Goal: Task Accomplishment & Management: Manage account settings

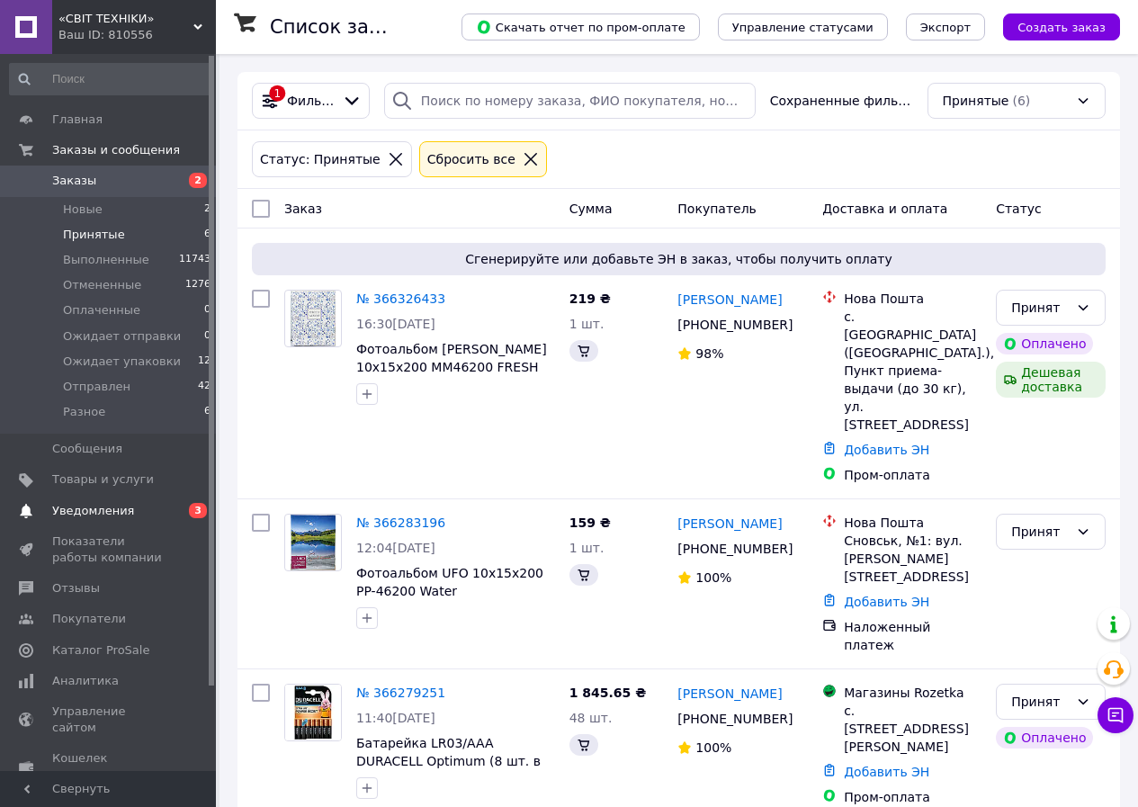
click at [105, 512] on span "Уведомления" at bounding box center [93, 511] width 82 height 16
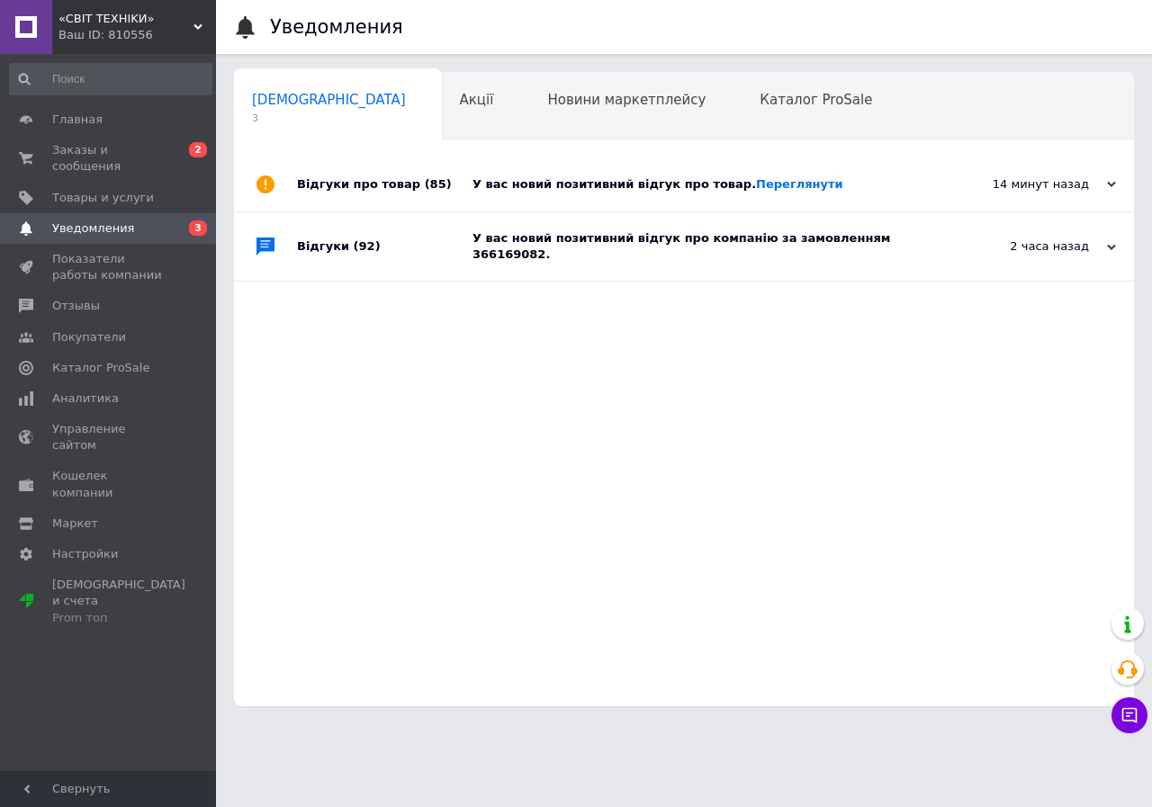
click at [333, 181] on div "Відгуки про товар (85)" at bounding box center [384, 184] width 175 height 54
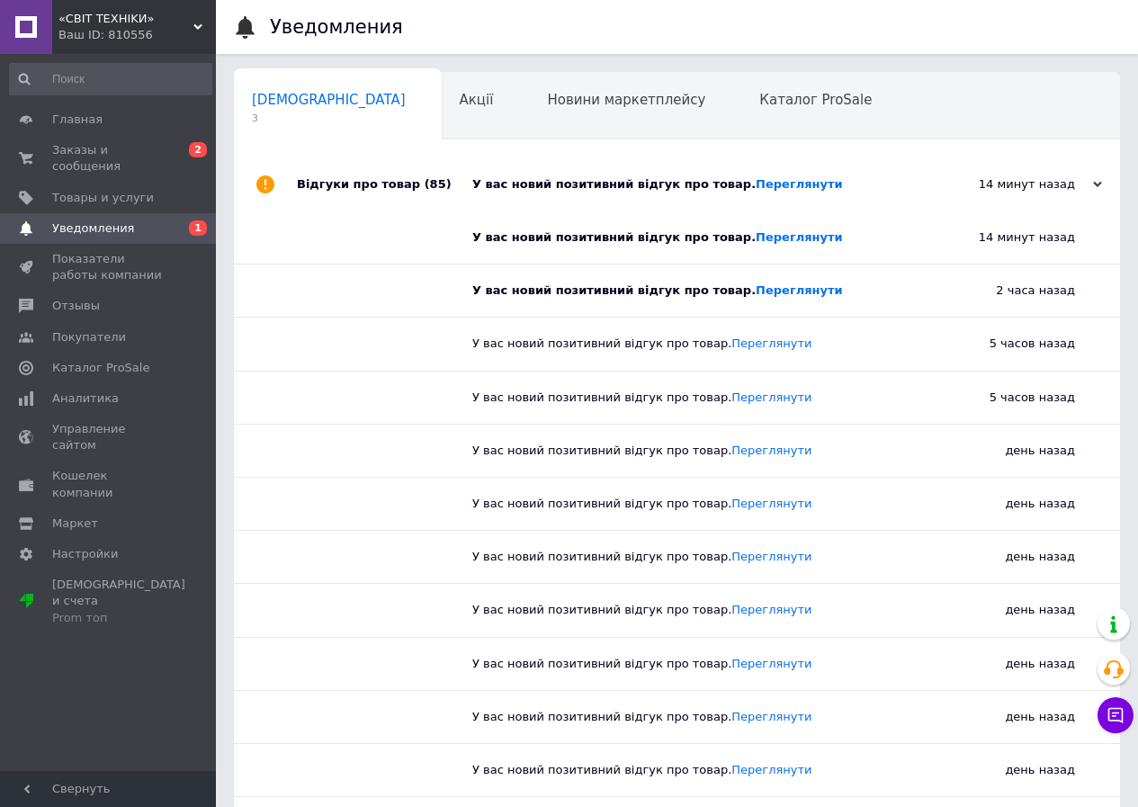
click at [334, 191] on div "Відгуки про товар (85)" at bounding box center [384, 184] width 175 height 54
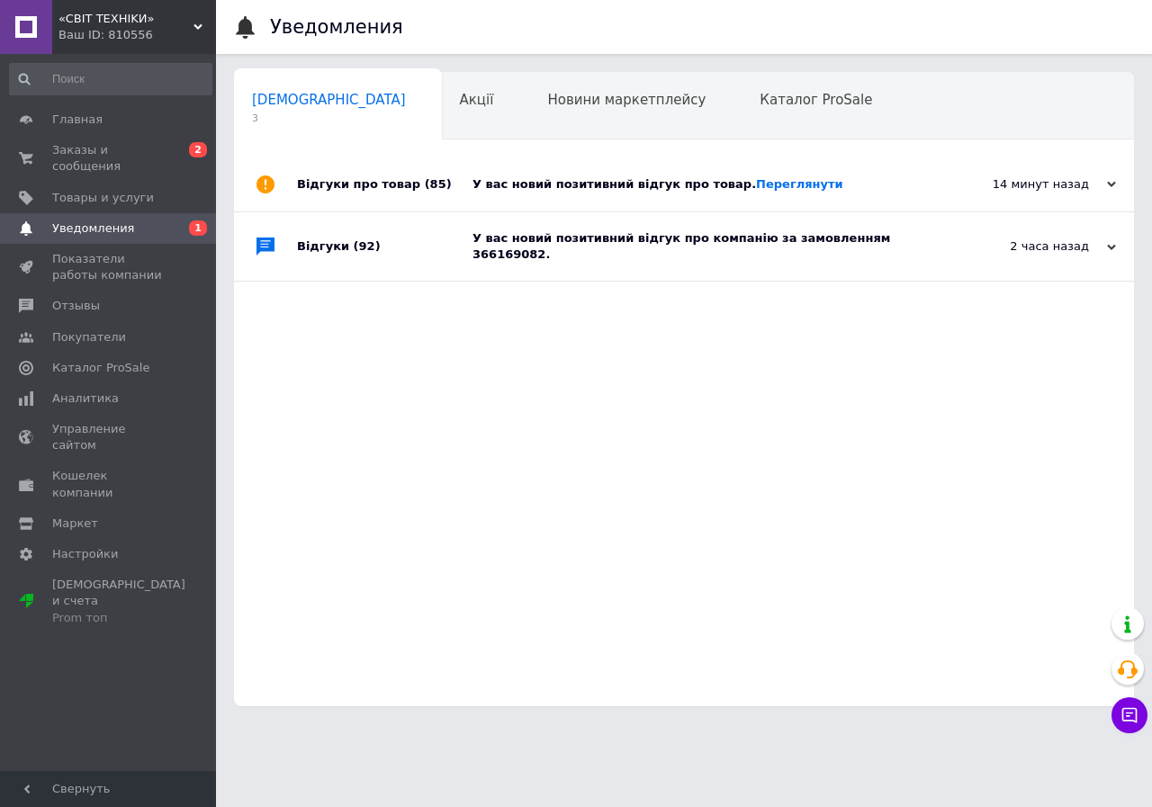
click at [315, 247] on div "Відгуки (92)" at bounding box center [384, 246] width 175 height 68
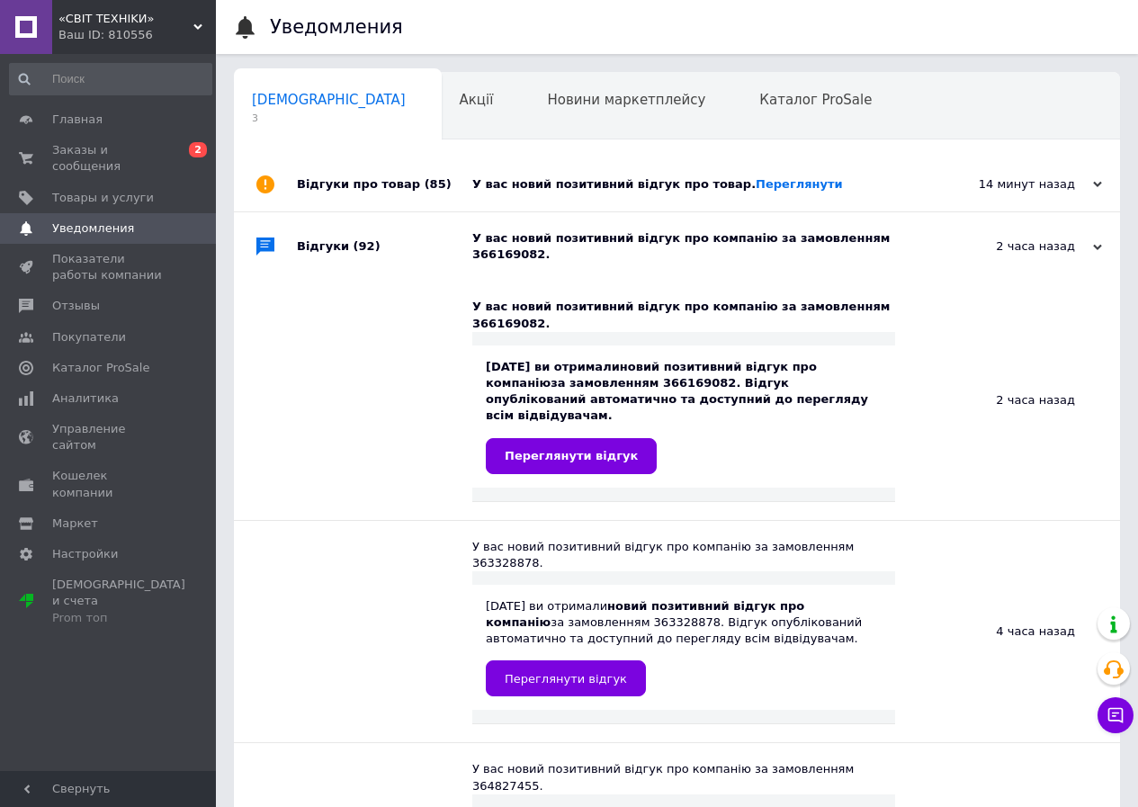
click at [315, 247] on div "Відгуки (92)" at bounding box center [384, 246] width 175 height 68
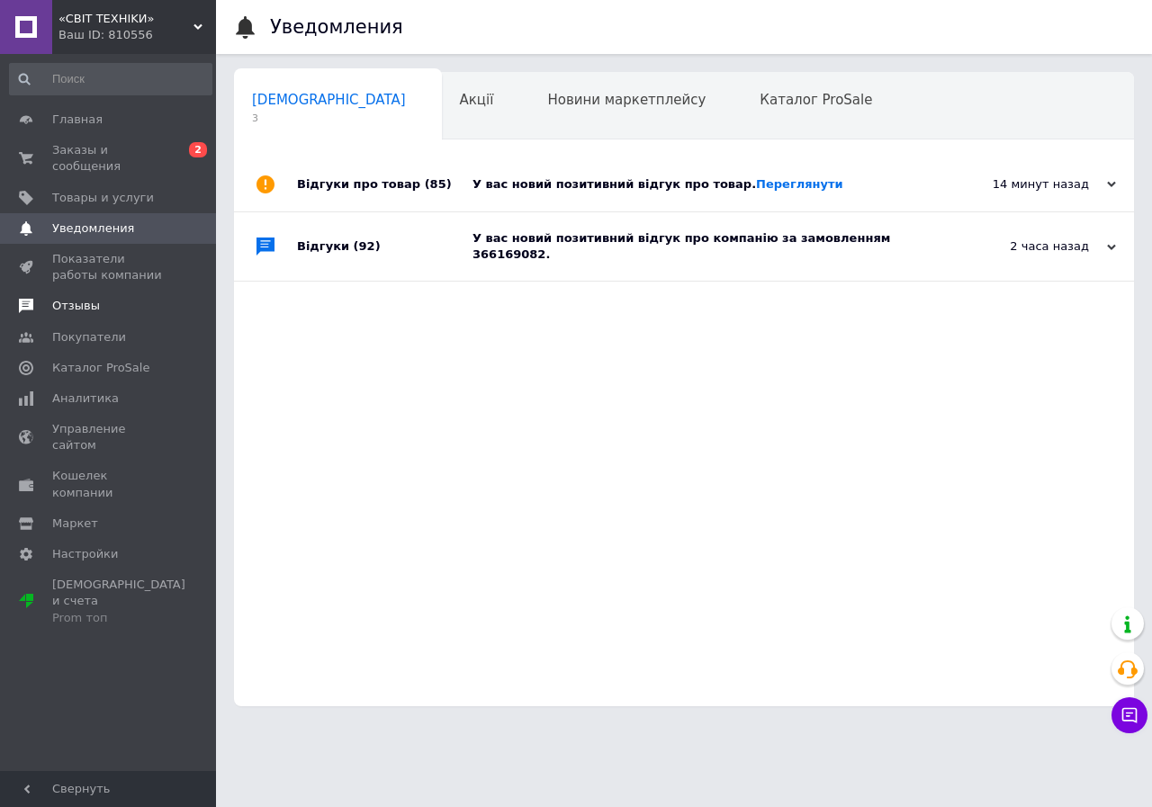
click at [86, 298] on span "Отзывы" at bounding box center [76, 306] width 48 height 16
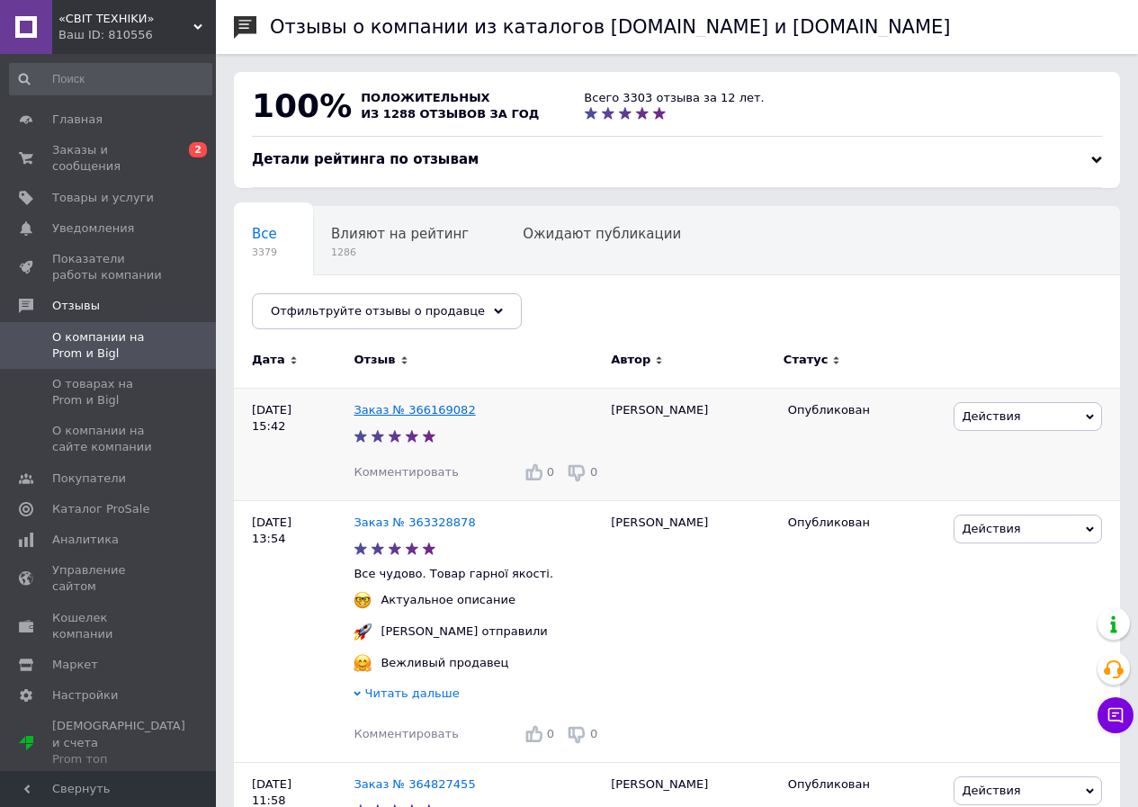
click at [414, 409] on link "Заказ № 366169082" at bounding box center [414, 409] width 121 height 13
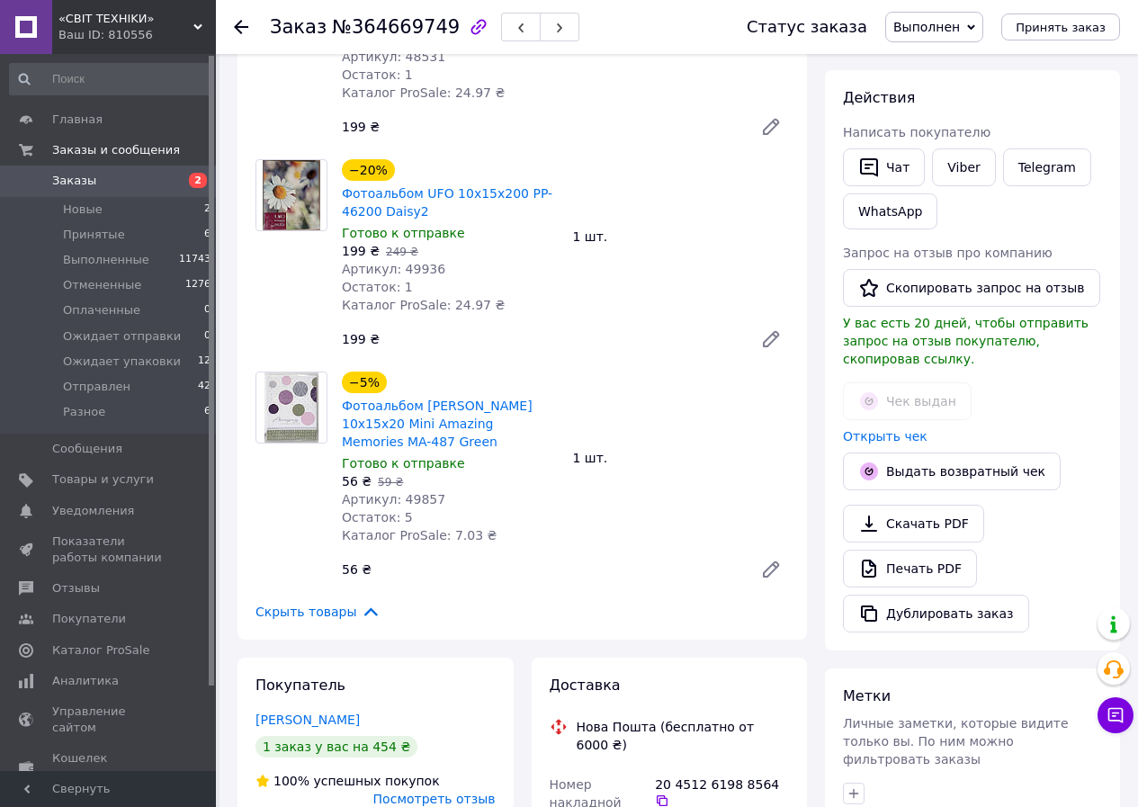
scroll to position [90, 0]
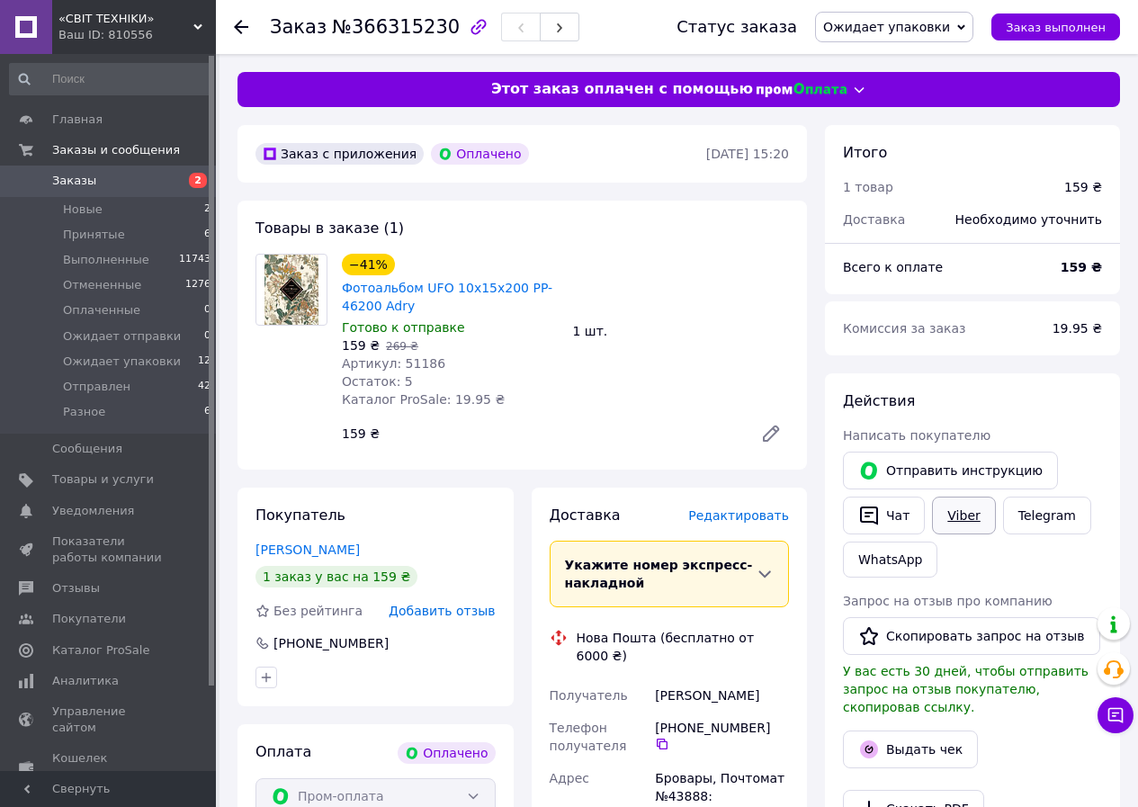
click at [948, 512] on link "Viber" at bounding box center [963, 516] width 63 height 38
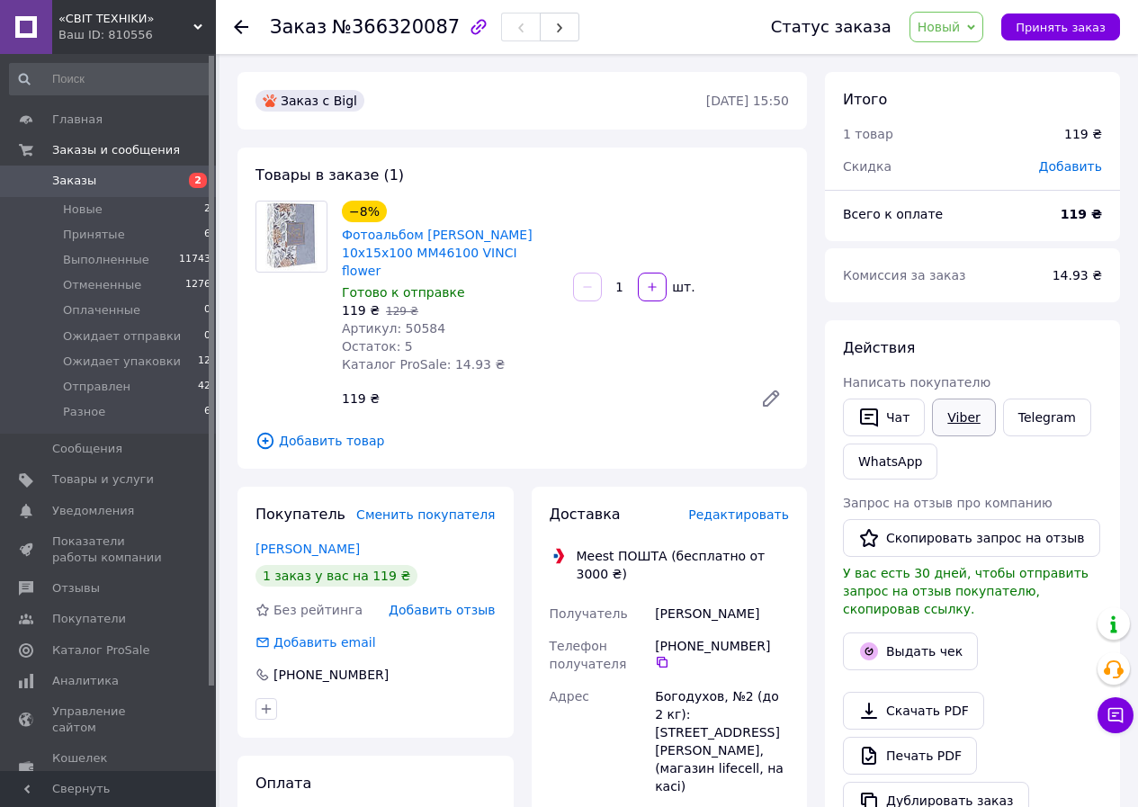
click at [949, 421] on link "Viber" at bounding box center [963, 418] width 63 height 38
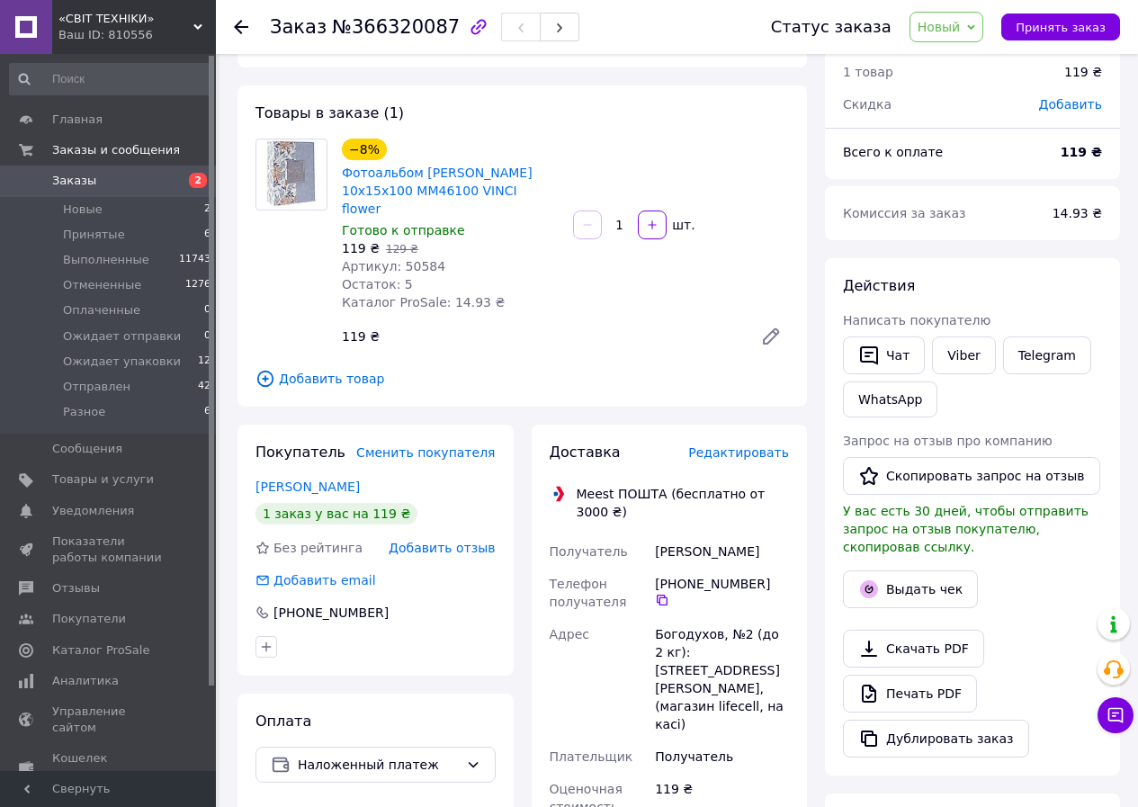
scroll to position [90, 0]
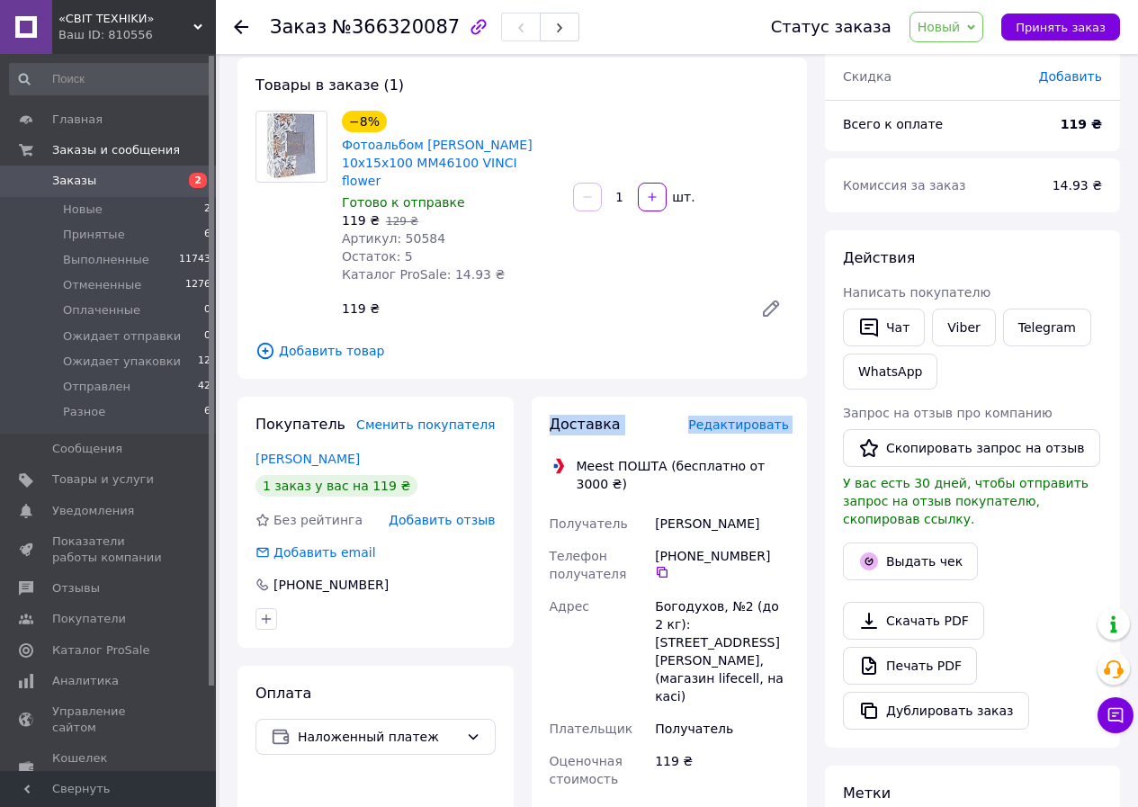
drag, startPoint x: 553, startPoint y: 408, endPoint x: 568, endPoint y: 425, distance: 22.4
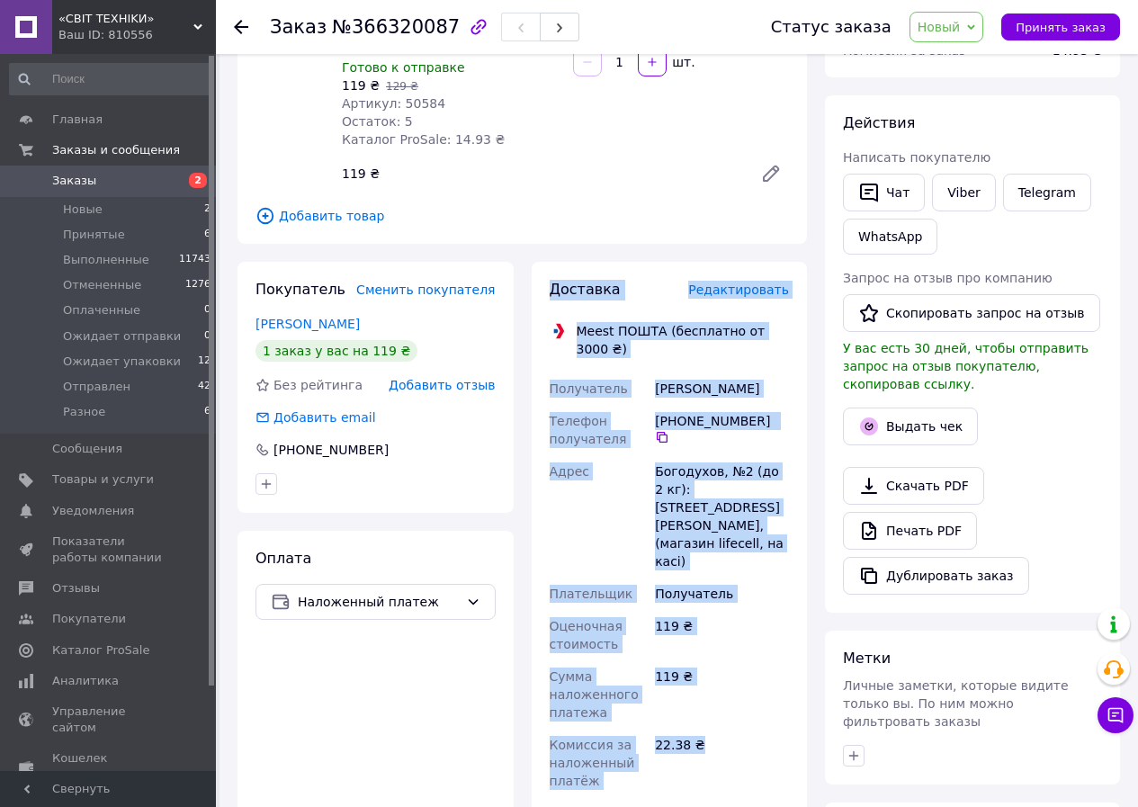
scroll to position [270, 0]
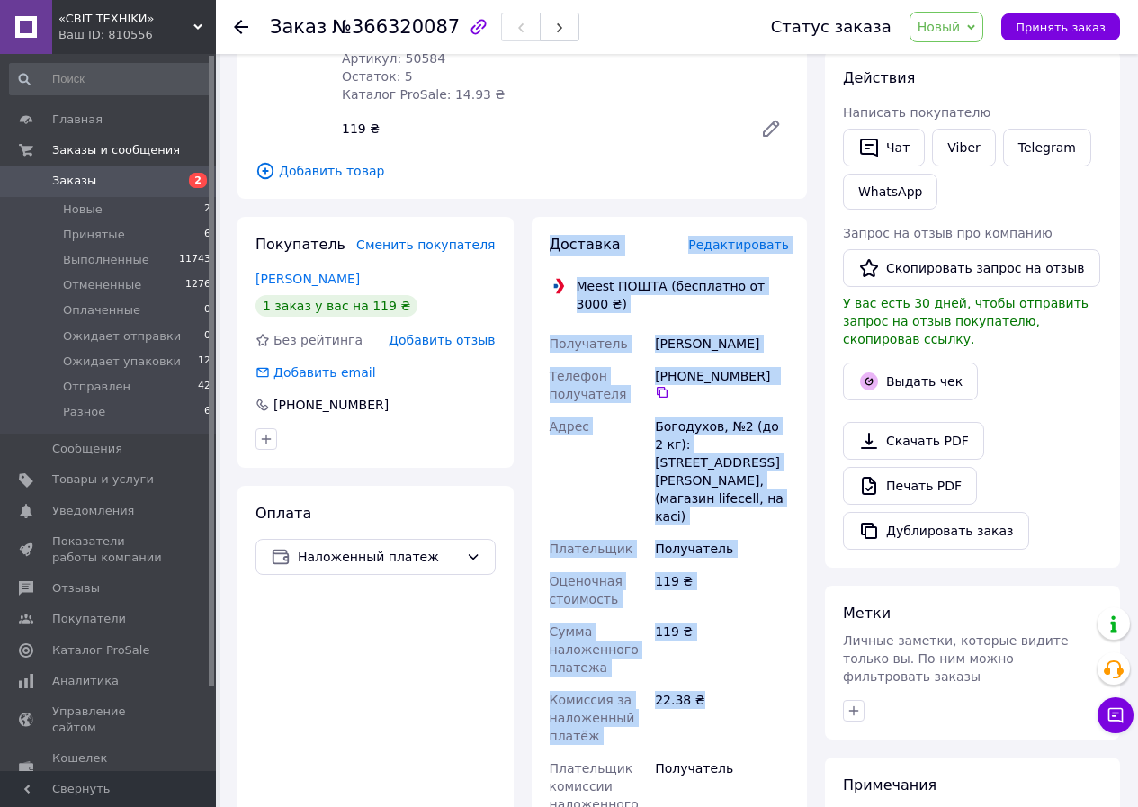
drag, startPoint x: 548, startPoint y: 407, endPoint x: 719, endPoint y: 646, distance: 294.2
click at [719, 646] on div "Доставка Редактировать Meest ПОШТА (бесплатно от 3000 ₴) Получатель [PERSON_NAM…" at bounding box center [670, 658] width 276 height 882
copy div "Доставка Редактировать Meest ПОШТА (бесплатно от 3000 ₴) Получатель Яна Похомов…"
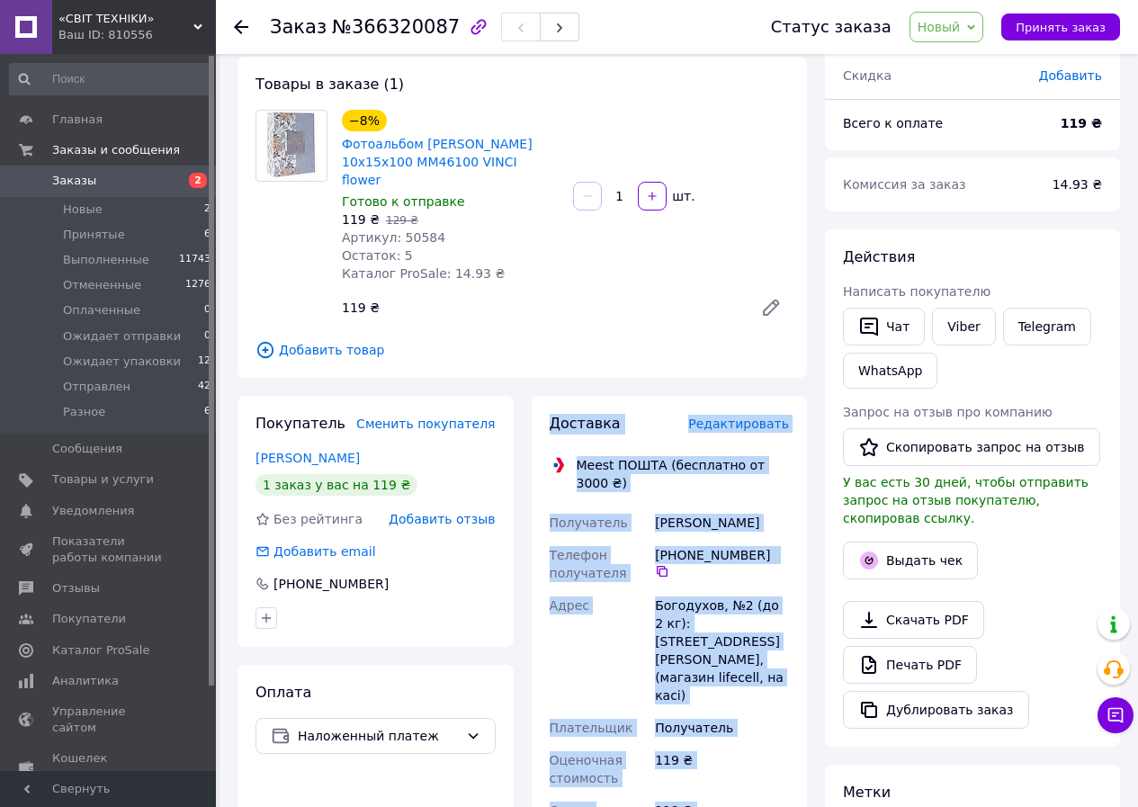
scroll to position [90, 0]
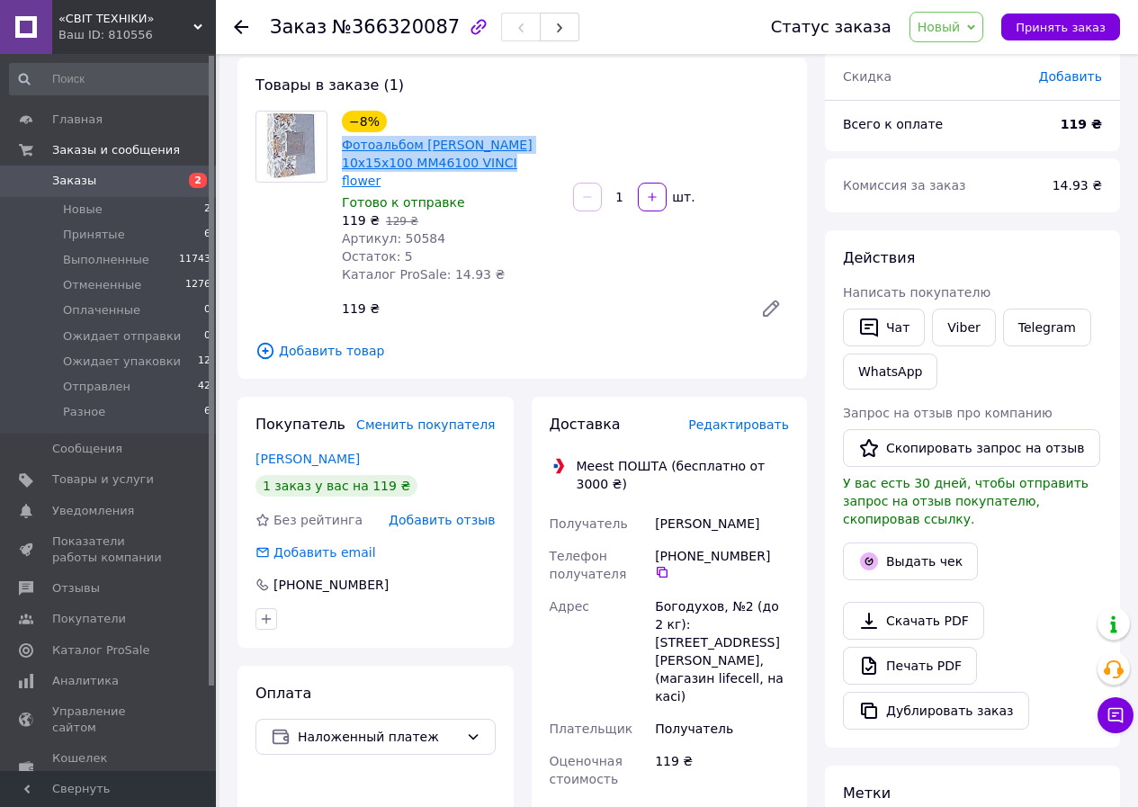
drag, startPoint x: 477, startPoint y: 162, endPoint x: 344, endPoint y: 149, distance: 133.8
click at [344, 149] on span "Фотоальбом GEDEON 10x15x100 MM46100 VINCI flower" at bounding box center [450, 163] width 217 height 54
copy link "Фотоальбом GEDEON 10x15x100 MM46100 VINCI flower"
click at [966, 327] on link "Viber" at bounding box center [963, 328] width 63 height 38
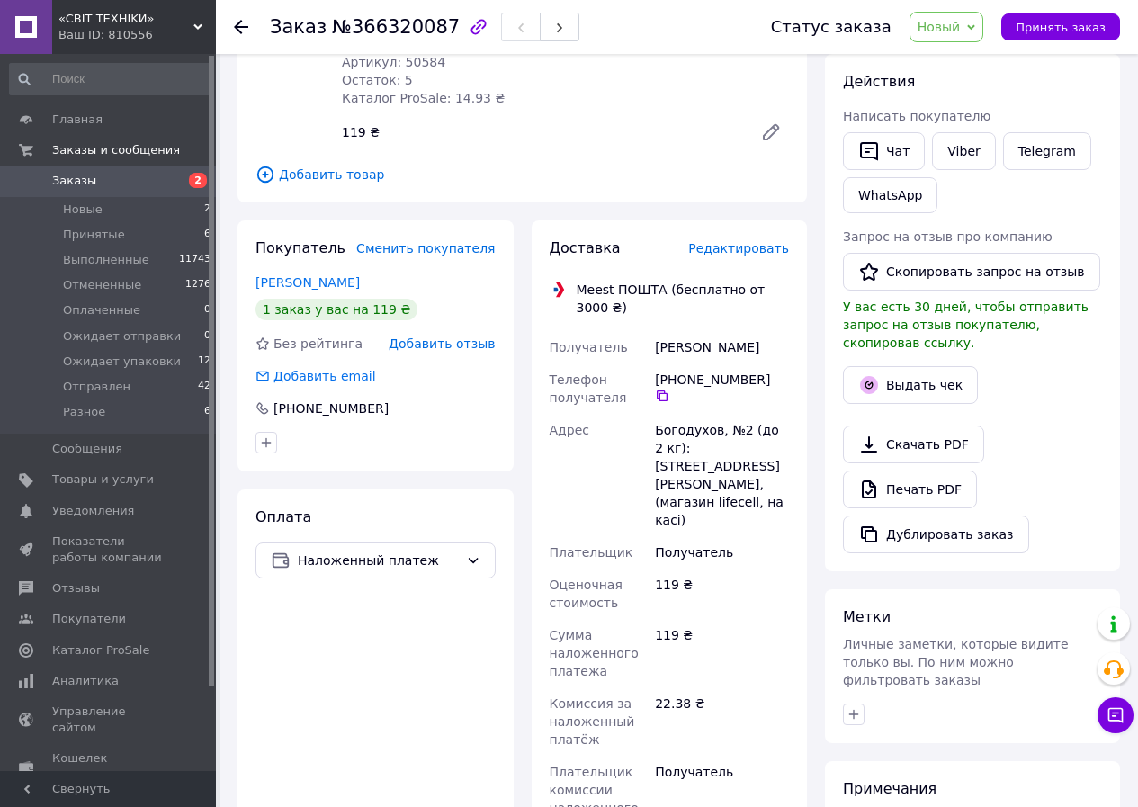
scroll to position [270, 0]
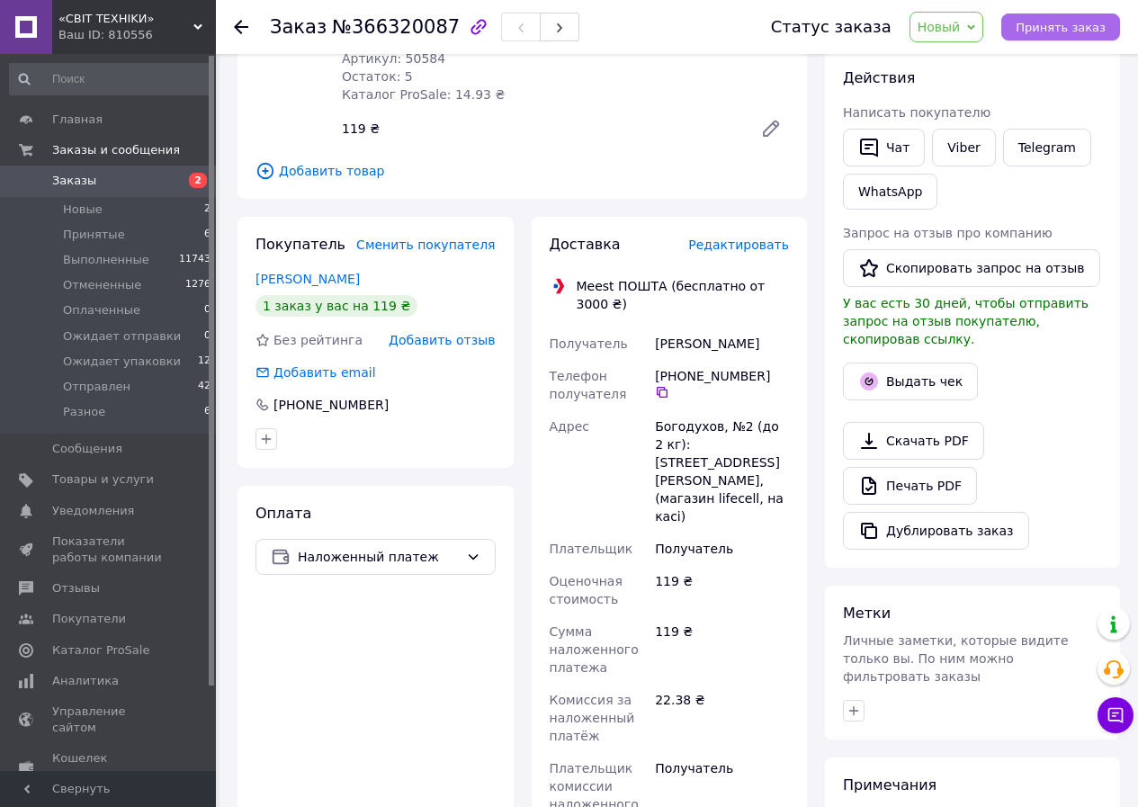
click at [1039, 27] on span "Принять заказ" at bounding box center [1061, 27] width 90 height 13
click at [950, 21] on span "Принят" at bounding box center [926, 27] width 49 height 14
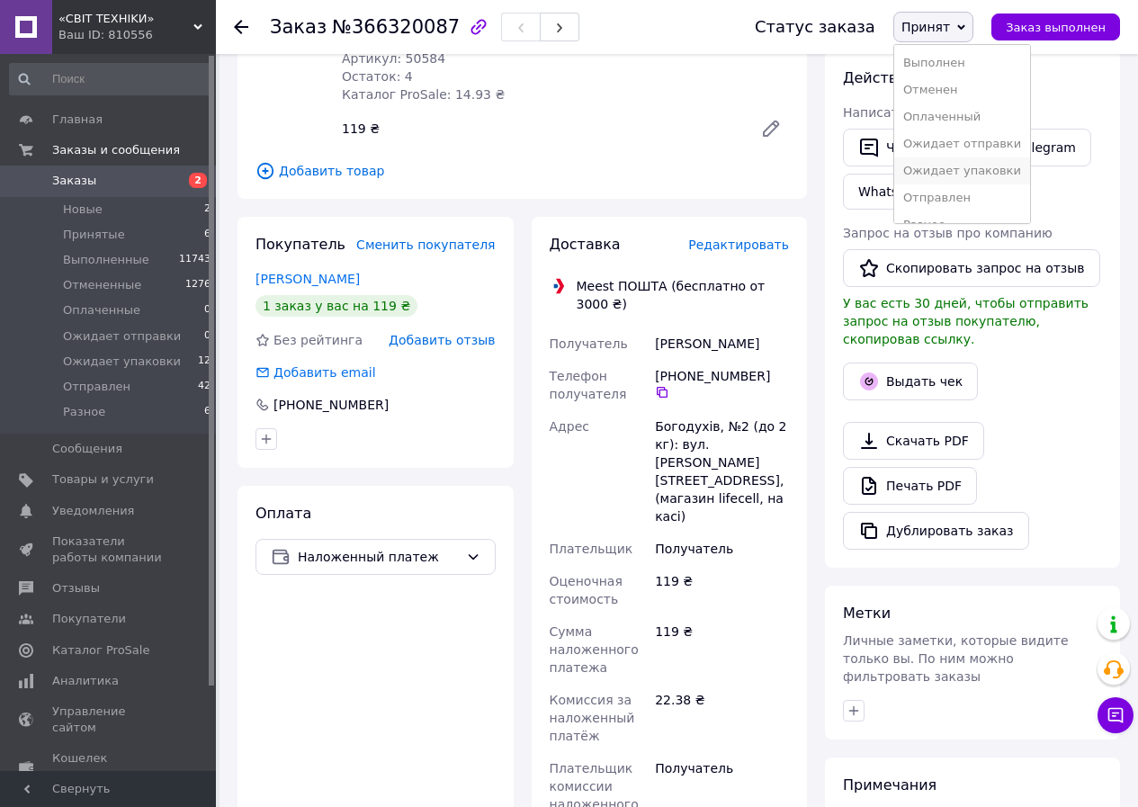
click at [936, 166] on li "Ожидает упаковки" at bounding box center [962, 170] width 136 height 27
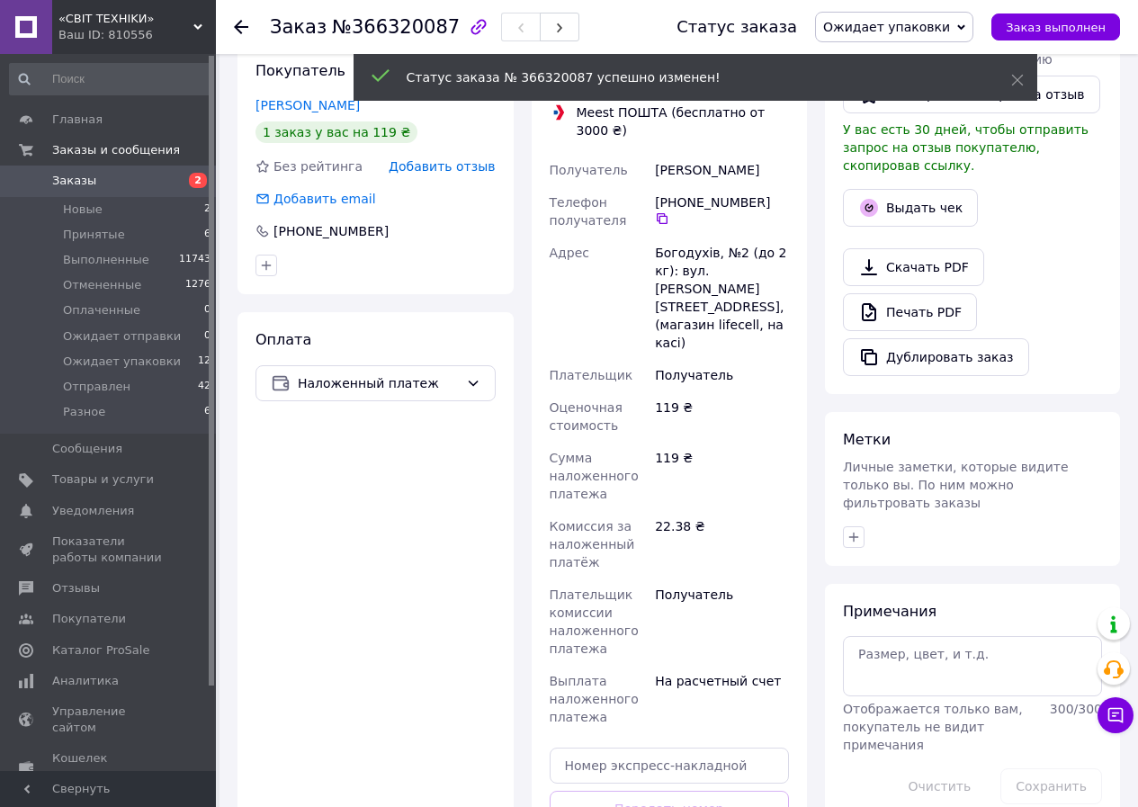
scroll to position [450, 0]
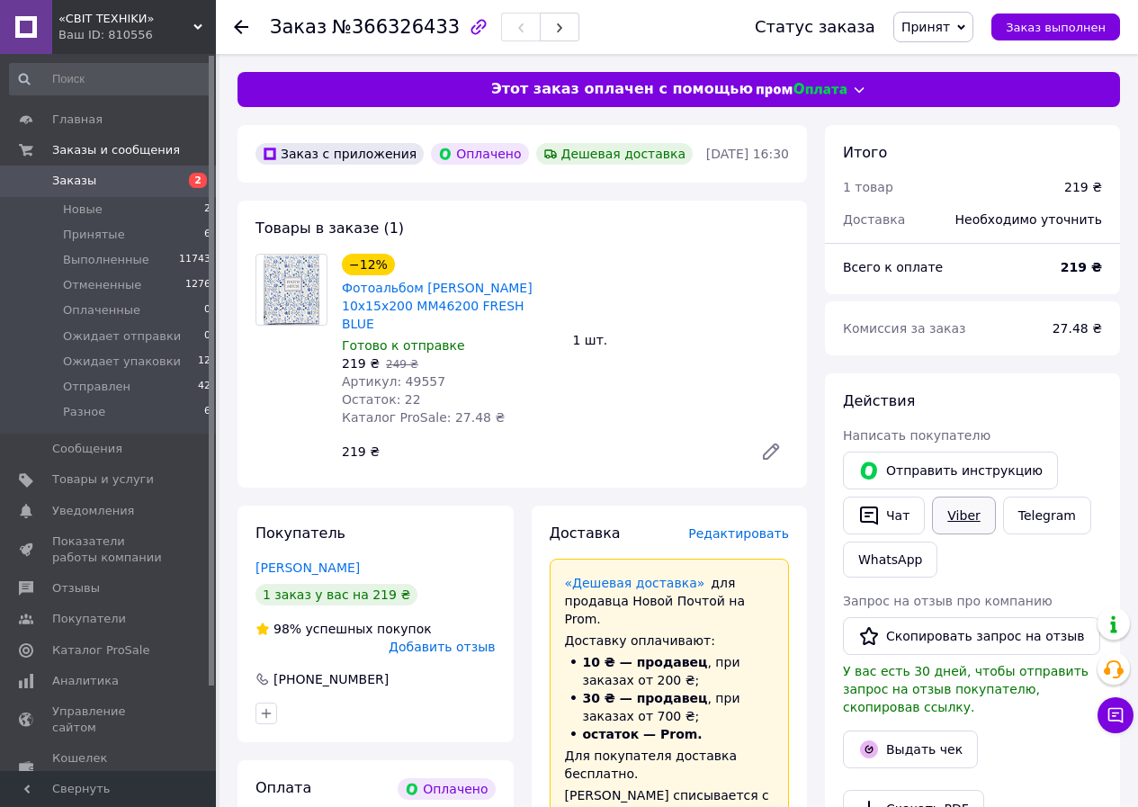
click at [950, 519] on link "Viber" at bounding box center [963, 516] width 63 height 38
drag, startPoint x: 475, startPoint y: 308, endPoint x: 343, endPoint y: 284, distance: 134.3
click at [343, 284] on span "Фотоальбом [PERSON_NAME] 10x15x200 MM46200 FRESH BLUE" at bounding box center [450, 306] width 217 height 54
copy link "Фотоальбом [PERSON_NAME] 10x15x200 MM46200 FRESH BLUE"
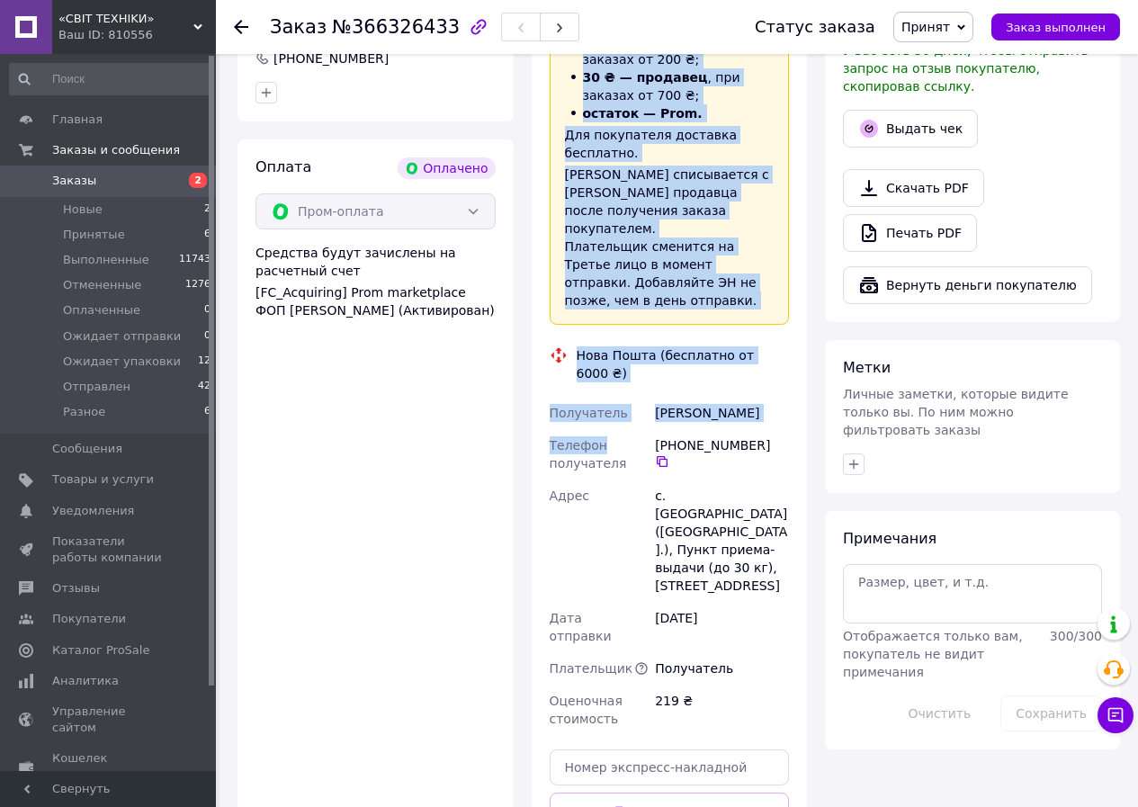
scroll to position [630, 0]
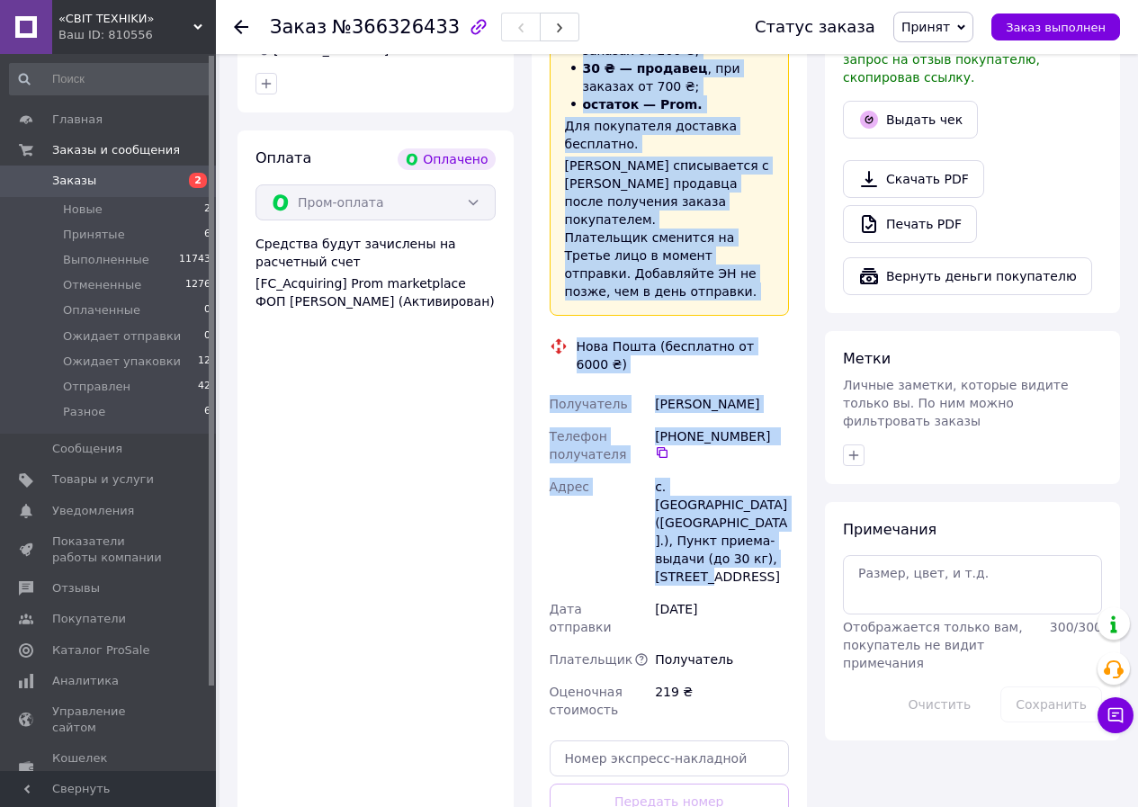
drag, startPoint x: 550, startPoint y: 159, endPoint x: 747, endPoint y: 479, distance: 375.4
click at [747, 479] on div "Доставка Редактировать «Дешевая доставка»   для продавца [GEOGRAPHIC_DATA] на P…" at bounding box center [670, 397] width 240 height 1006
copy div "Loremips Dolorsitametc «Adipisc elitsedd»   eiu temporin Utlab Etdolo ma Aliq. …"
click at [632, 471] on div "Адрес" at bounding box center [599, 532] width 106 height 122
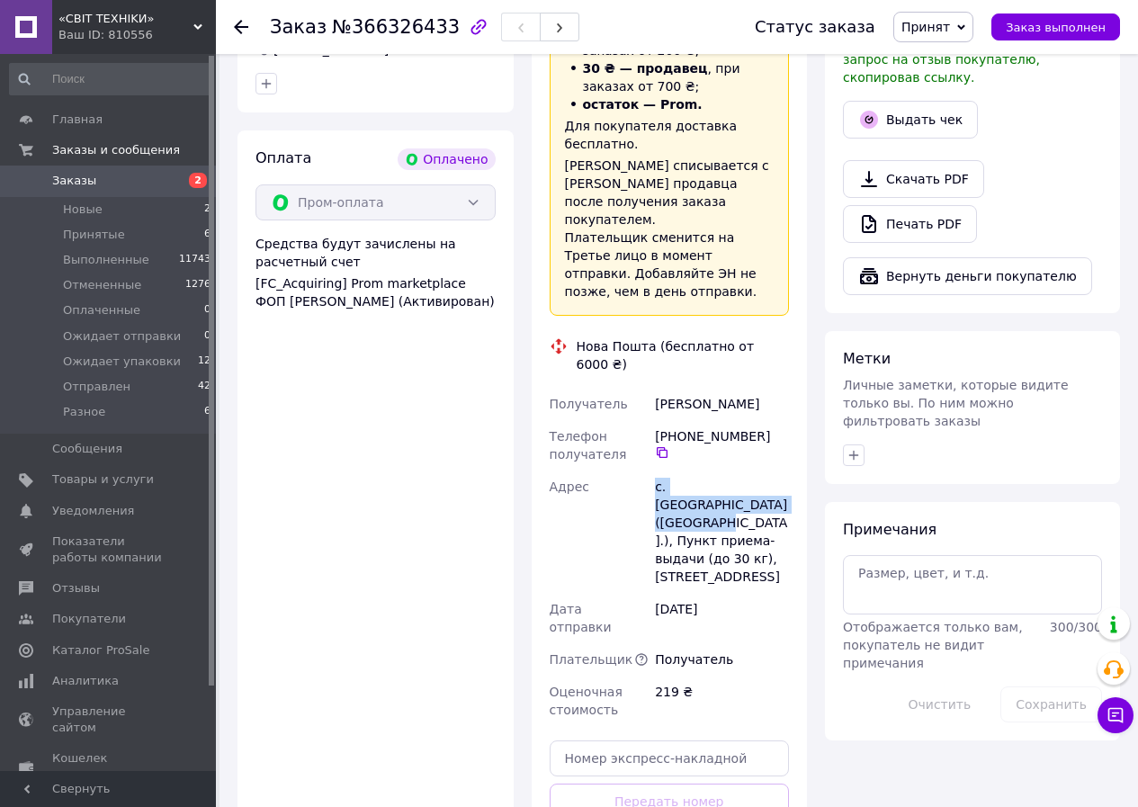
drag, startPoint x: 652, startPoint y: 409, endPoint x: 741, endPoint y: 431, distance: 91.7
click at [760, 434] on div "Получатель [PERSON_NAME] Телефон получателя [PHONE_NUMBER]   Адрес с. [GEOGRAPH…" at bounding box center [669, 557] width 247 height 338
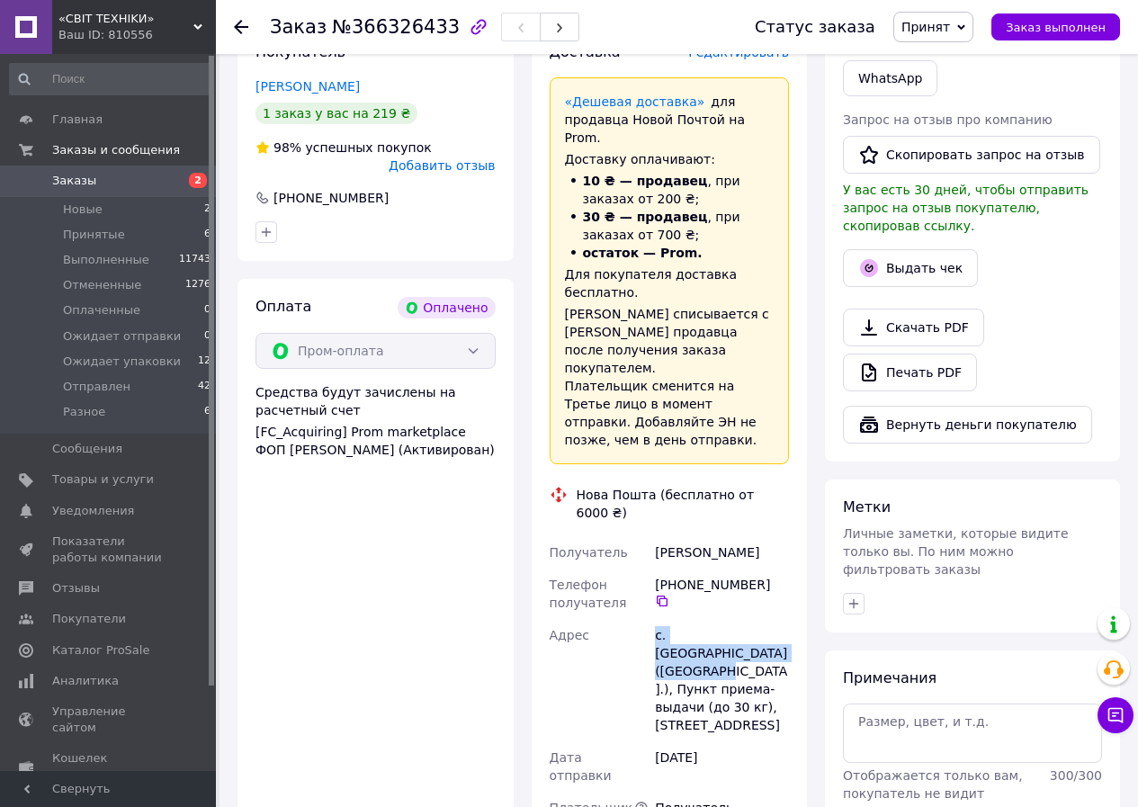
scroll to position [270, 0]
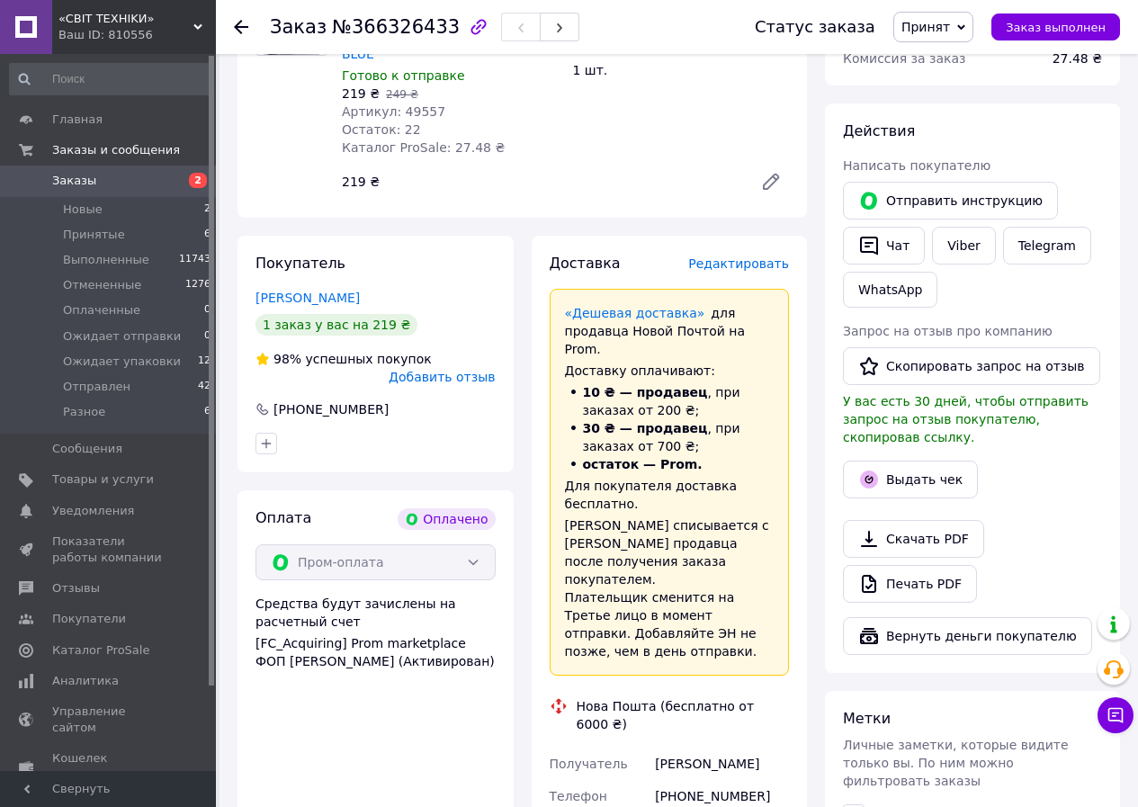
click at [925, 34] on span "Принят" at bounding box center [926, 27] width 49 height 14
click at [959, 168] on li "Ожидает упаковки" at bounding box center [962, 170] width 136 height 27
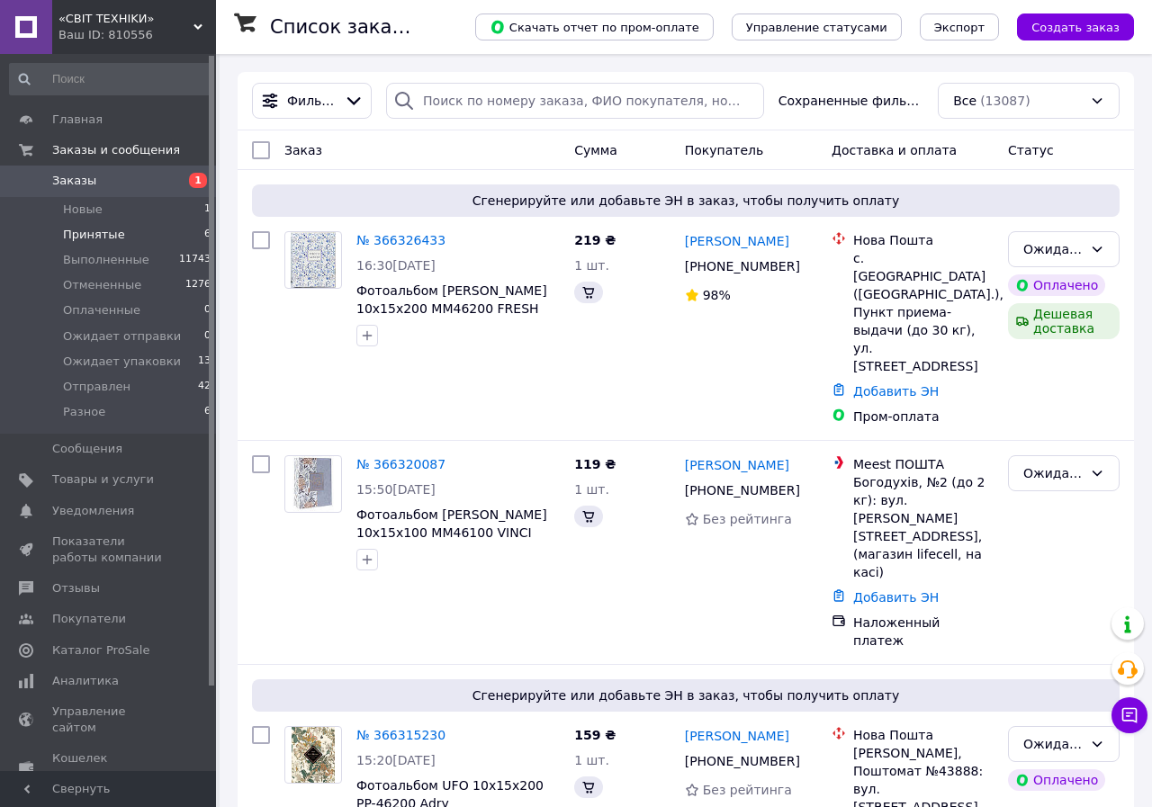
click at [89, 229] on span "Принятые" at bounding box center [94, 235] width 62 height 16
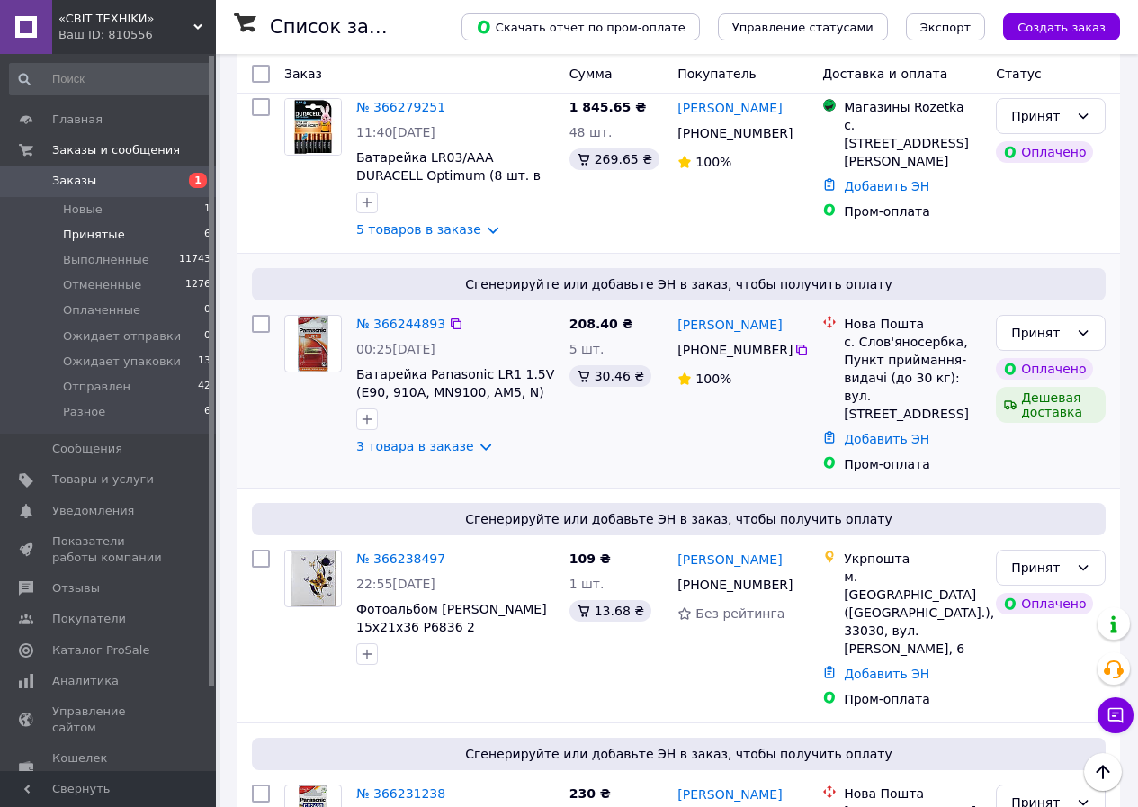
scroll to position [623, 0]
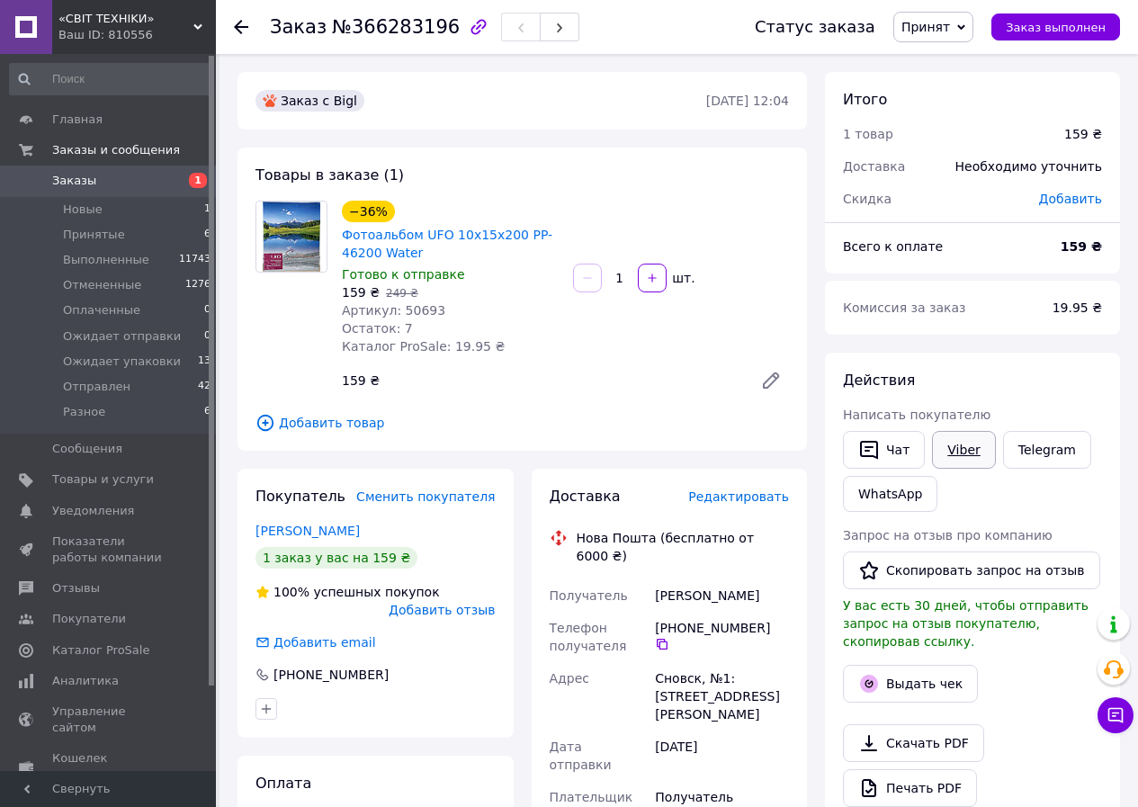
click at [948, 454] on link "Viber" at bounding box center [963, 450] width 63 height 38
click at [936, 40] on span "Принят" at bounding box center [934, 27] width 80 height 31
click at [961, 166] on li "Ожидает упаковки" at bounding box center [962, 170] width 136 height 27
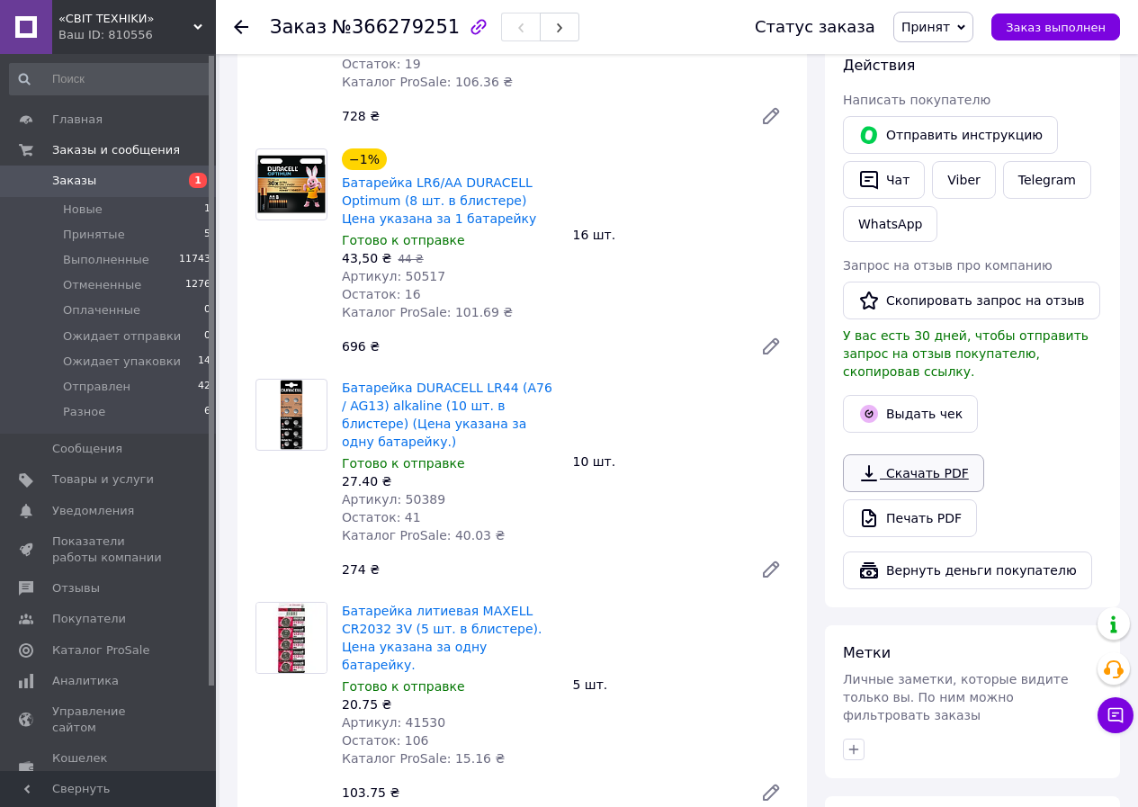
scroll to position [180, 0]
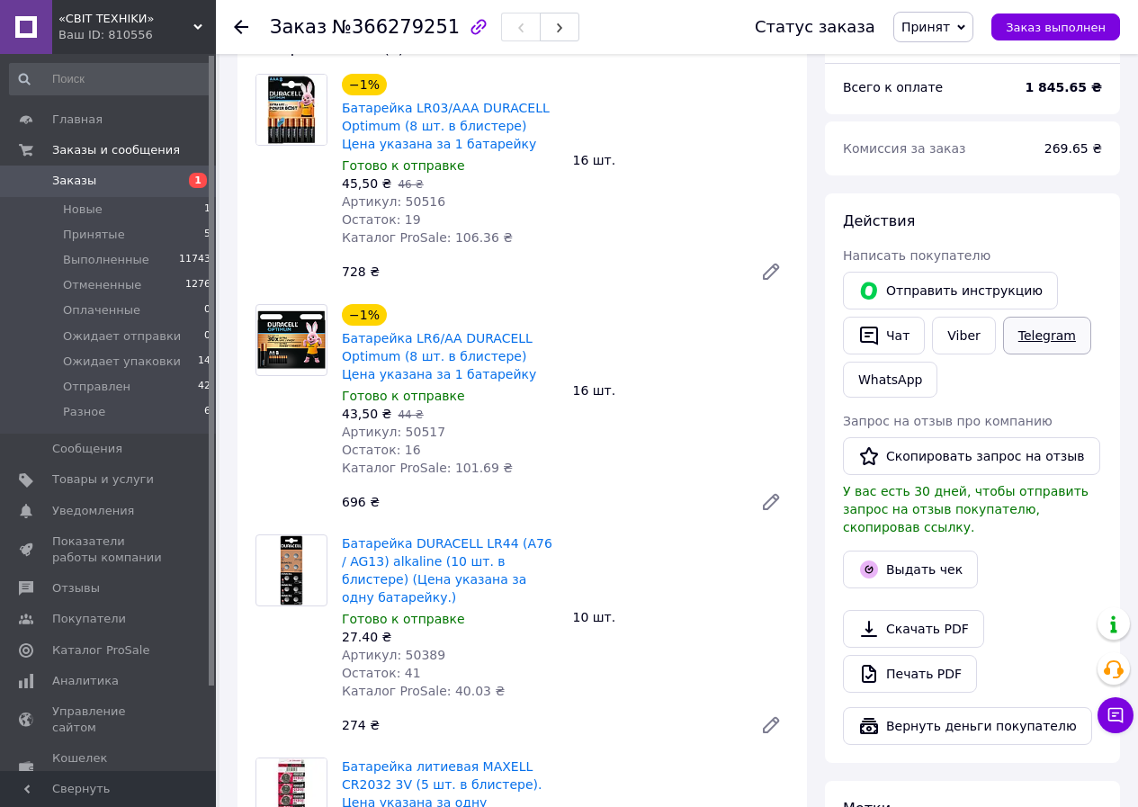
click at [1020, 337] on link "Telegram" at bounding box center [1047, 336] width 88 height 38
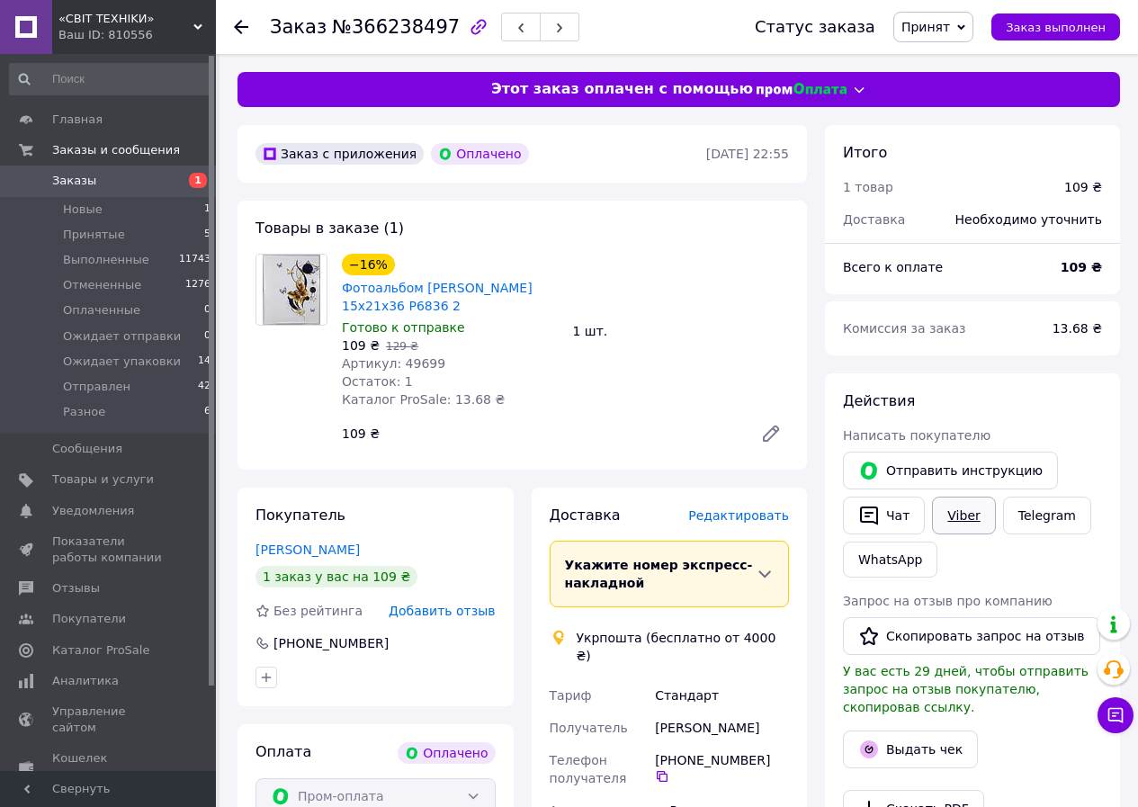
click at [955, 513] on link "Viber" at bounding box center [963, 516] width 63 height 38
click at [933, 31] on span "Принят" at bounding box center [926, 27] width 49 height 14
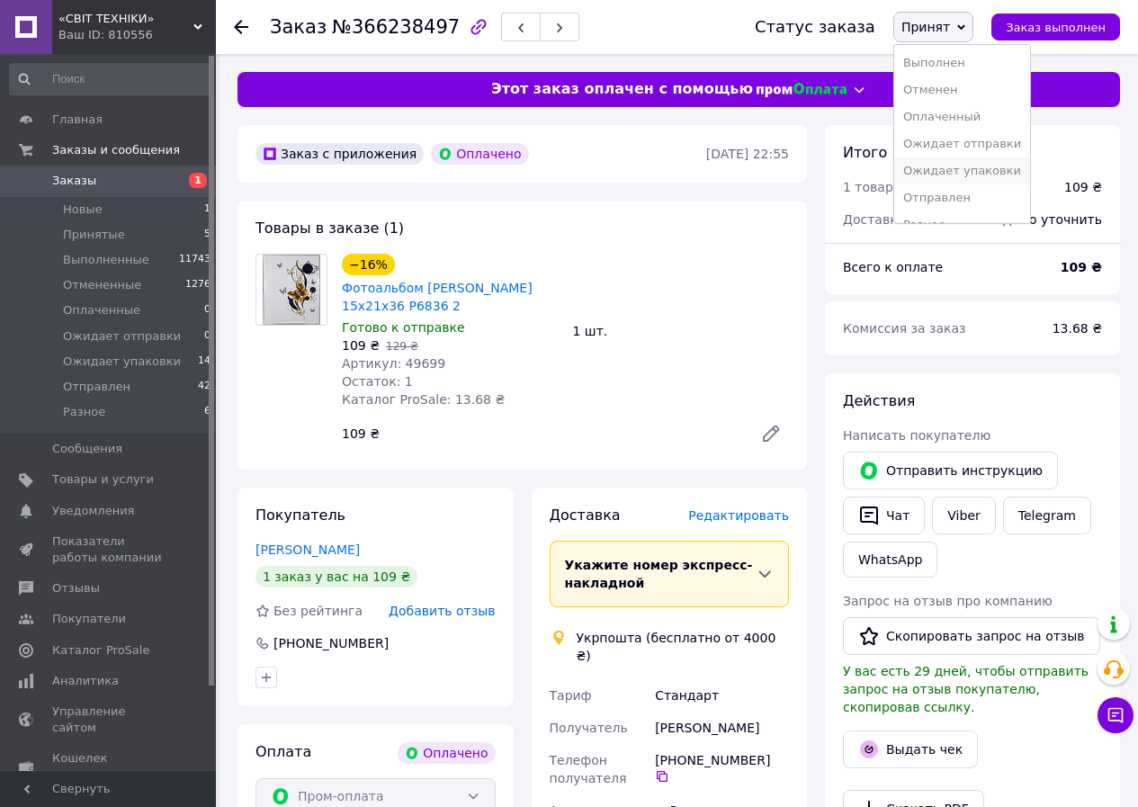
click at [960, 168] on li "Ожидает упаковки" at bounding box center [962, 170] width 136 height 27
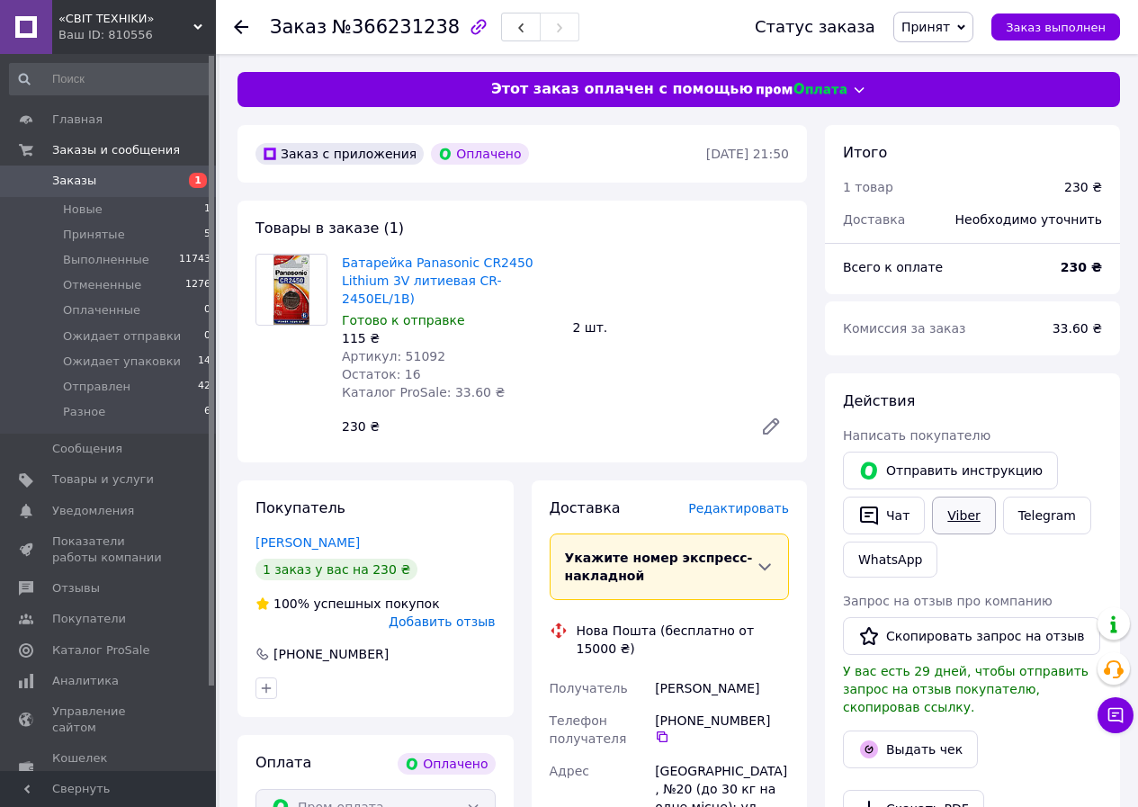
click at [958, 525] on link "Viber" at bounding box center [963, 516] width 63 height 38
click at [942, 32] on span "Принят" at bounding box center [926, 27] width 49 height 14
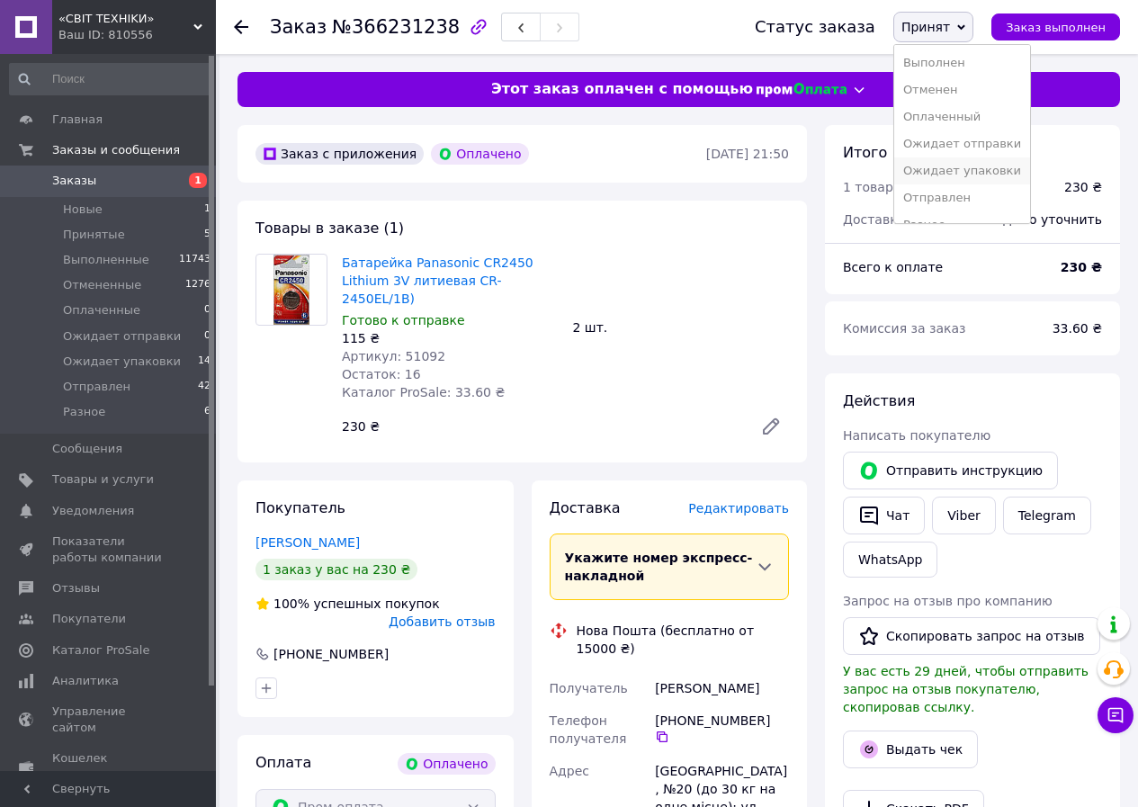
click at [944, 172] on li "Ожидает упаковки" at bounding box center [962, 170] width 136 height 27
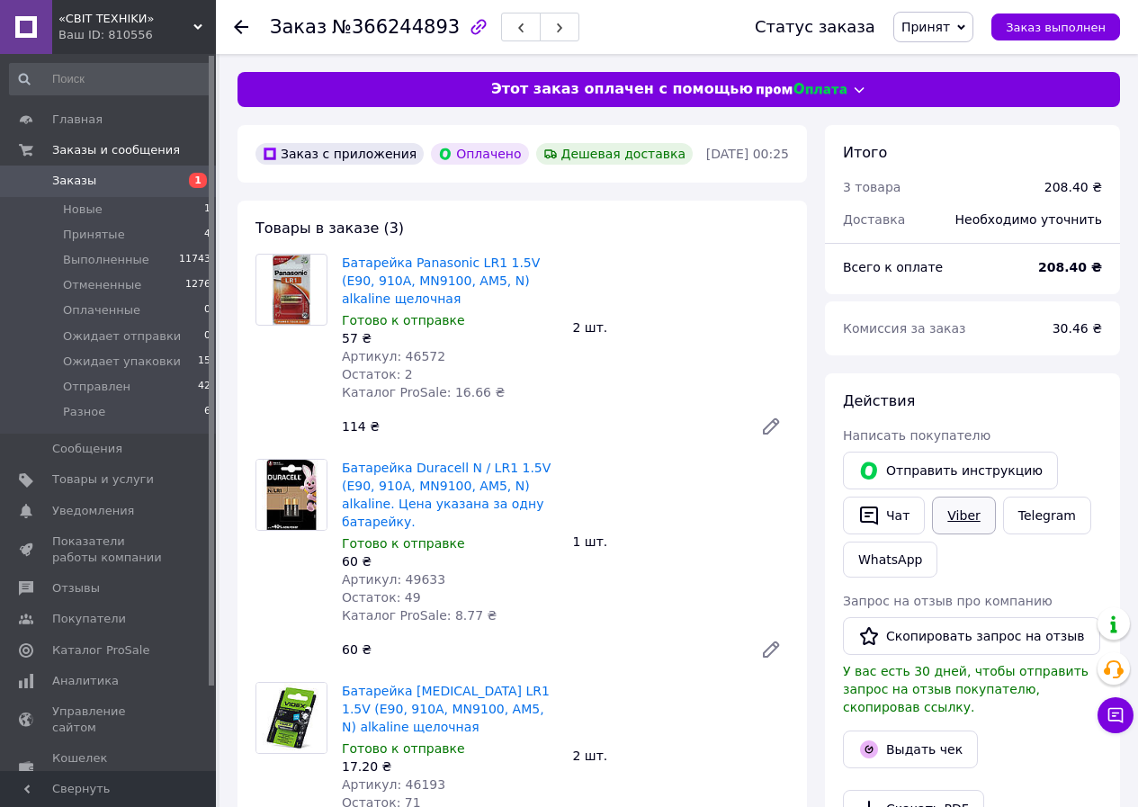
click at [962, 511] on link "Viber" at bounding box center [963, 516] width 63 height 38
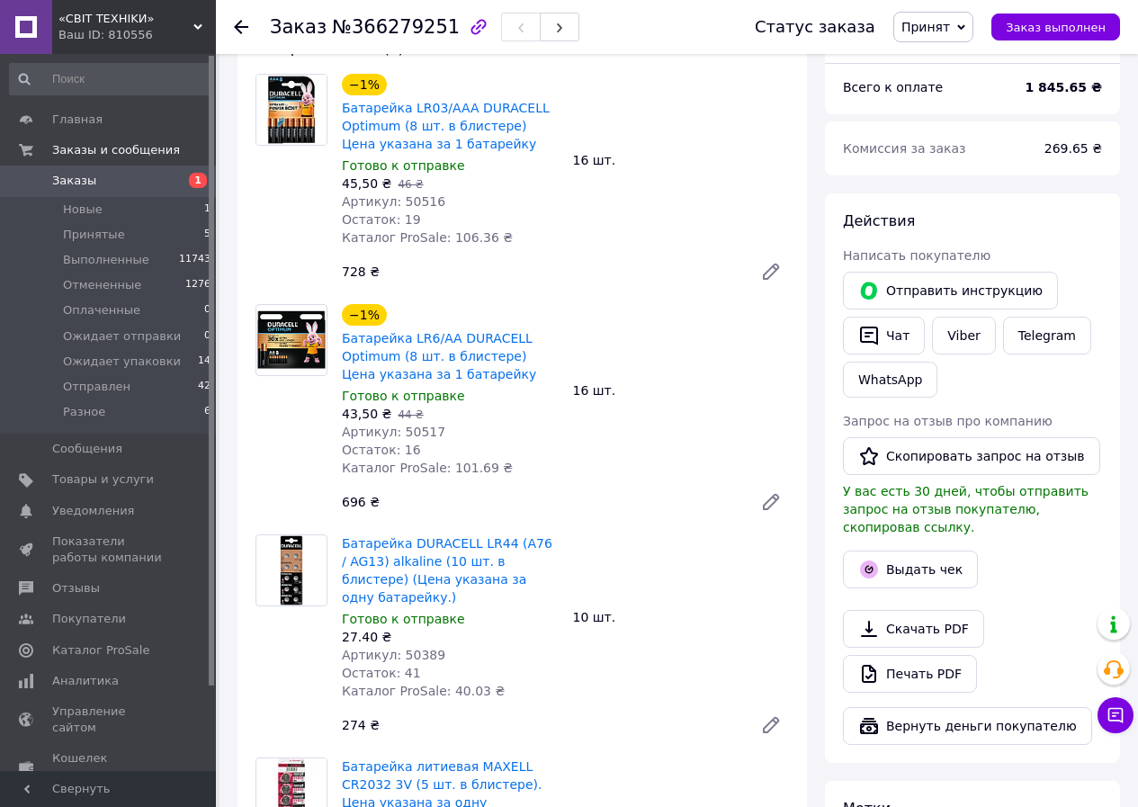
scroll to position [180, 0]
click at [937, 30] on span "Принят" at bounding box center [926, 27] width 49 height 14
click at [953, 171] on li "Ожидает упаковки" at bounding box center [962, 170] width 136 height 27
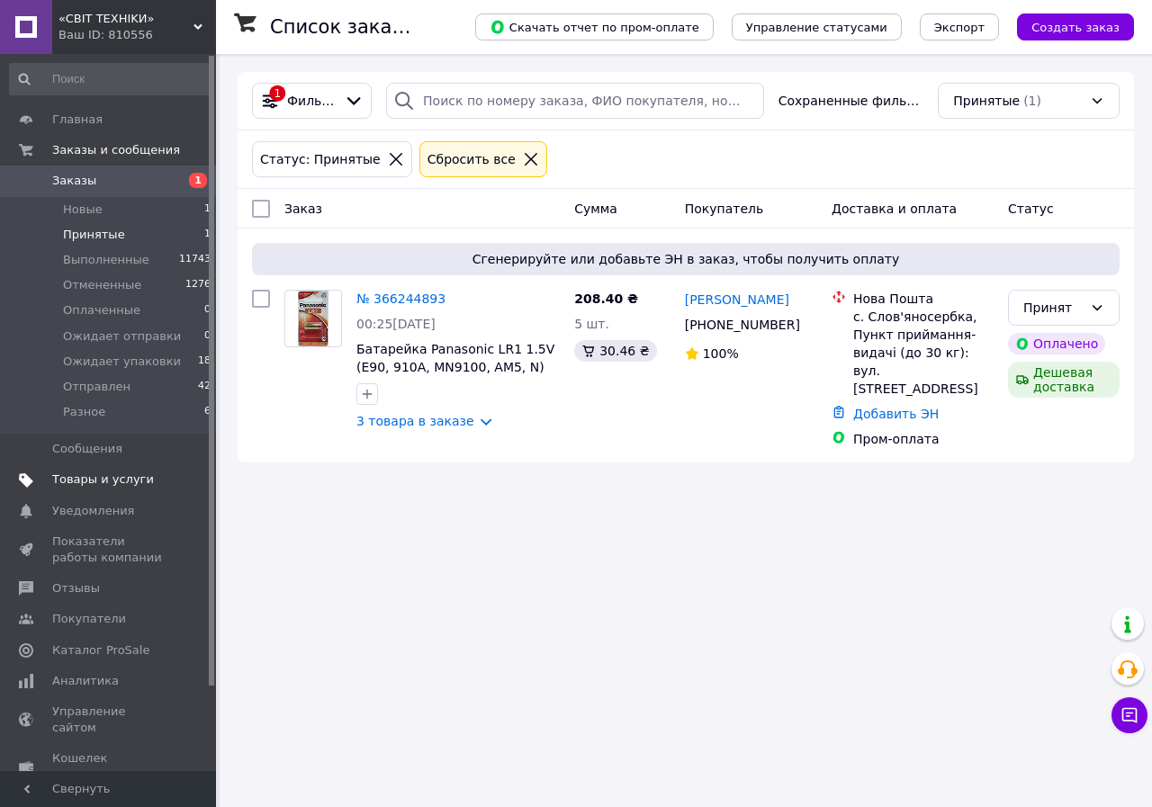
click at [116, 481] on span "Товары и услуги" at bounding box center [103, 480] width 102 height 16
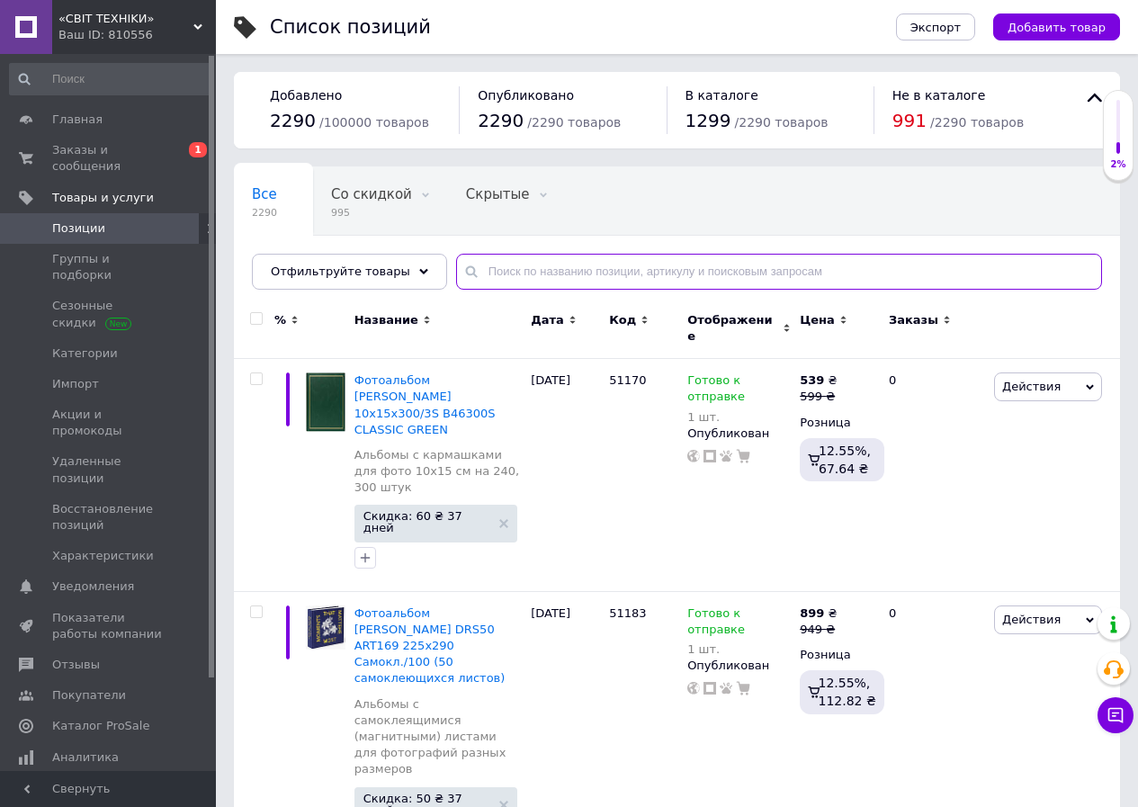
click at [523, 272] on input "text" at bounding box center [779, 272] width 646 height 36
paste input "рубан карина"
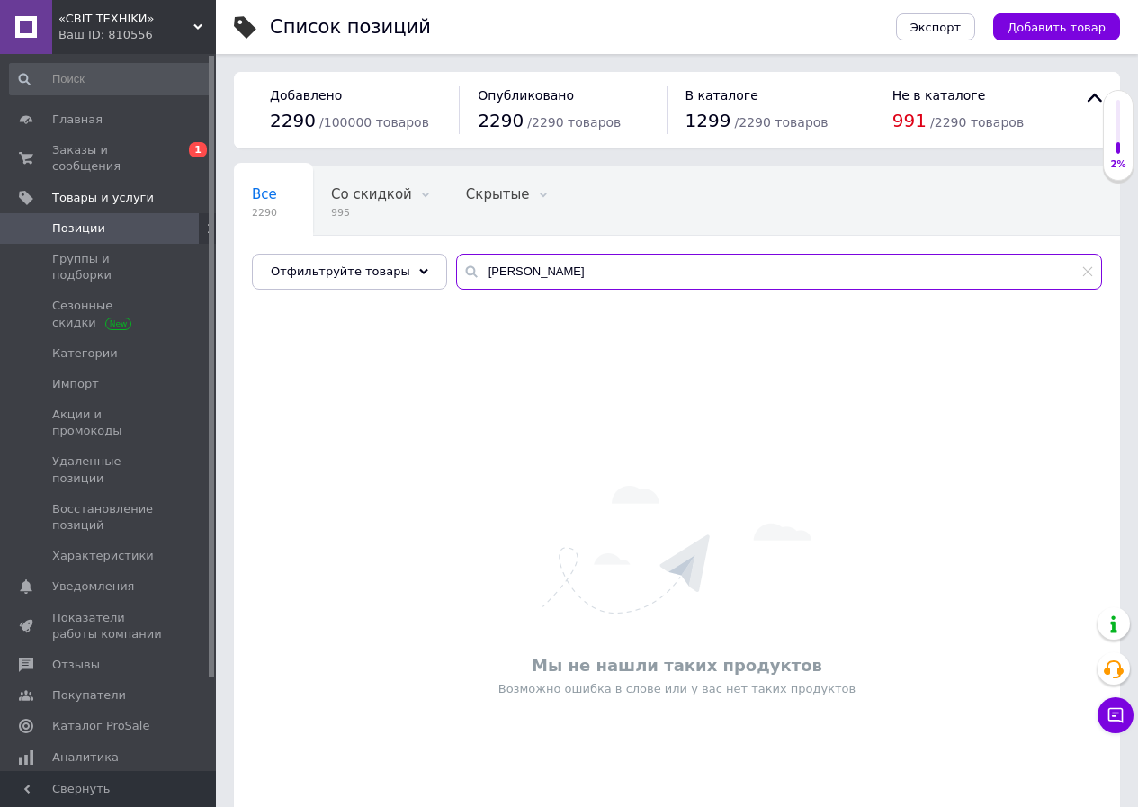
drag, startPoint x: 544, startPoint y: 280, endPoint x: 443, endPoint y: 277, distance: 100.8
click at [456, 280] on div "рубан карина" at bounding box center [779, 272] width 646 height 36
paste input "DPH5736"
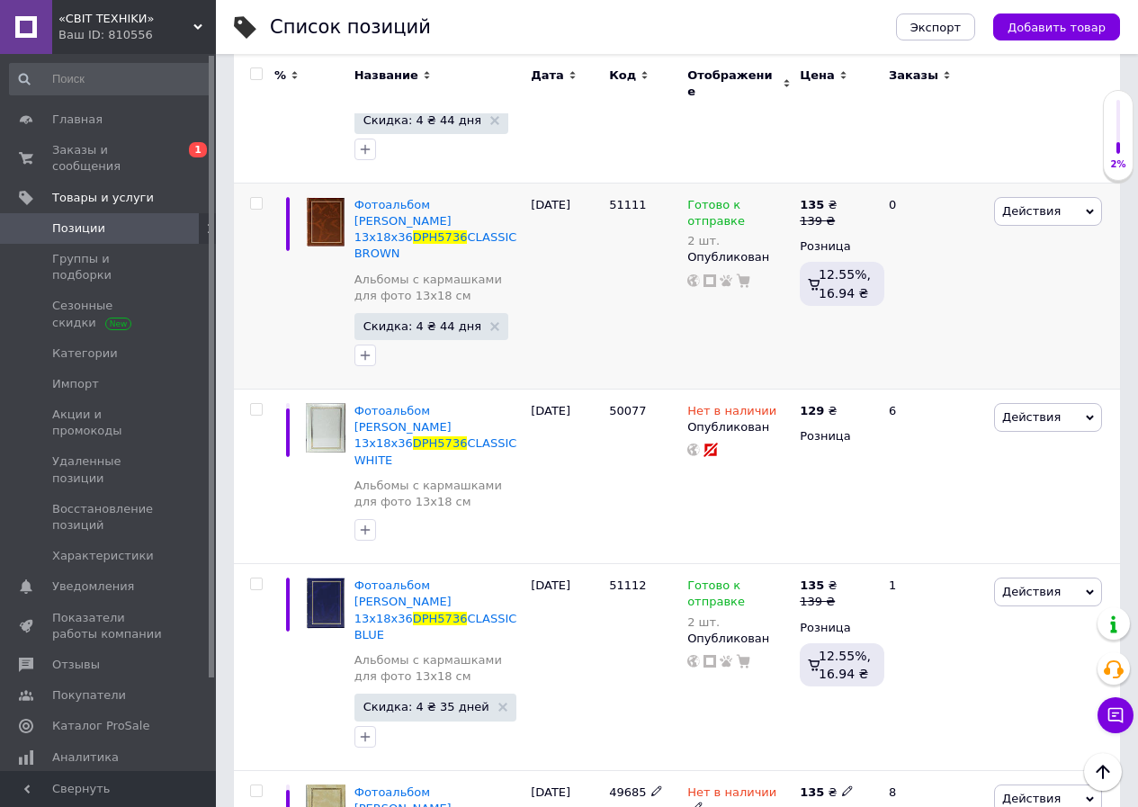
scroll to position [360, 0]
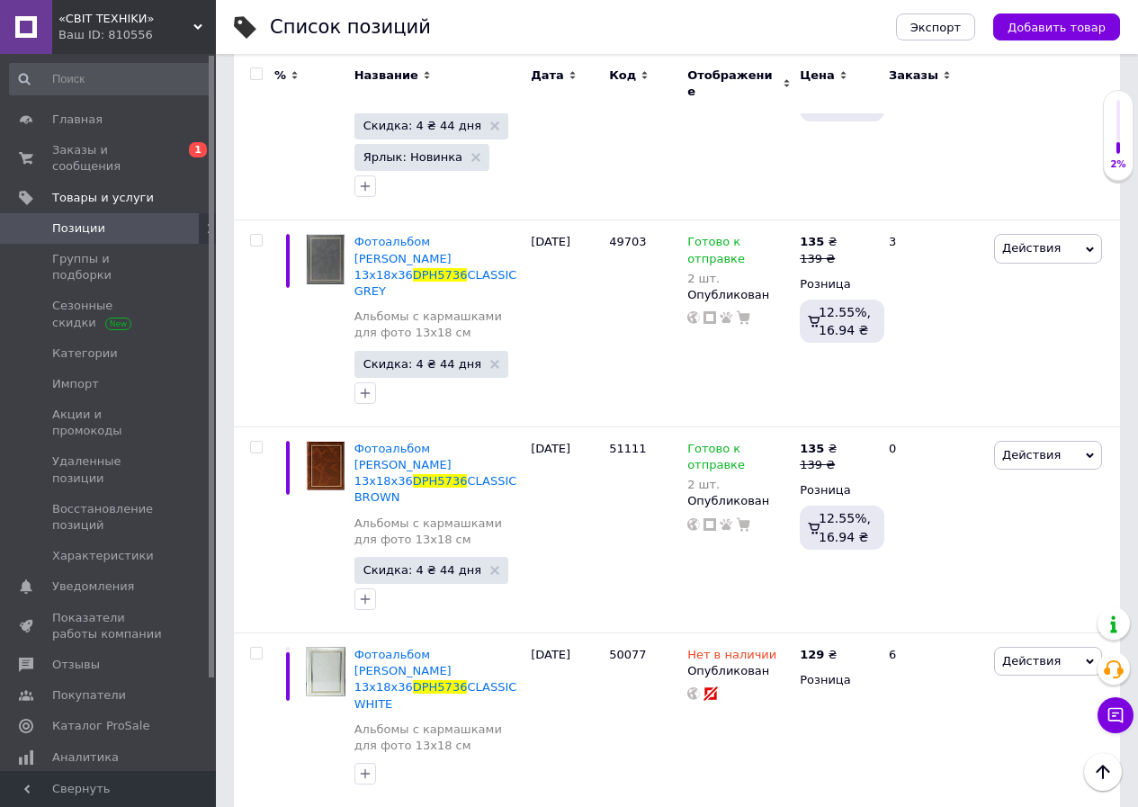
type input "DPH5736"
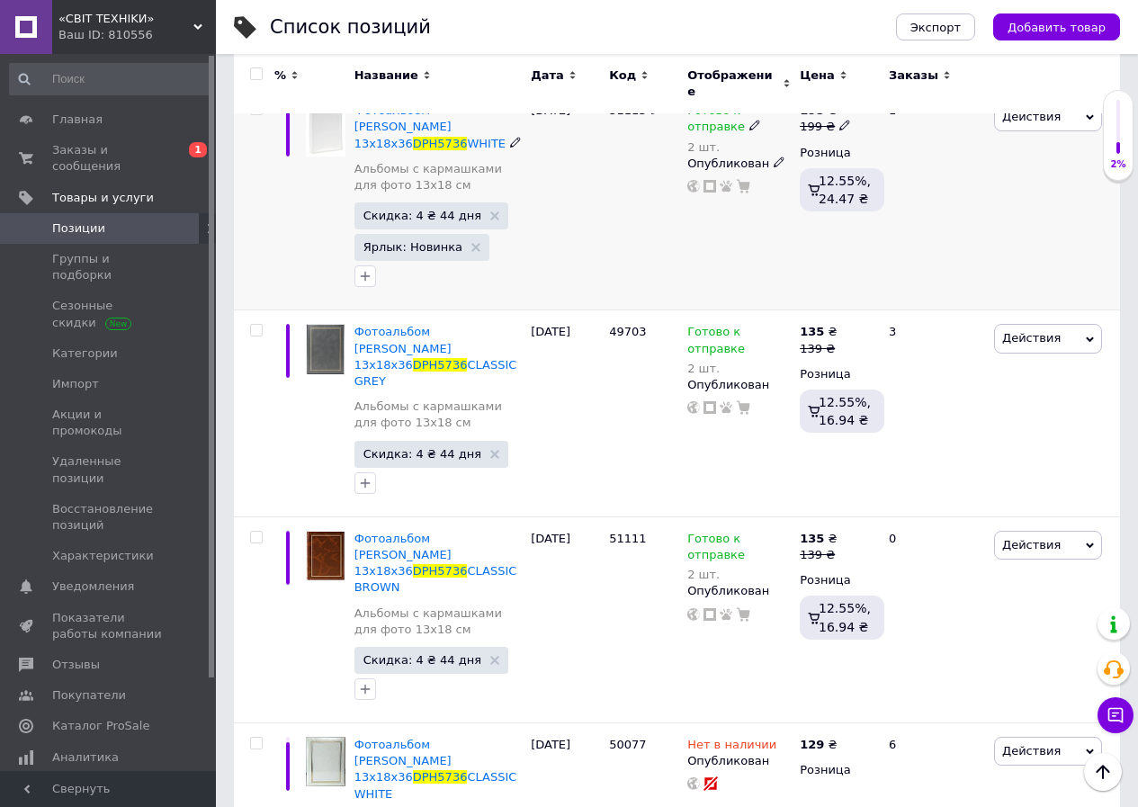
scroll to position [180, 0]
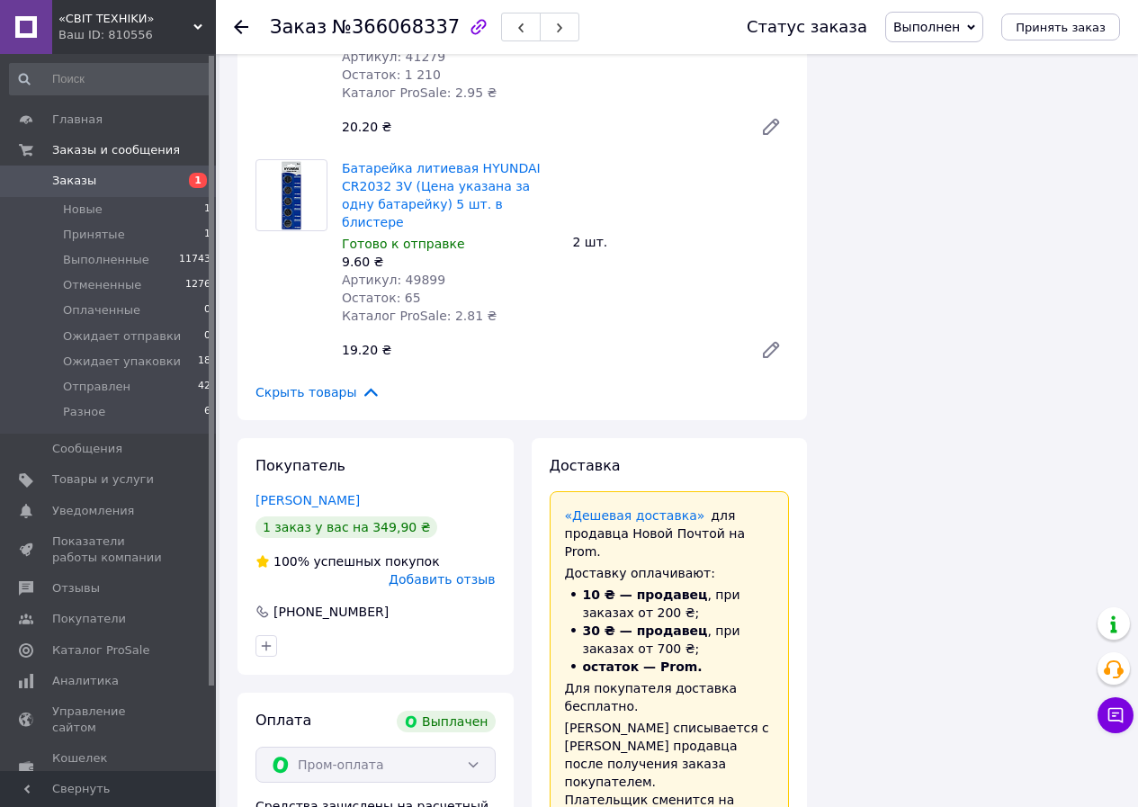
scroll to position [1800, 0]
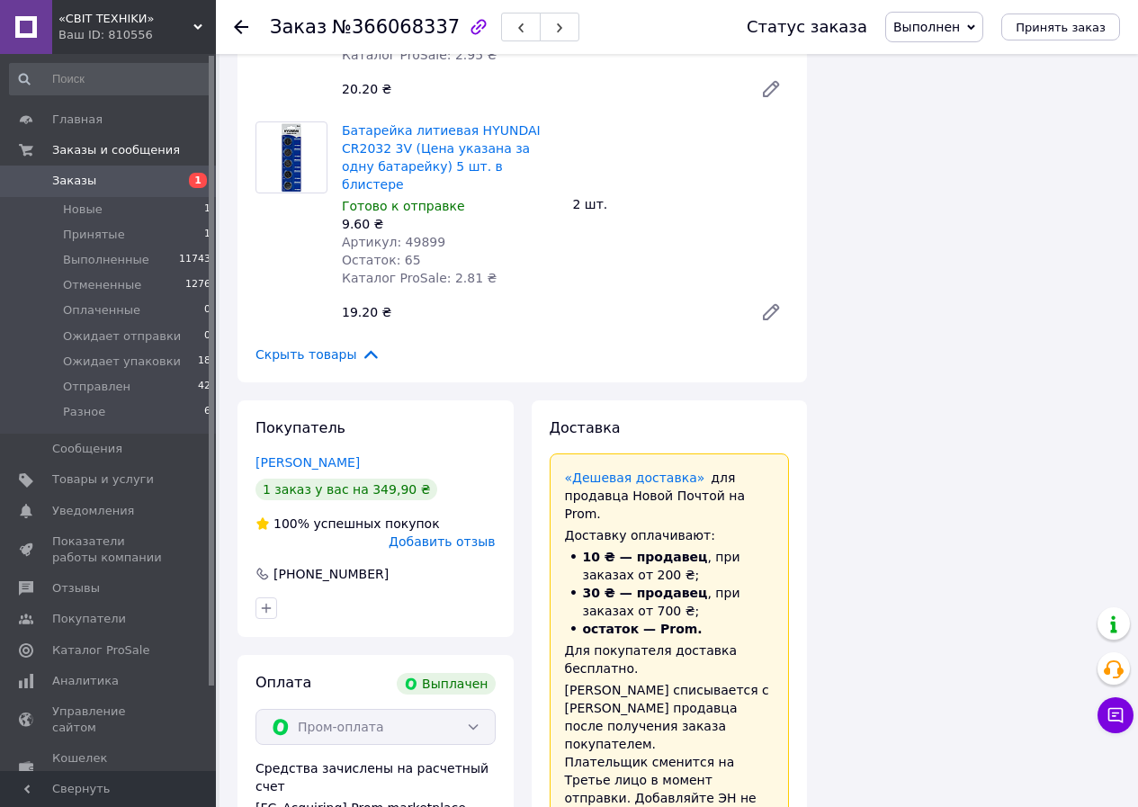
click at [472, 535] on span "Добавить отзыв" at bounding box center [442, 542] width 106 height 14
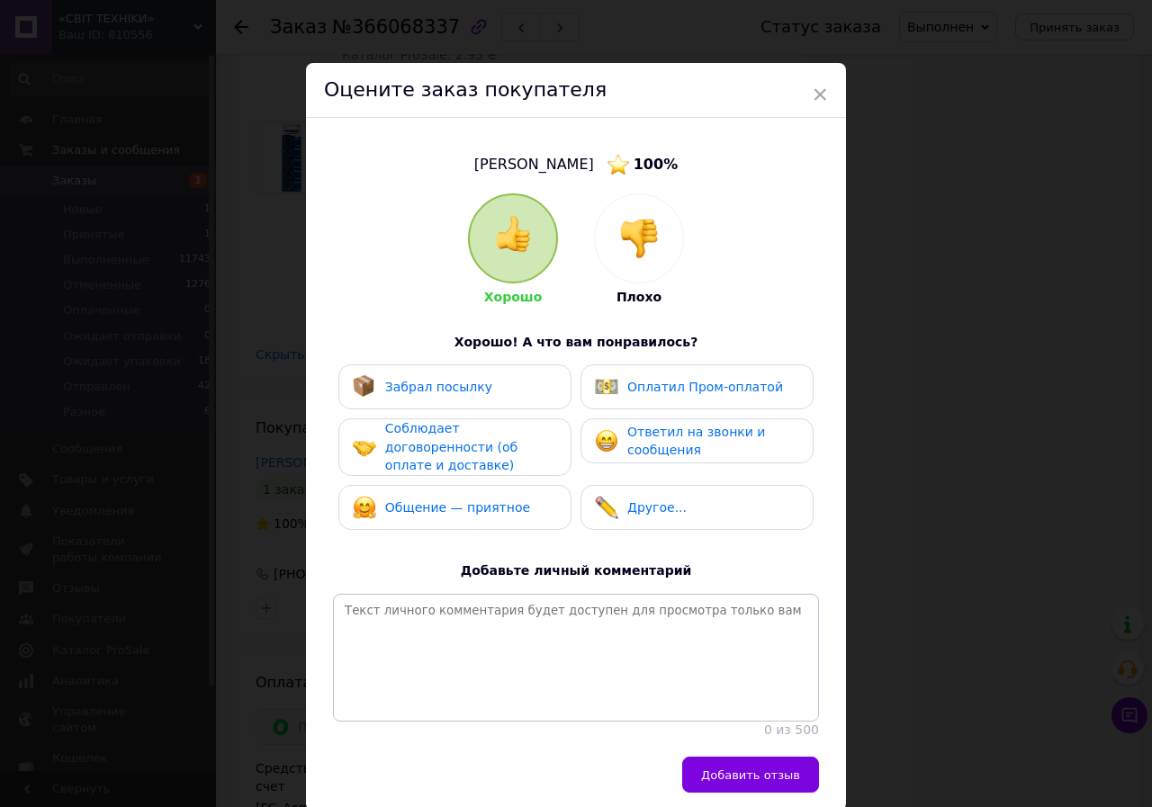
drag, startPoint x: 468, startPoint y: 379, endPoint x: 472, endPoint y: 421, distance: 42.4
click at [468, 380] on span "Забрал посылку" at bounding box center [438, 387] width 107 height 14
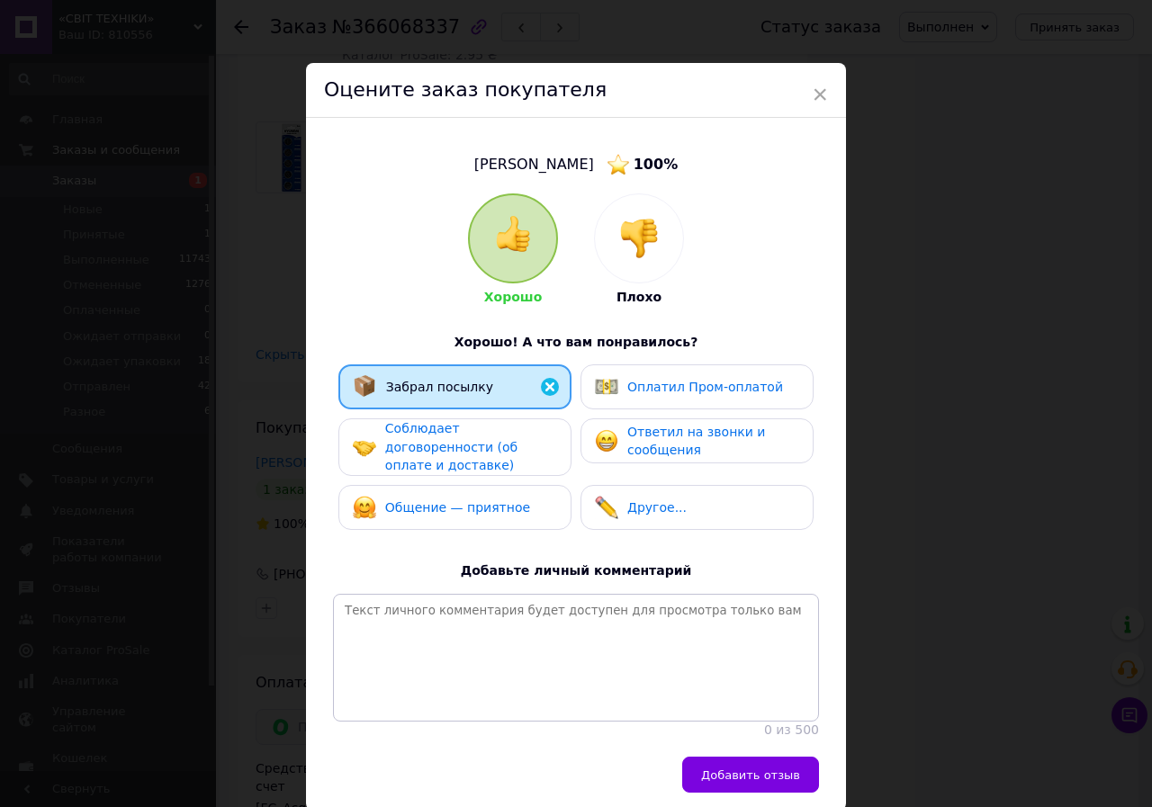
click at [472, 427] on span "Соблюдает договоренности (об оплате и доставке)" at bounding box center [451, 446] width 132 height 51
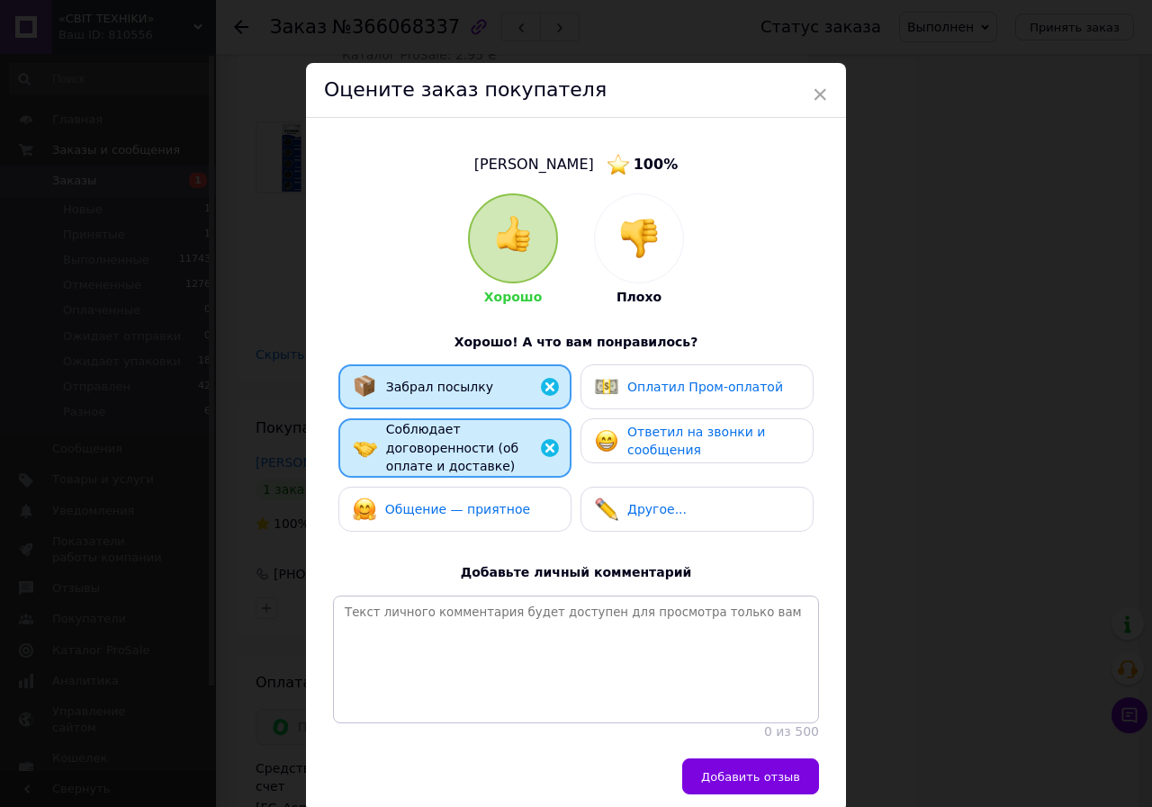
click at [634, 390] on span "Оплатил Пром-оплатой" at bounding box center [705, 387] width 156 height 14
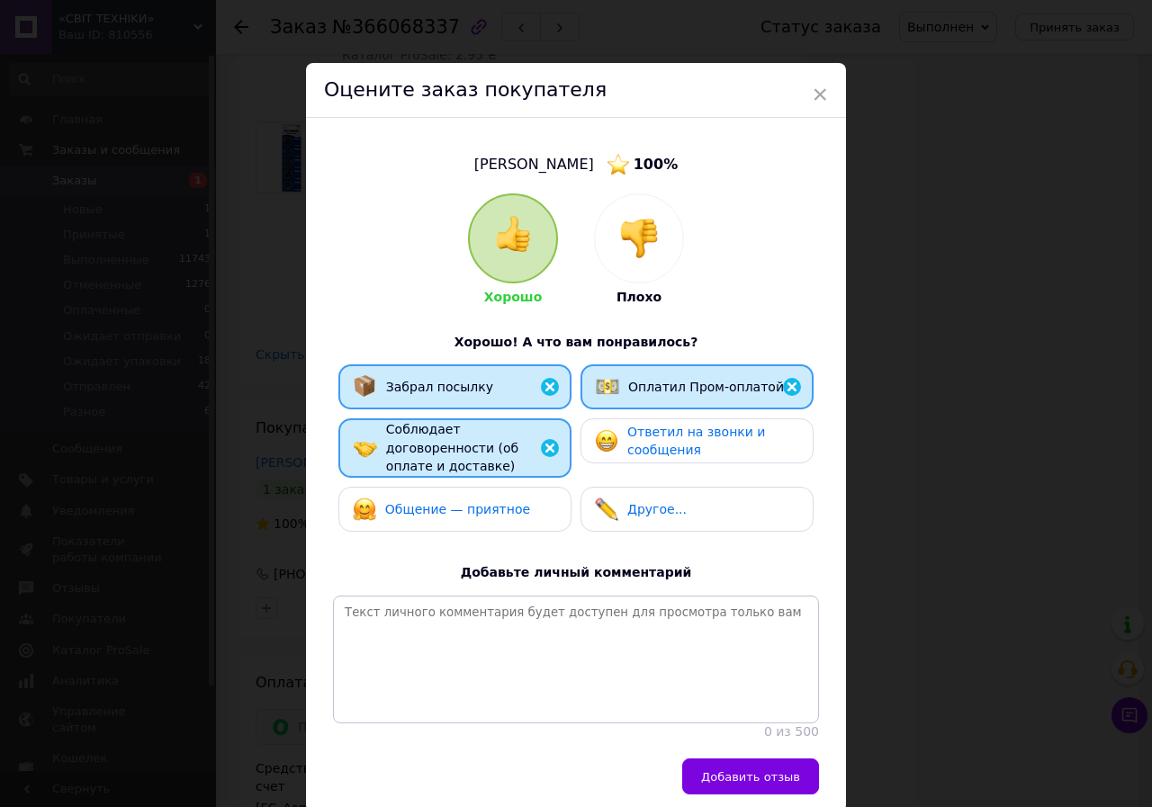
click at [655, 449] on span "Ответил на звонки и сообщения" at bounding box center [696, 441] width 138 height 33
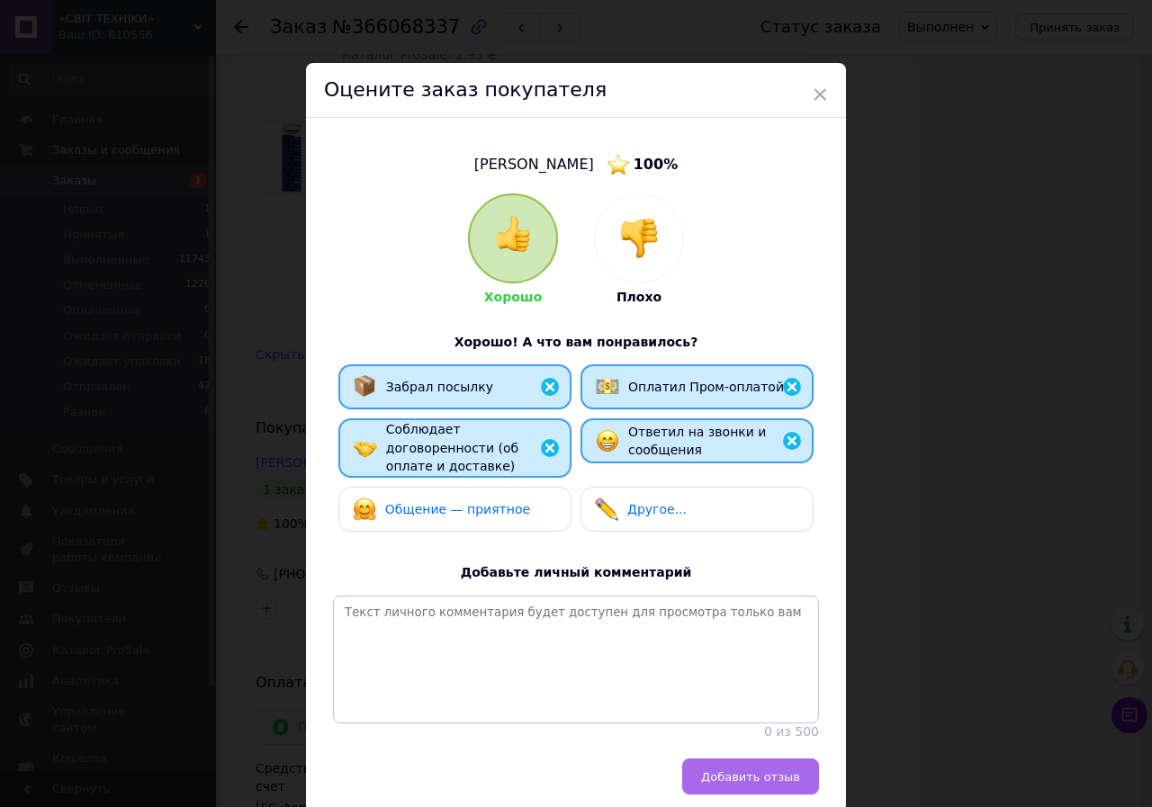
click at [767, 770] on span "Добавить отзыв" at bounding box center [750, 776] width 99 height 13
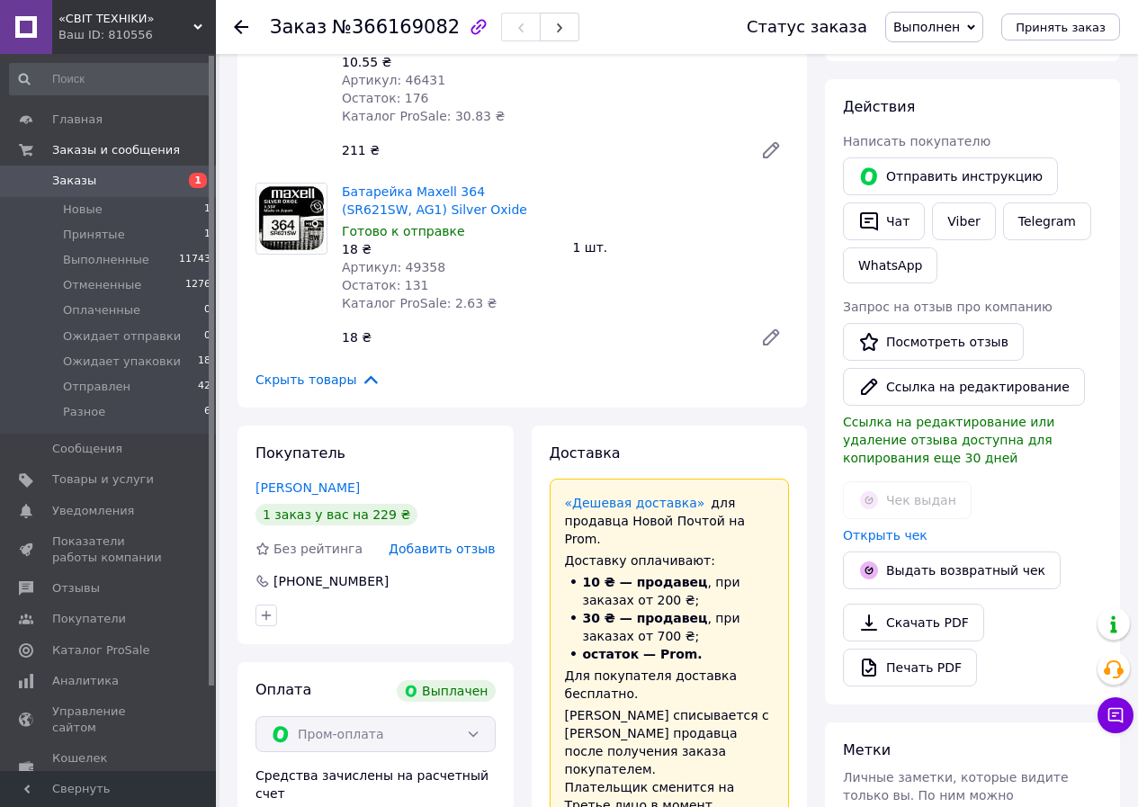
scroll to position [270, 0]
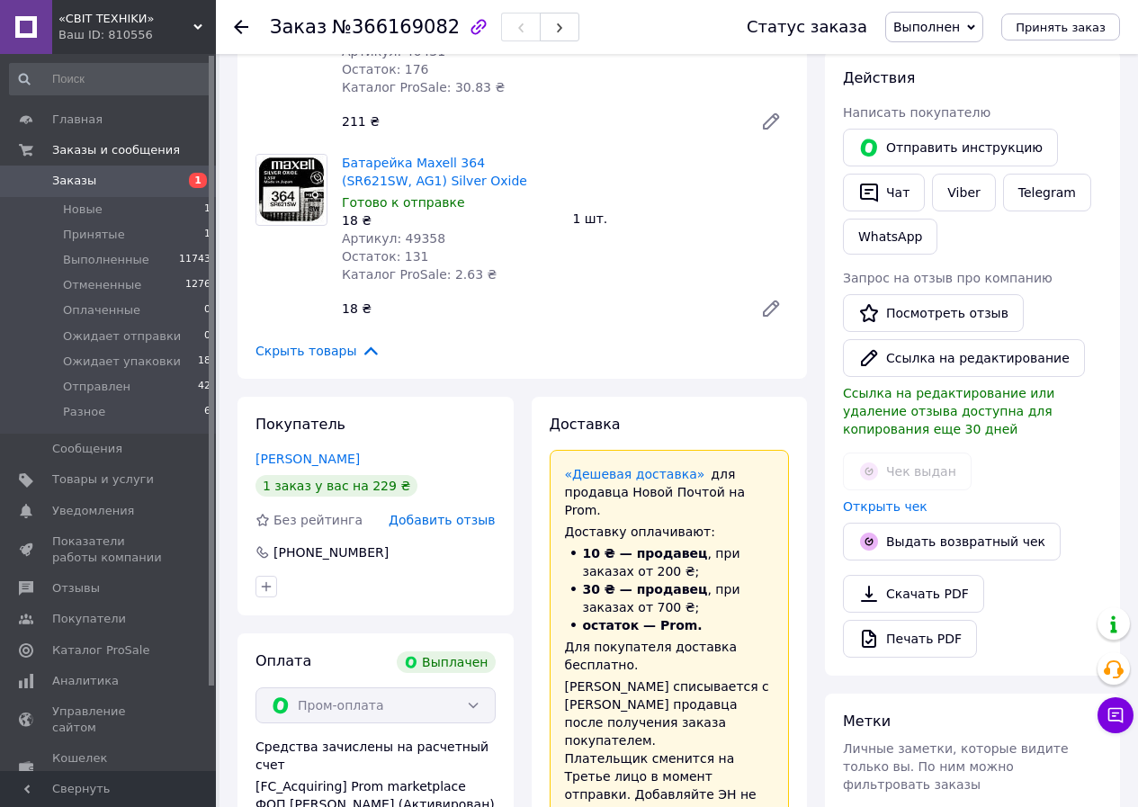
click at [481, 513] on span "Добавить отзыв" at bounding box center [442, 520] width 106 height 14
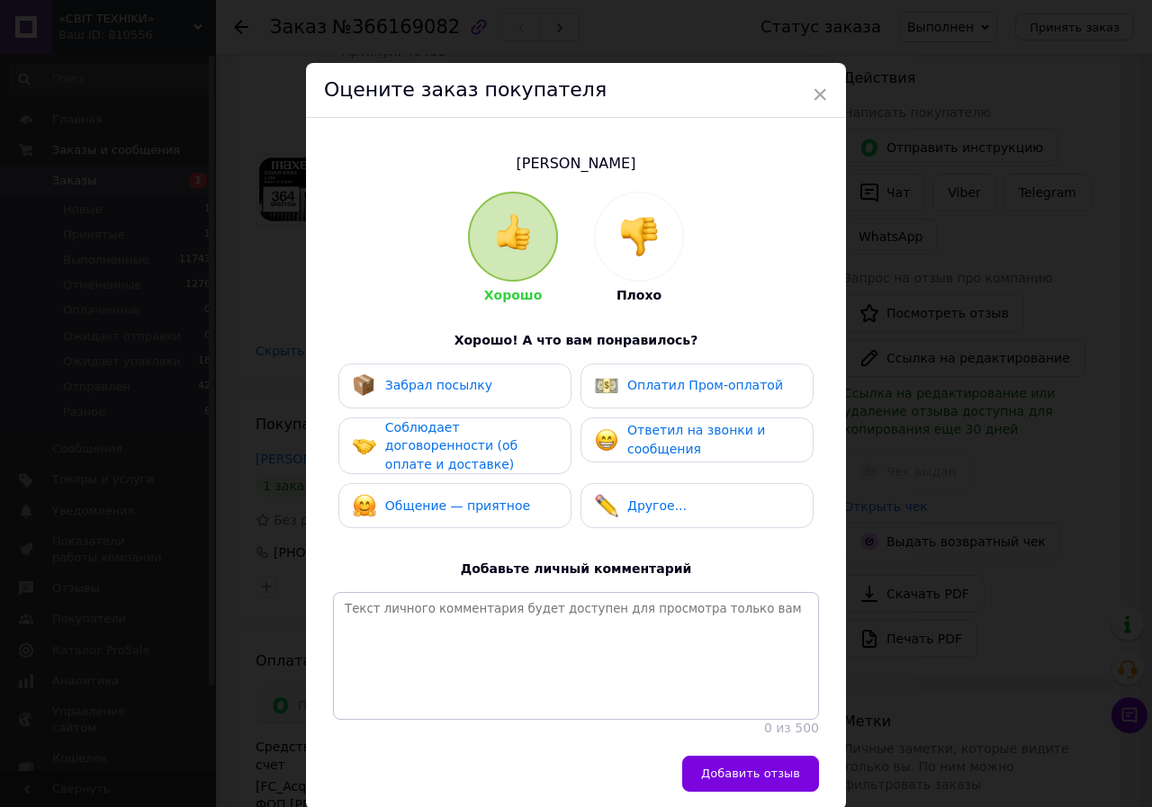
drag, startPoint x: 482, startPoint y: 433, endPoint x: 474, endPoint y: 406, distance: 28.2
click at [482, 431] on span "Соблюдает договоренности (об оплате и доставке)" at bounding box center [451, 445] width 132 height 51
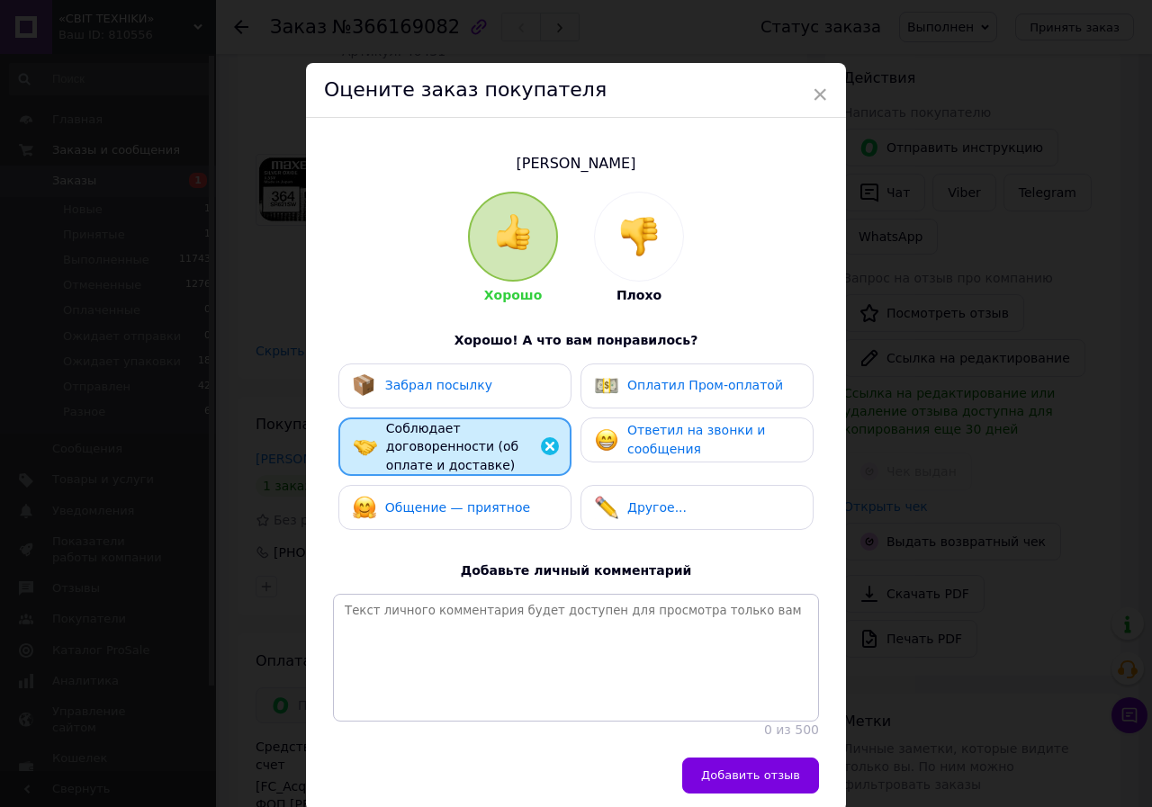
click at [471, 399] on div "Забрал посылку" at bounding box center [454, 386] width 233 height 45
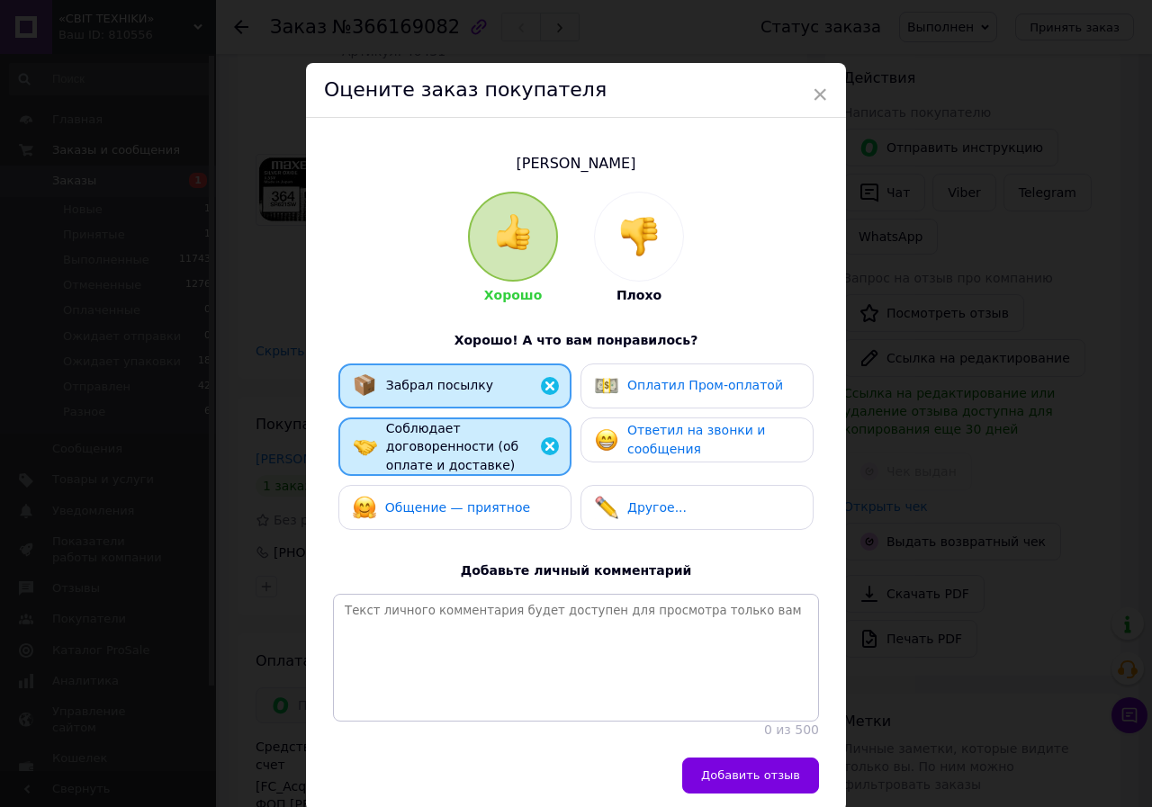
click at [591, 398] on div "Оплатил Пром-оплатой" at bounding box center [696, 386] width 233 height 45
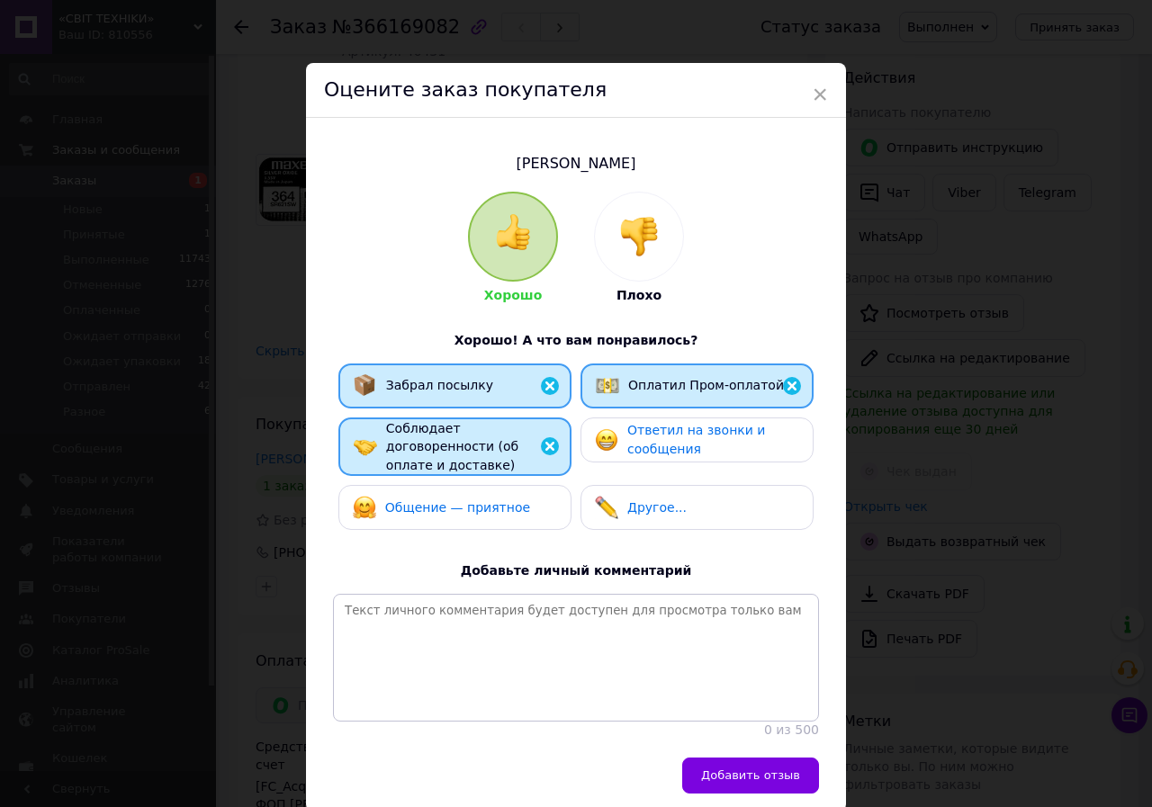
drag, startPoint x: 625, startPoint y: 431, endPoint x: 611, endPoint y: 448, distance: 22.4
click at [627, 436] on span "Ответил на звонки и сообщения" at bounding box center [696, 439] width 138 height 33
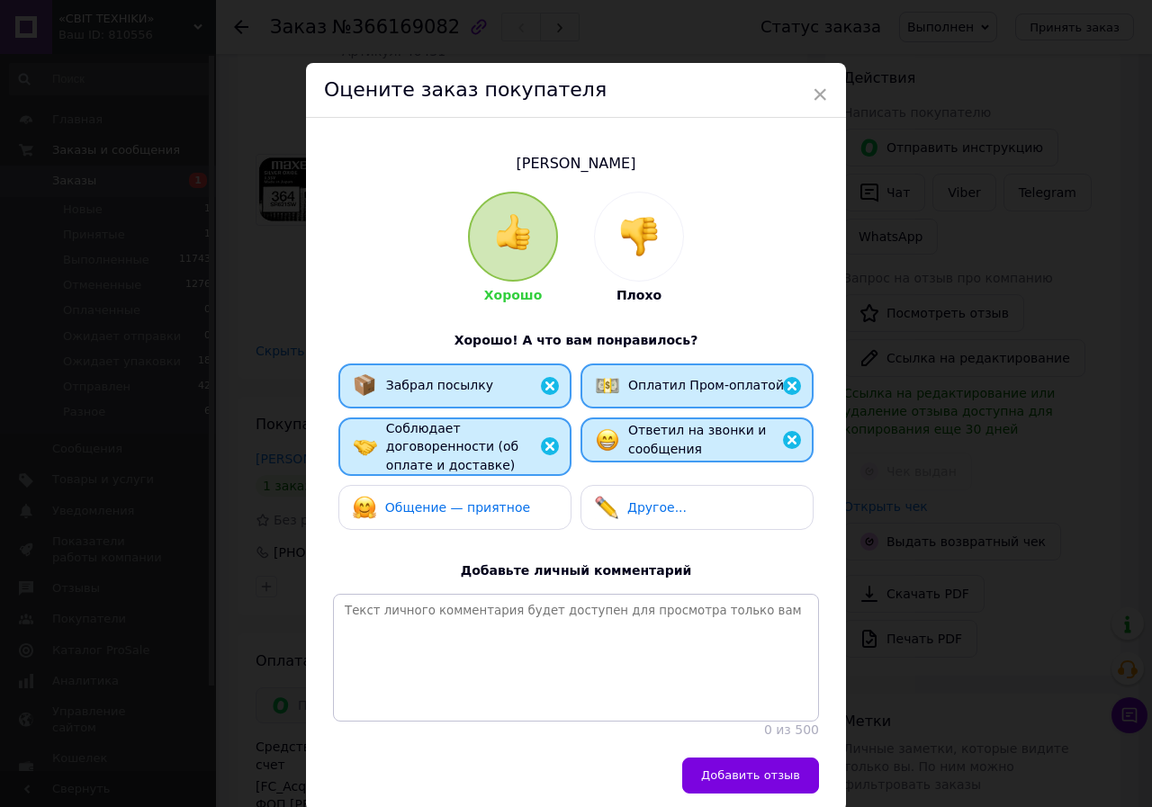
click at [487, 485] on div "Общение — приятное" at bounding box center [454, 507] width 233 height 45
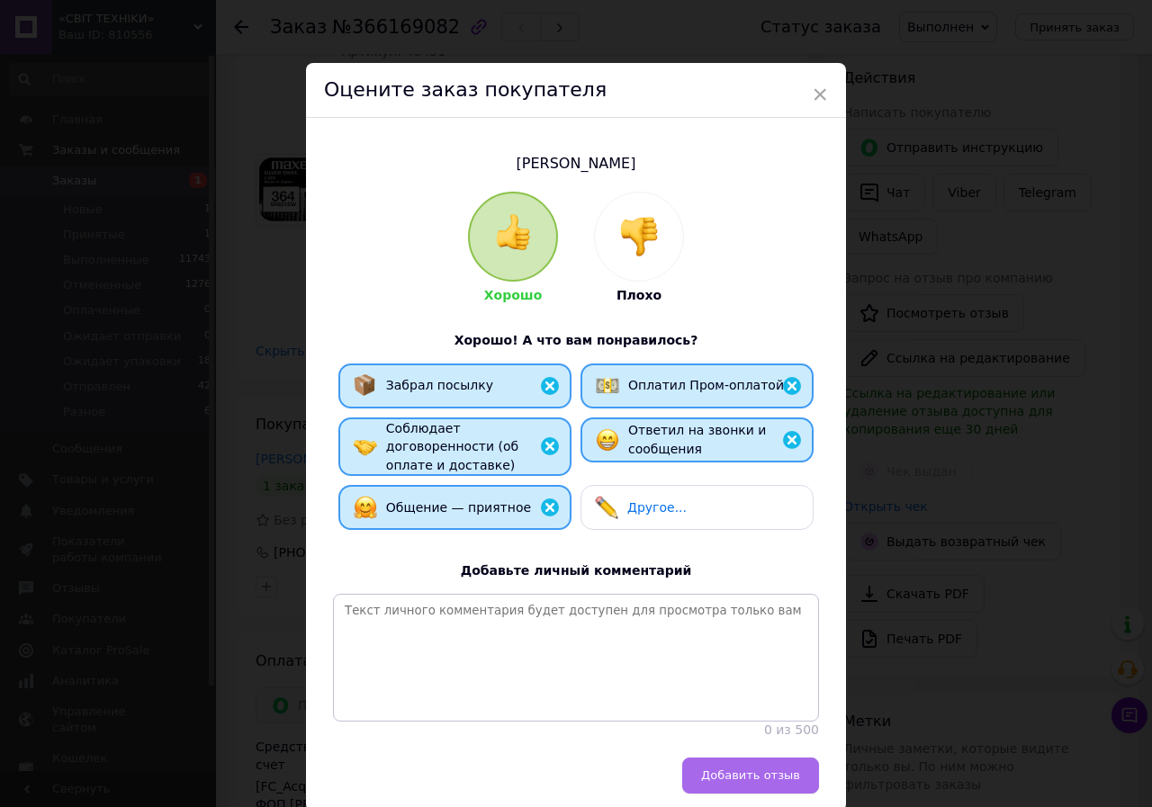
click at [745, 760] on button "Добавить отзыв" at bounding box center [750, 776] width 137 height 36
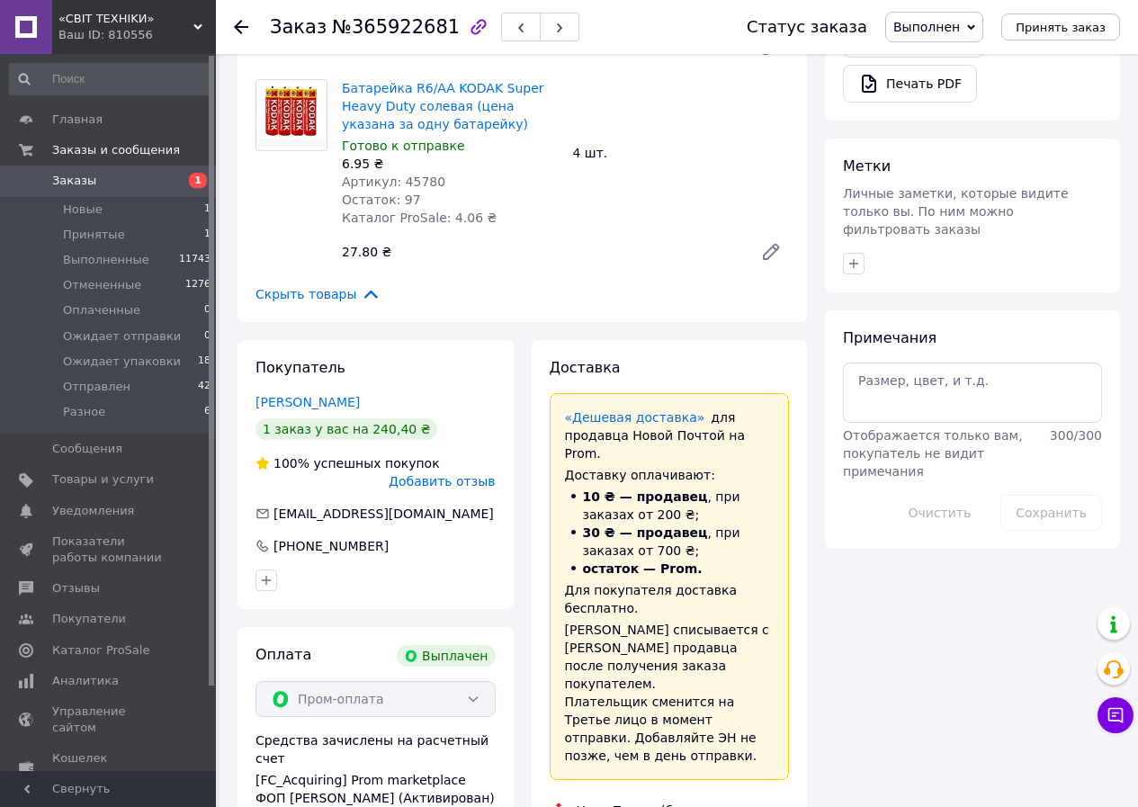
scroll to position [900, 0]
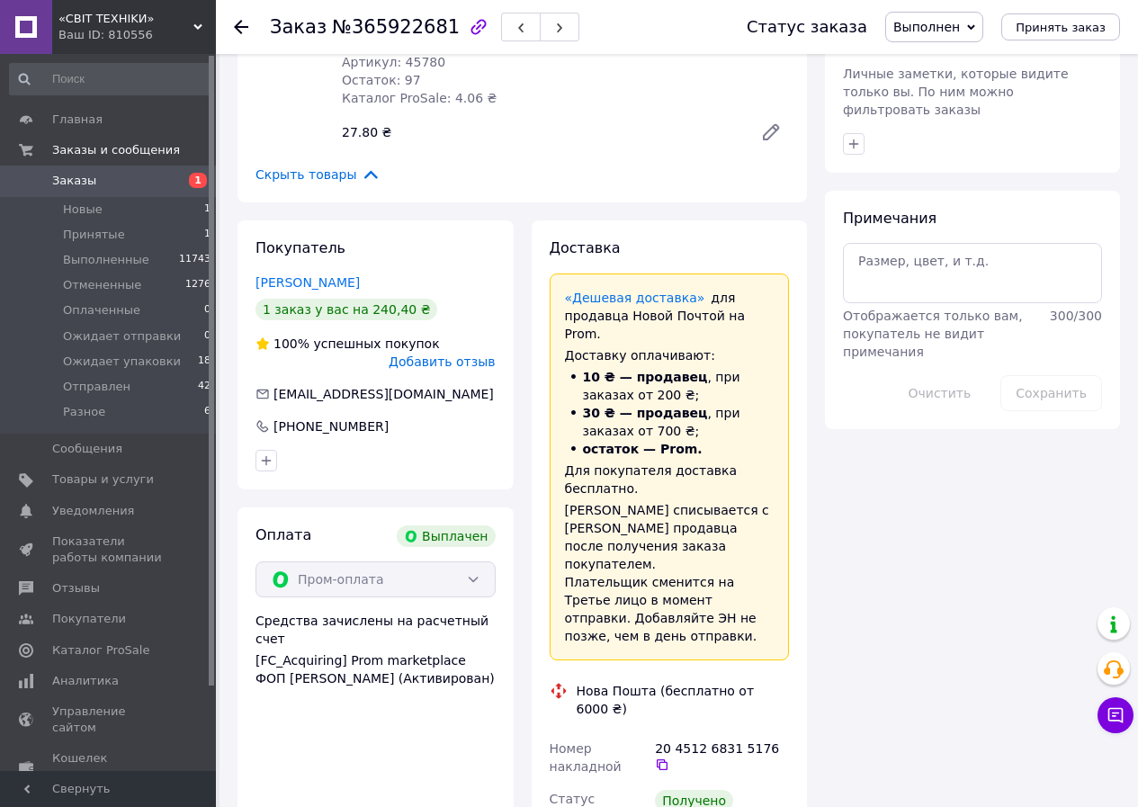
click at [470, 355] on span "Добавить отзыв" at bounding box center [442, 362] width 106 height 14
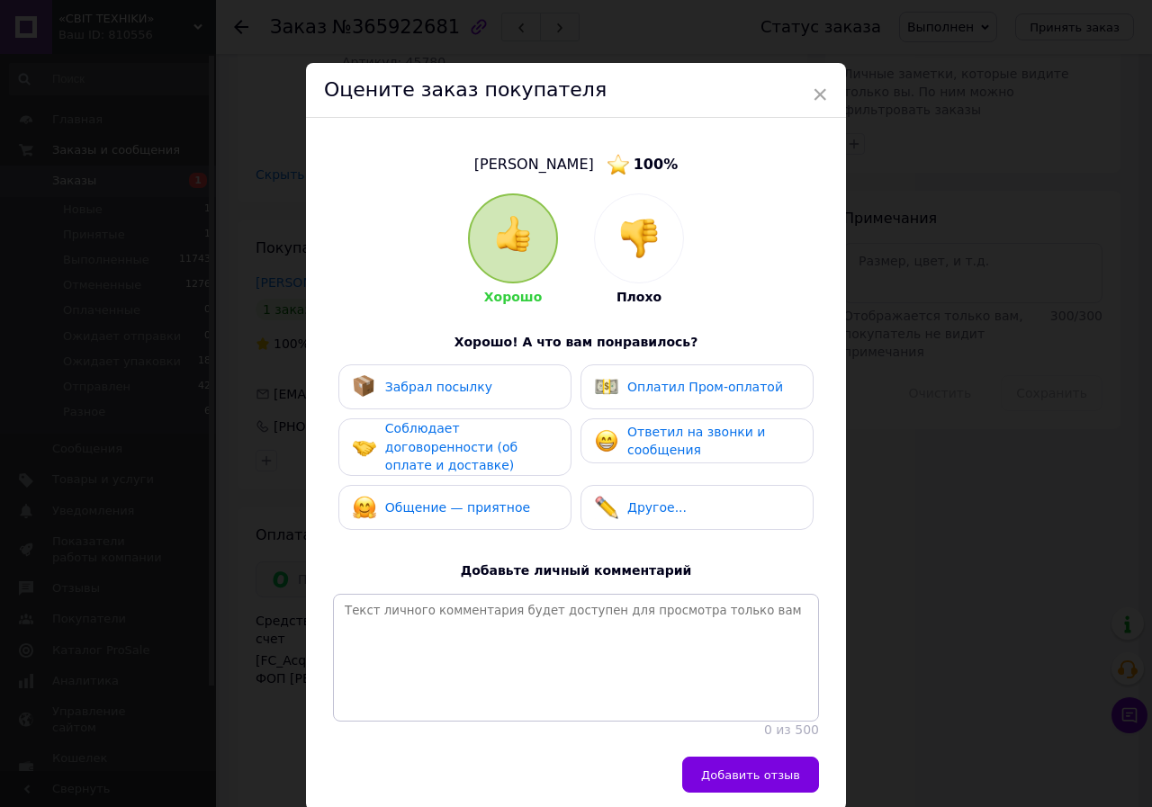
drag, startPoint x: 471, startPoint y: 340, endPoint x: 465, endPoint y: 378, distance: 38.2
click at [470, 345] on span "Хорошо! А что вам понравилось?" at bounding box center [576, 343] width 244 height 18
drag, startPoint x: 452, startPoint y: 402, endPoint x: 455, endPoint y: 436, distance: 34.4
click at [452, 408] on div "Забрал посылку" at bounding box center [454, 386] width 233 height 45
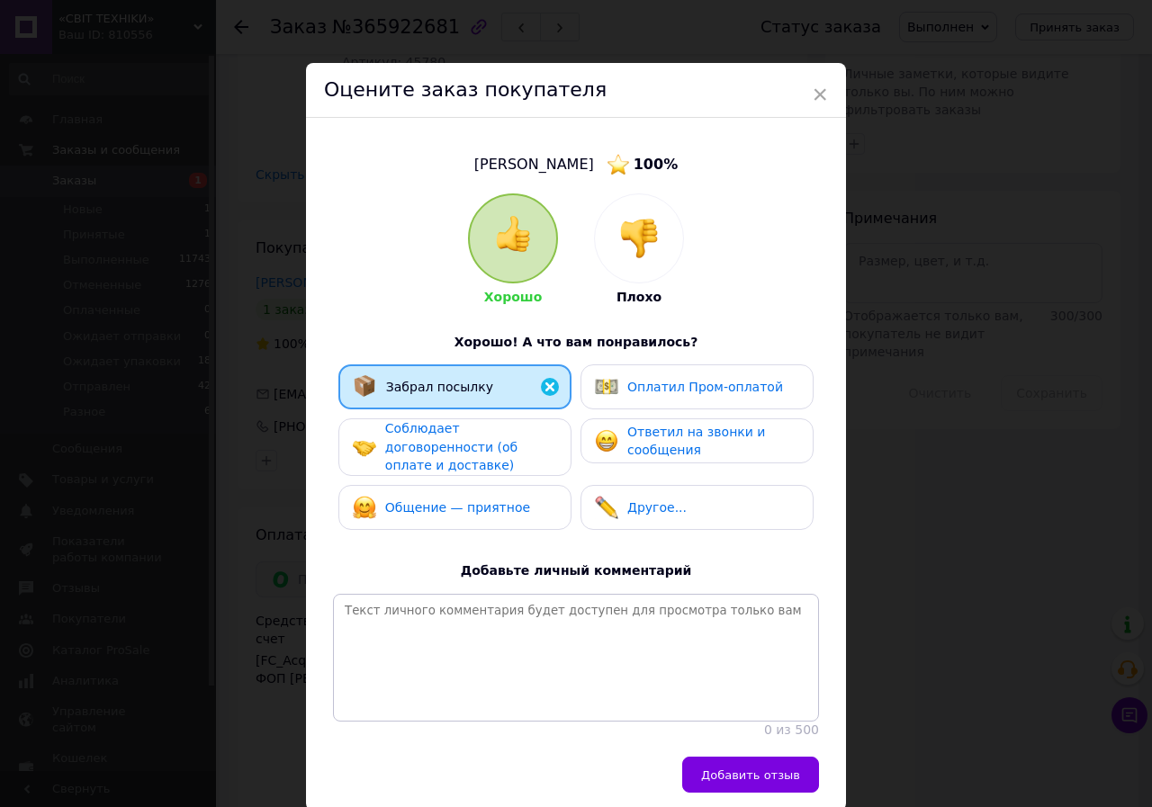
drag, startPoint x: 455, startPoint y: 437, endPoint x: 454, endPoint y: 457, distance: 19.9
click at [454, 444] on span "Соблюдает договоренности (об оплате и доставке)" at bounding box center [451, 446] width 132 height 51
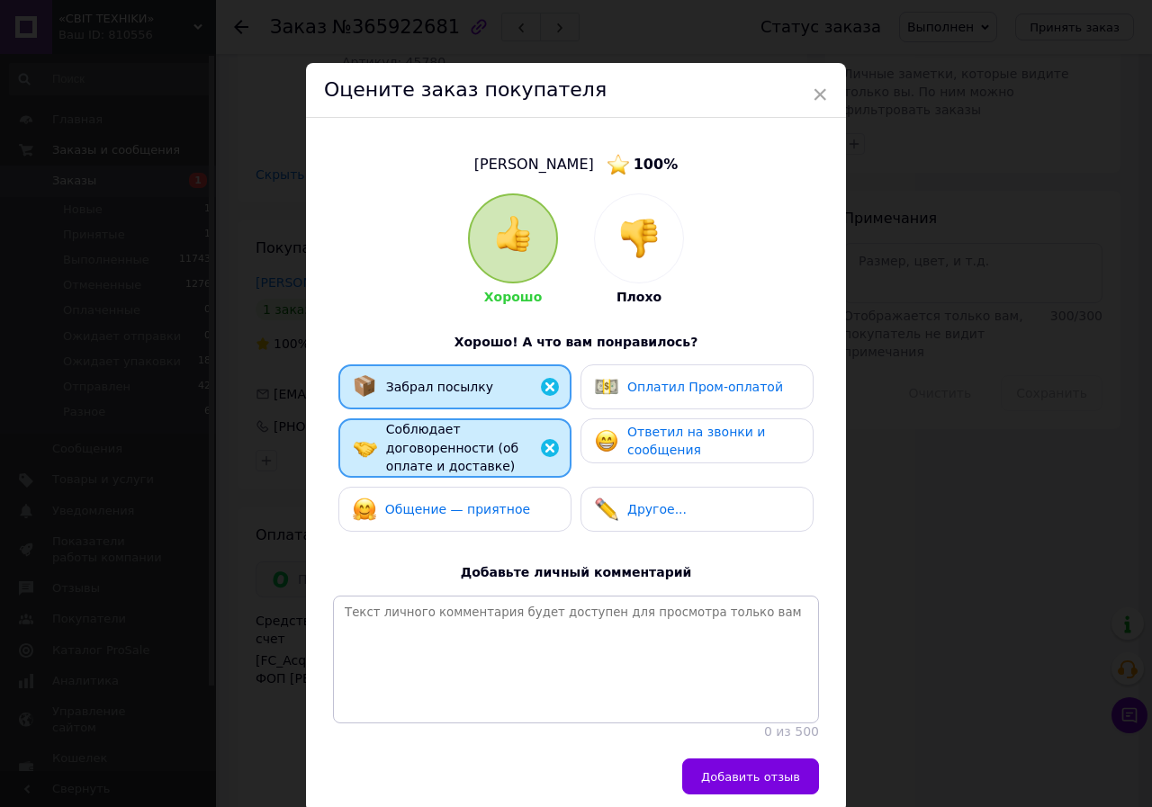
drag, startPoint x: 454, startPoint y: 483, endPoint x: 553, endPoint y: 449, distance: 105.6
click at [468, 487] on div "Общение — приятное" at bounding box center [454, 509] width 233 height 45
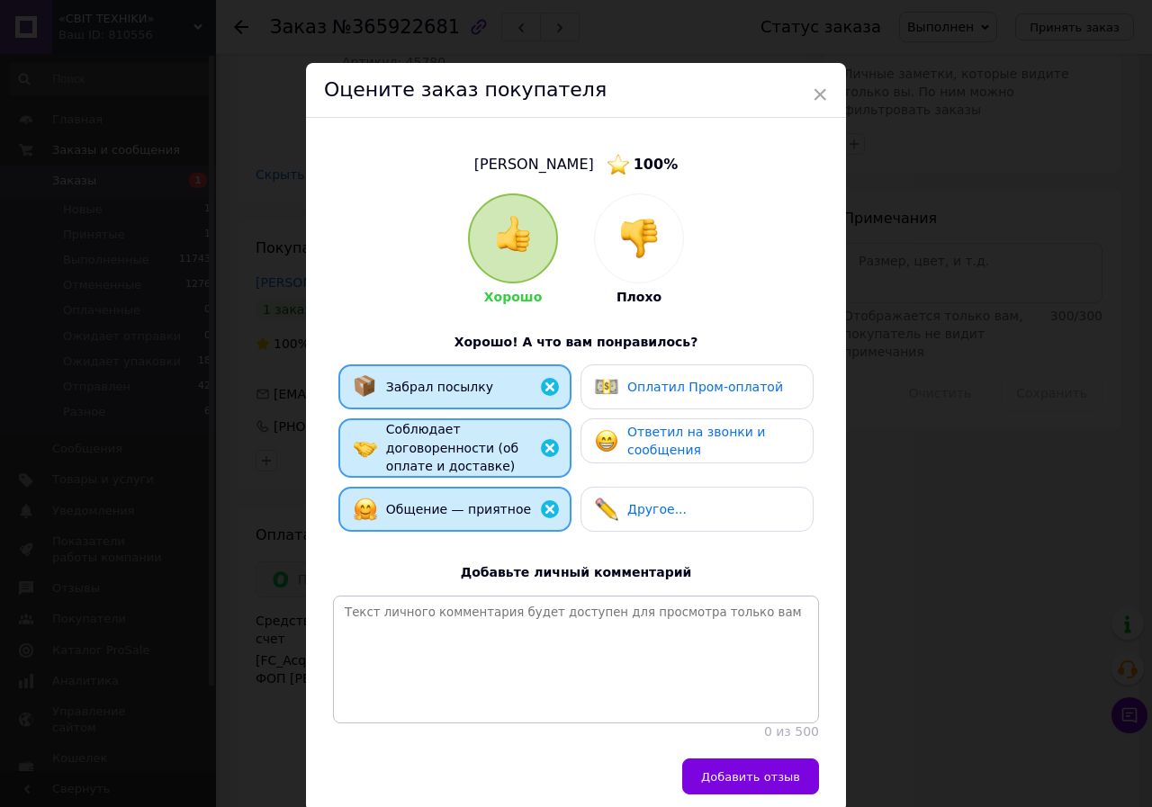
drag, startPoint x: 613, startPoint y: 428, endPoint x: 616, endPoint y: 410, distance: 18.2
click at [614, 426] on div "Ответил на звонки и сообщения" at bounding box center [696, 441] width 203 height 37
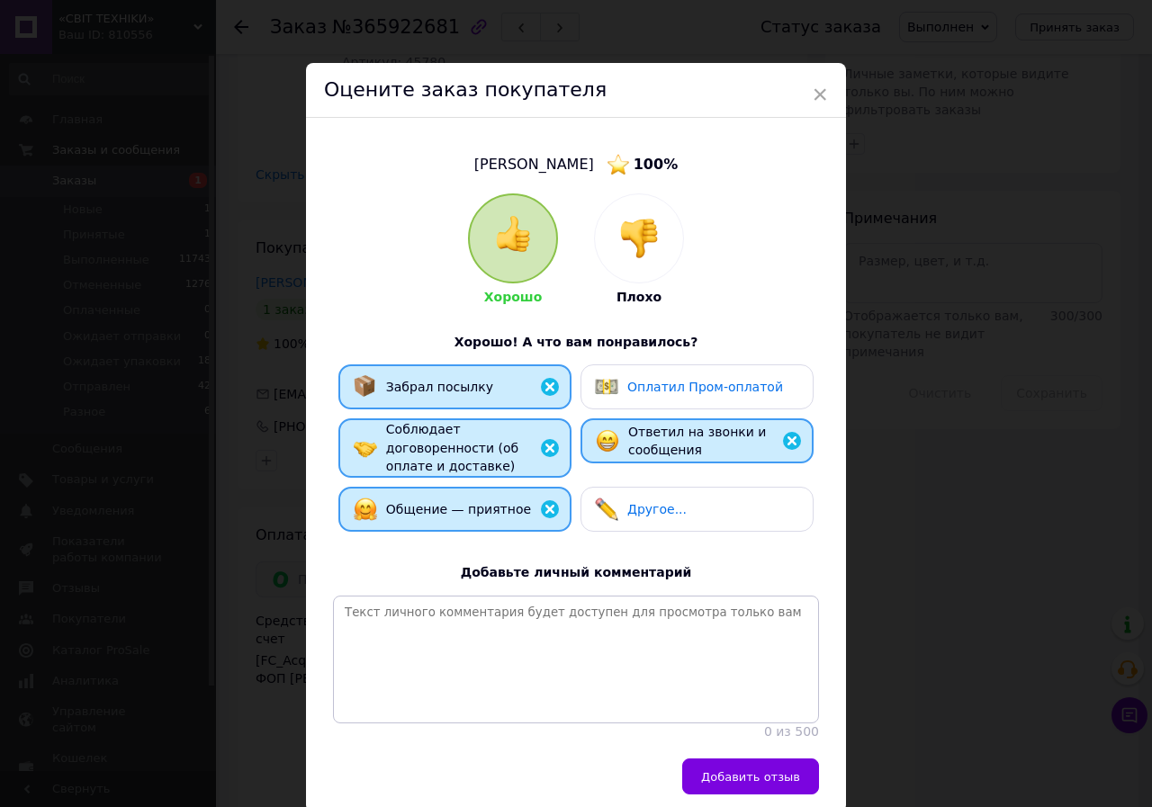
click at [632, 383] on span "Оплатил Пром-оплатой" at bounding box center [705, 387] width 156 height 14
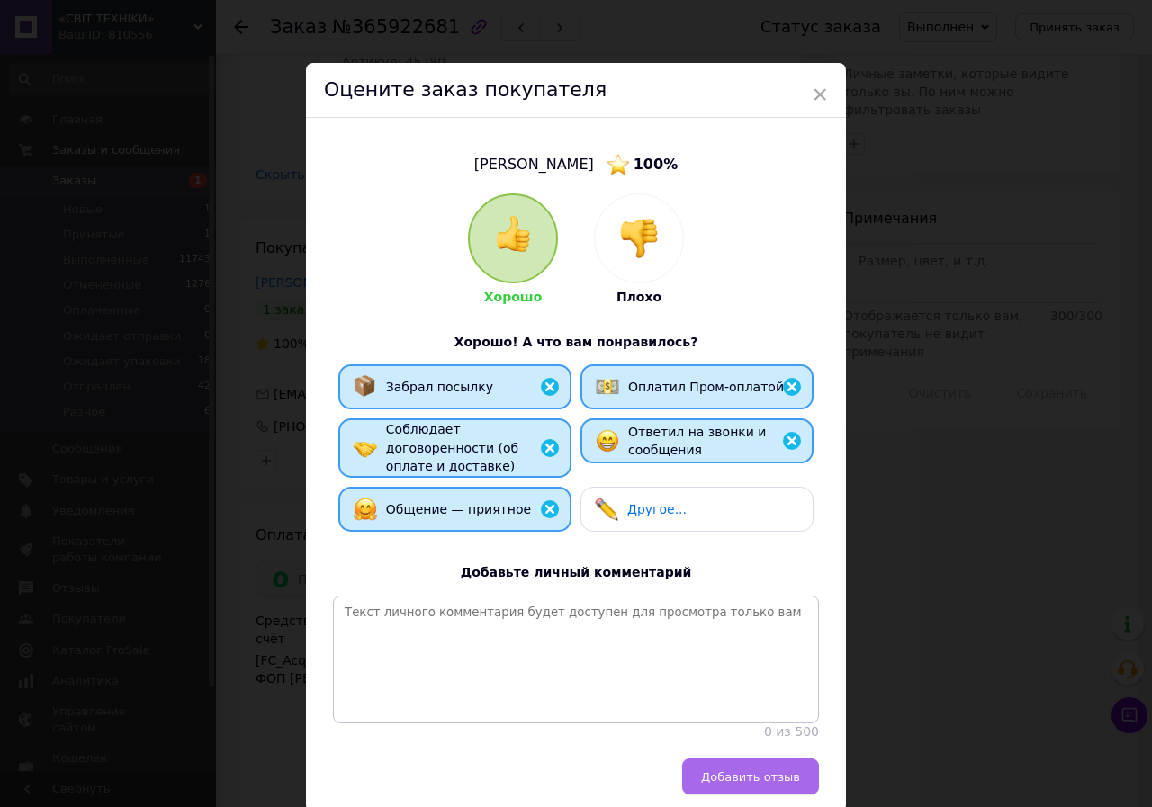
click at [763, 791] on button "Добавить отзыв" at bounding box center [750, 777] width 137 height 36
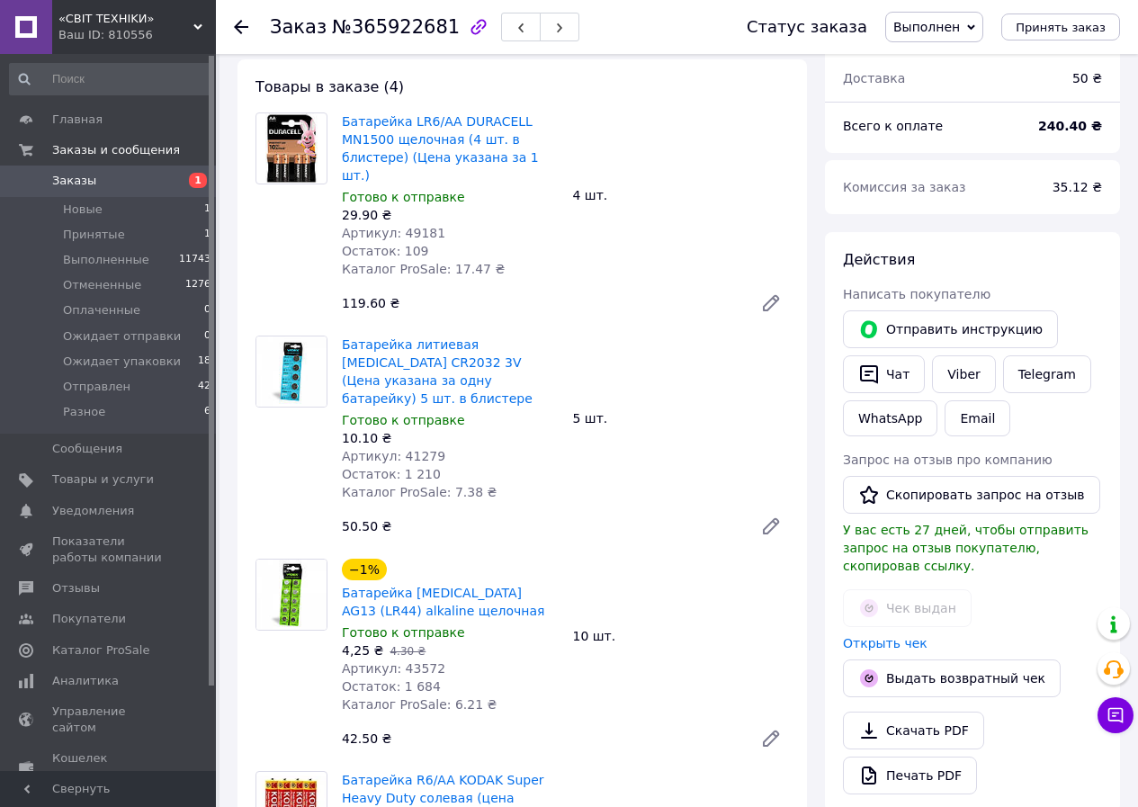
scroll to position [0, 0]
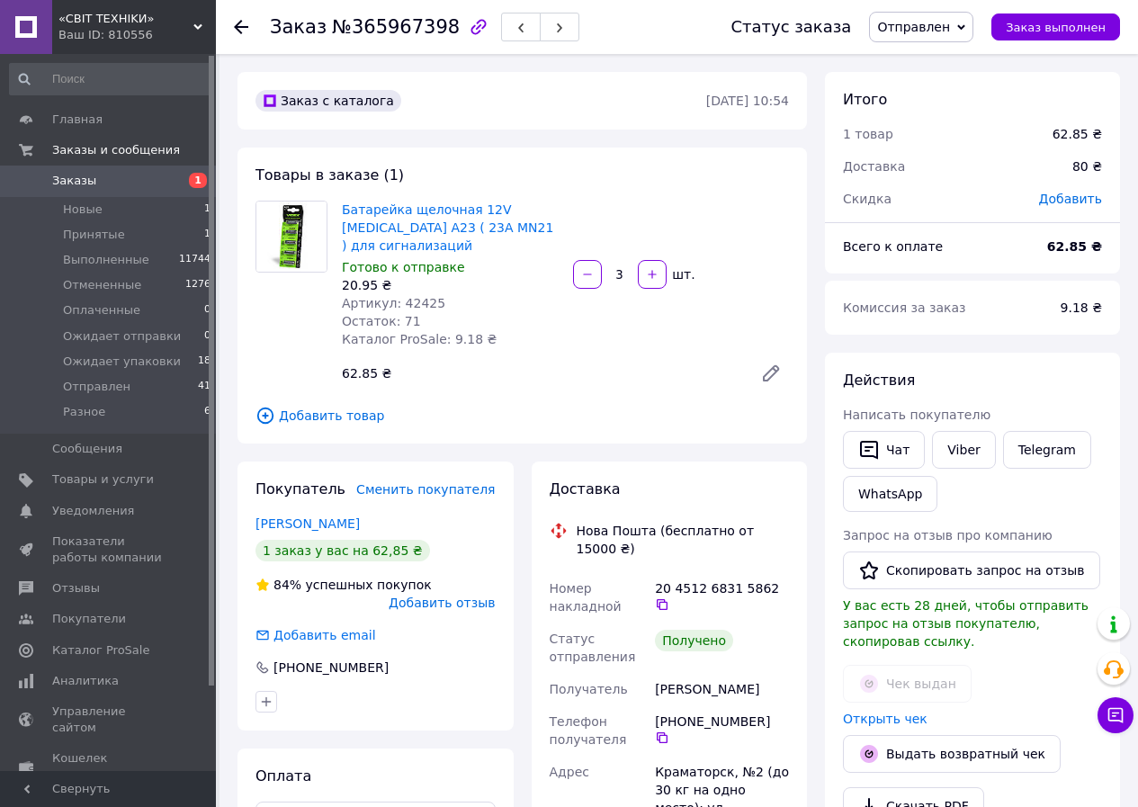
scroll to position [22, 0]
click at [453, 596] on span "Добавить отзыв" at bounding box center [442, 603] width 106 height 14
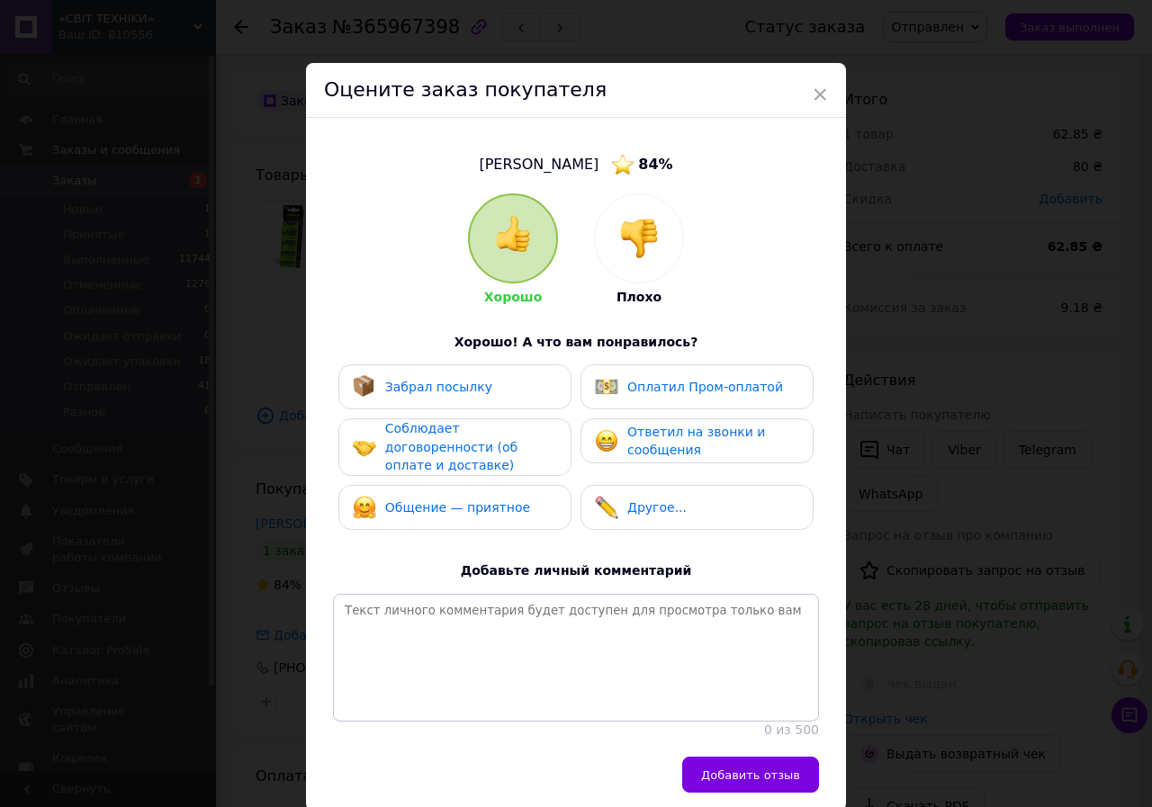
drag, startPoint x: 461, startPoint y: 450, endPoint x: 455, endPoint y: 418, distance: 32.0
click at [460, 447] on span "Соблюдает договоренности (об оплате и доставке)" at bounding box center [451, 446] width 132 height 51
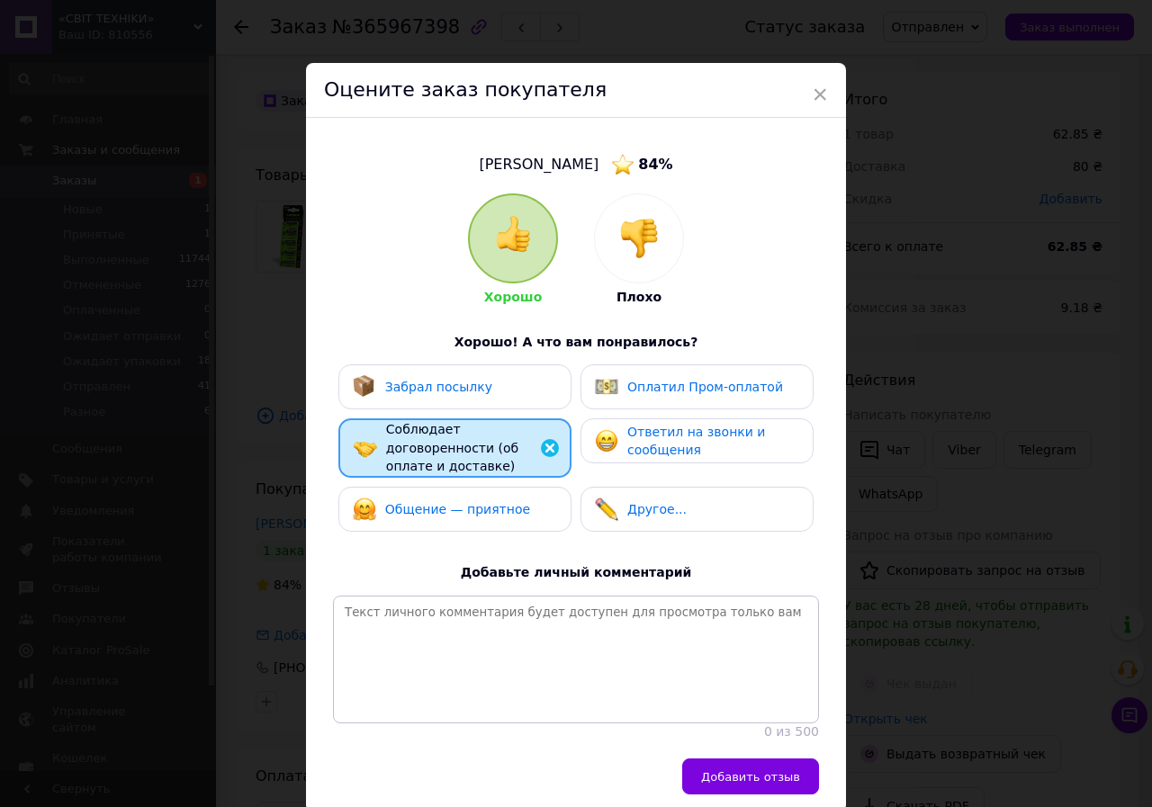
click at [449, 393] on span "Забрал посылку" at bounding box center [438, 387] width 107 height 14
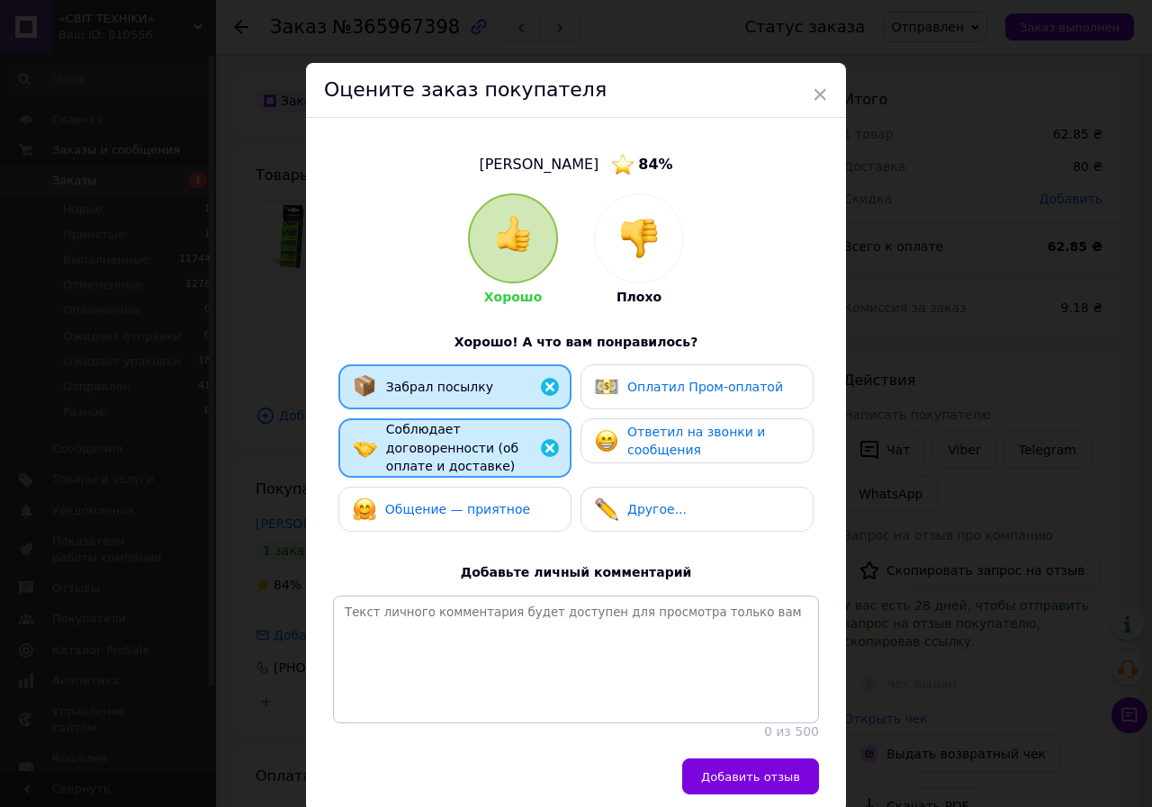
click at [654, 435] on span "Ответил на звонки и сообщения" at bounding box center [696, 441] width 138 height 33
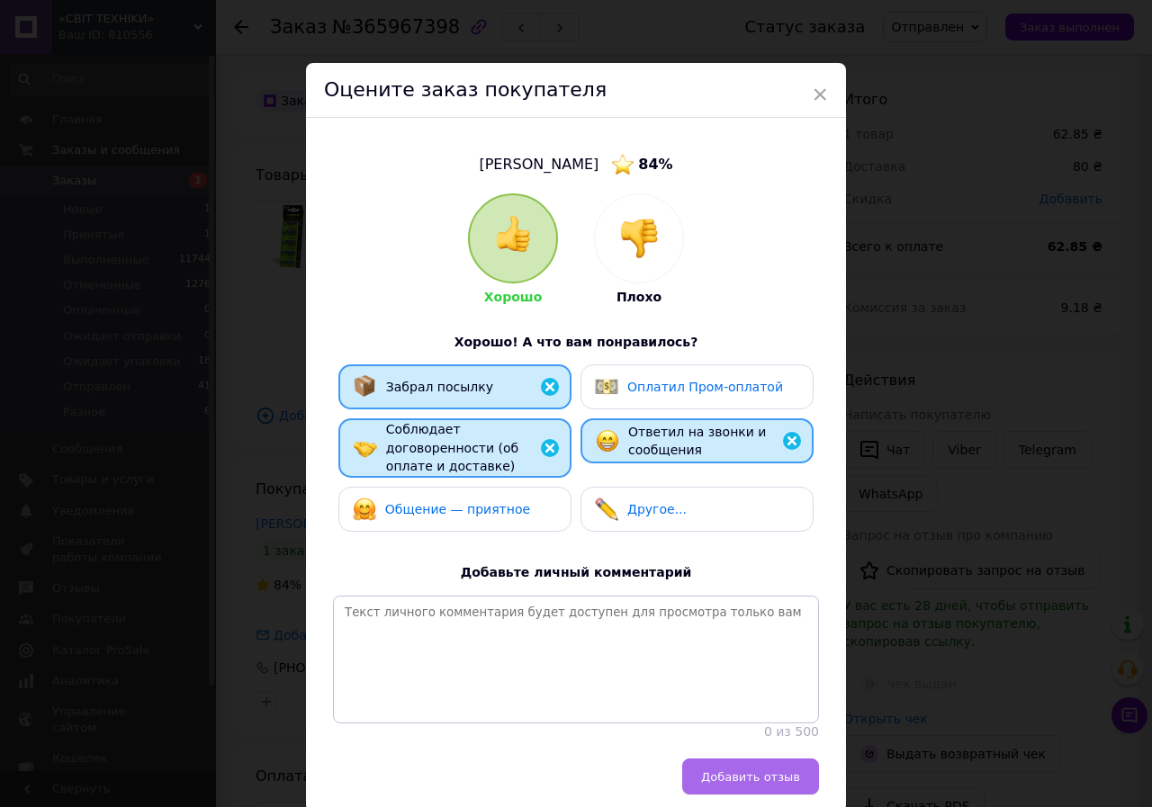
click at [752, 759] on button "Добавить отзыв" at bounding box center [750, 777] width 137 height 36
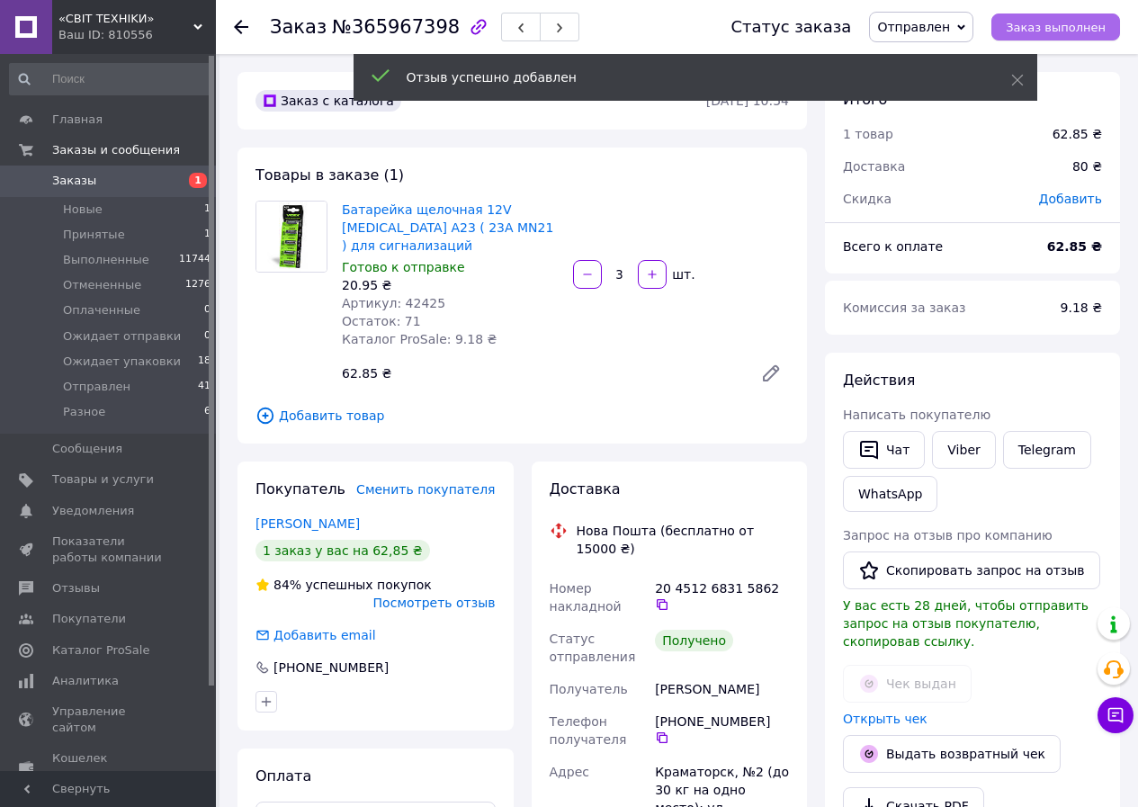
click at [1044, 31] on span "Заказ выполнен" at bounding box center [1056, 27] width 100 height 13
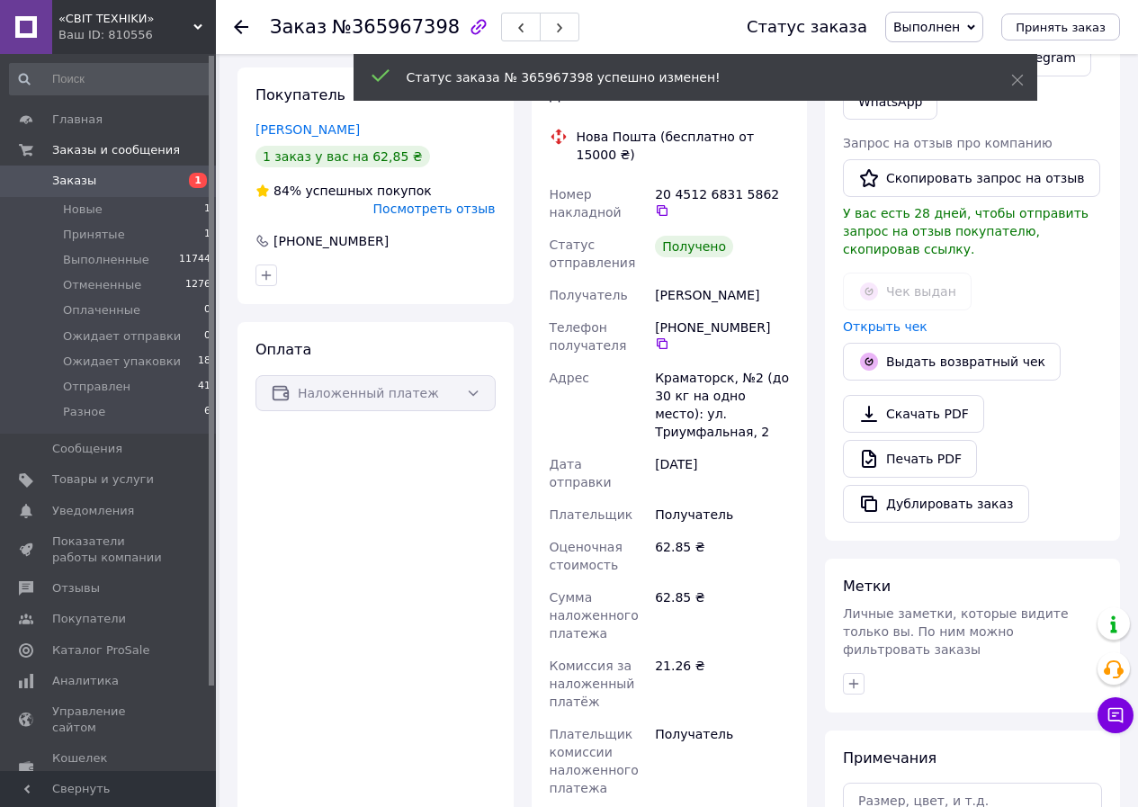
scroll to position [0, 0]
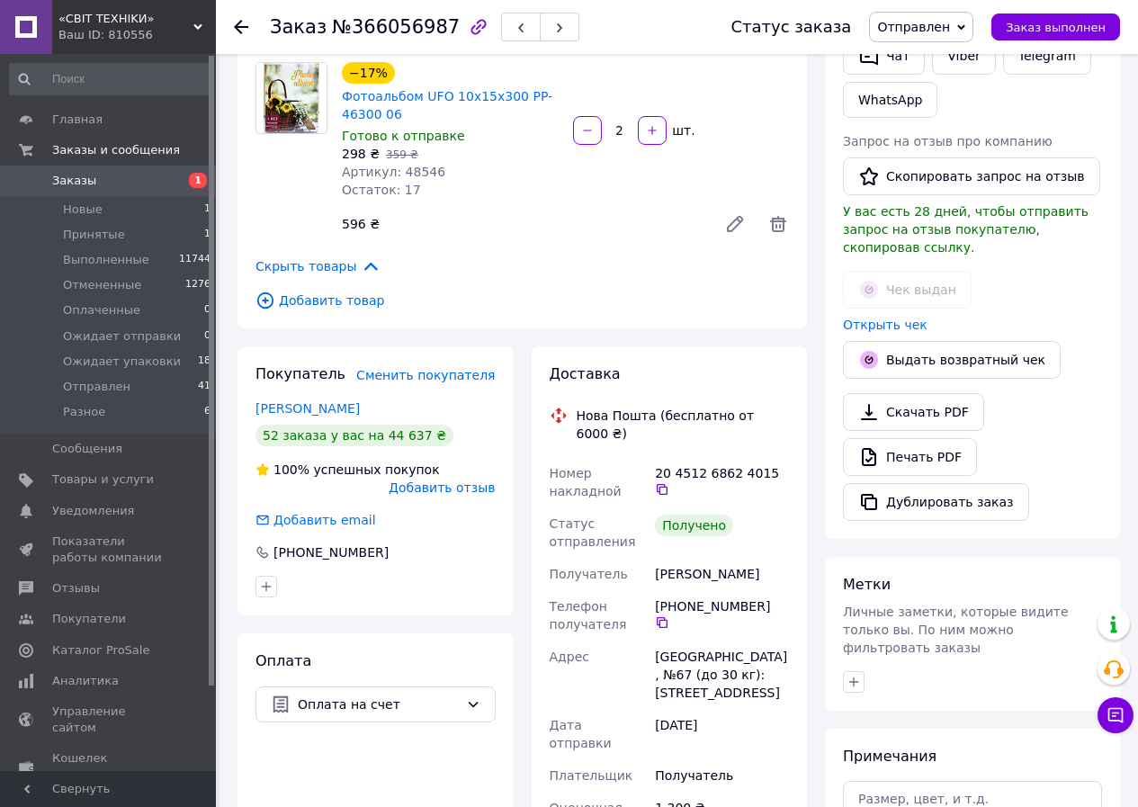
scroll to position [360, 0]
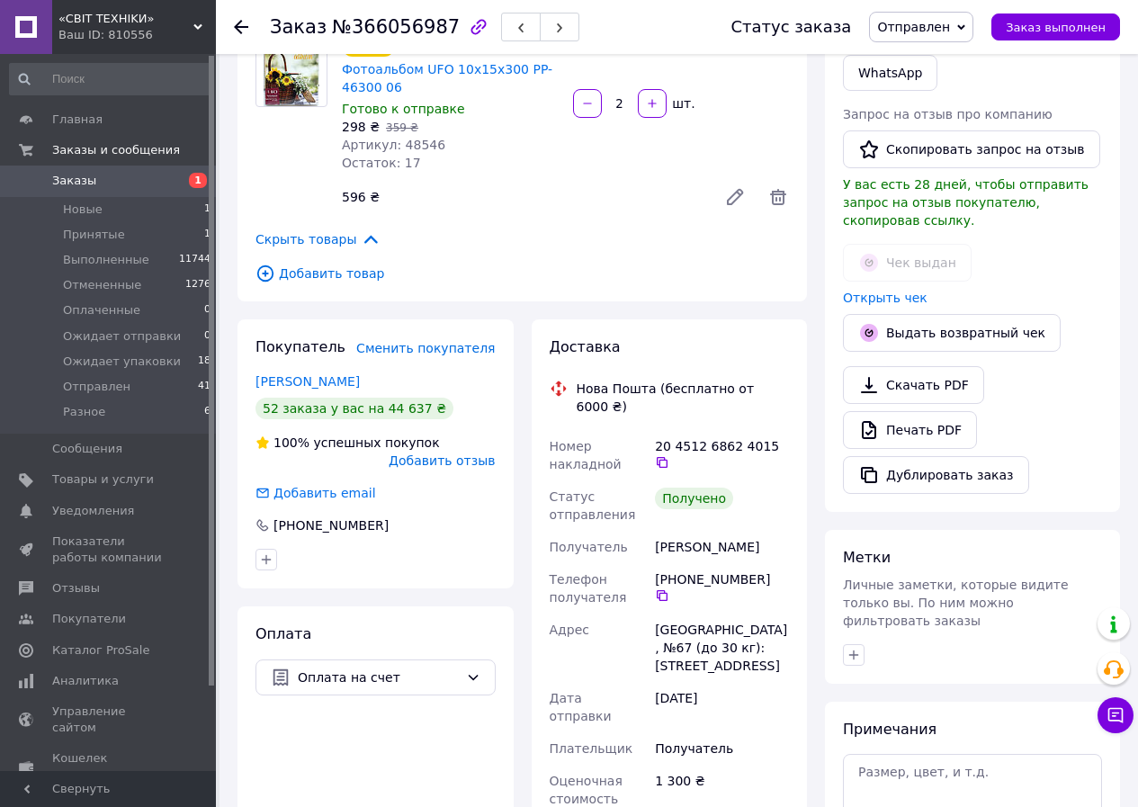
click at [467, 454] on span "Добавить отзыв" at bounding box center [442, 461] width 106 height 14
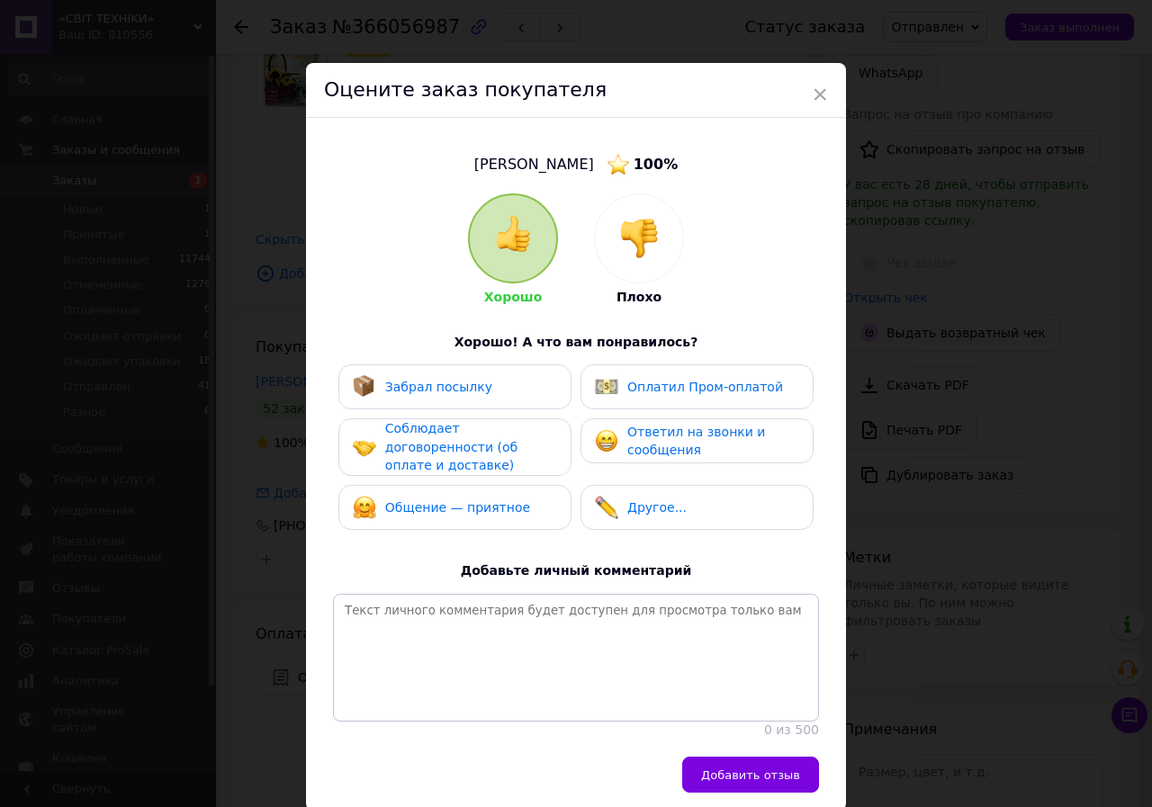
click at [472, 426] on span "Соблюдает договоренности (об оплате и доставке)" at bounding box center [451, 446] width 132 height 51
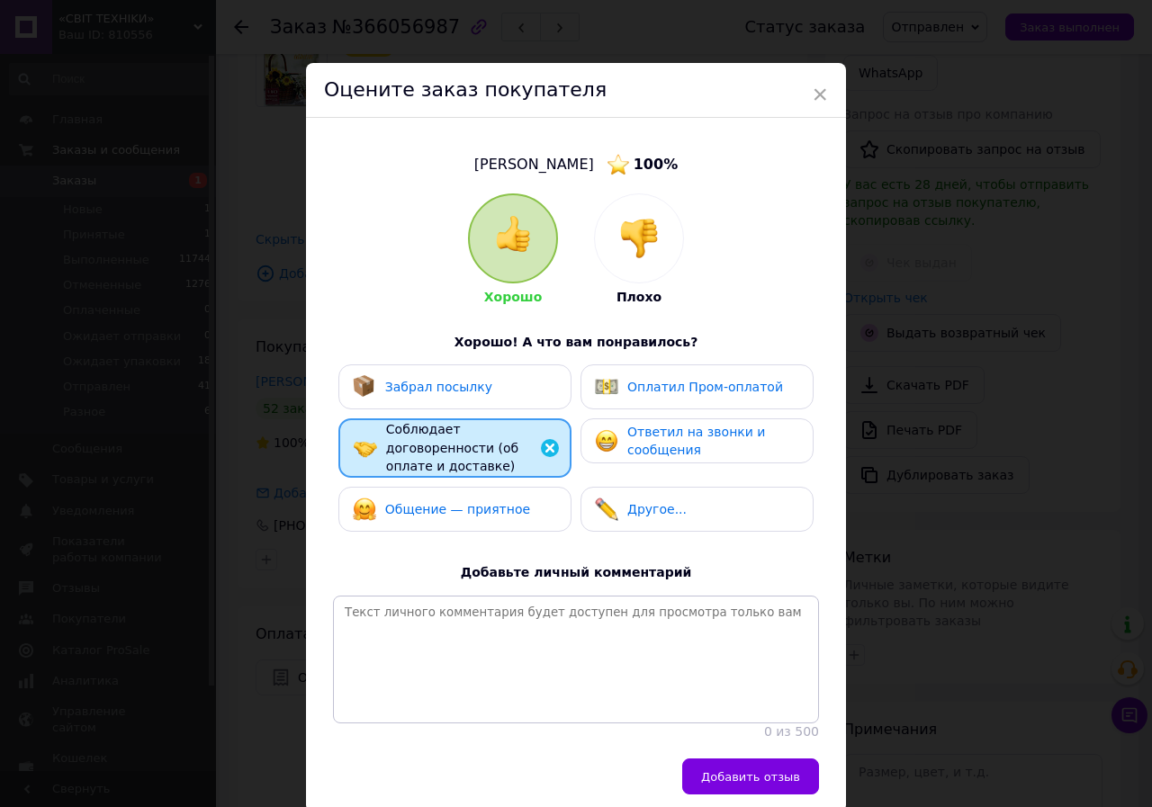
drag, startPoint x: 460, startPoint y: 388, endPoint x: 487, endPoint y: 431, distance: 50.9
click at [462, 388] on span "Забрал посылку" at bounding box center [438, 387] width 107 height 14
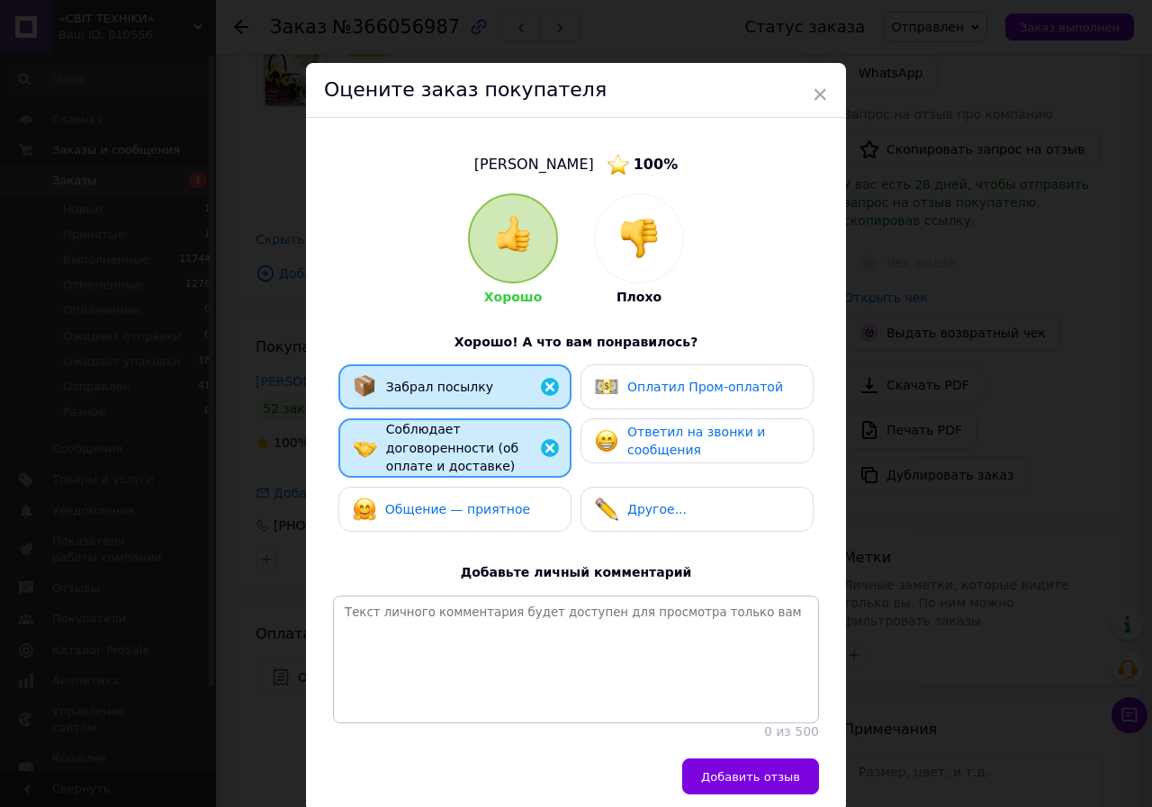
drag, startPoint x: 518, startPoint y: 491, endPoint x: 559, endPoint y: 472, distance: 44.7
click at [530, 498] on div "Общение — приятное" at bounding box center [455, 509] width 204 height 23
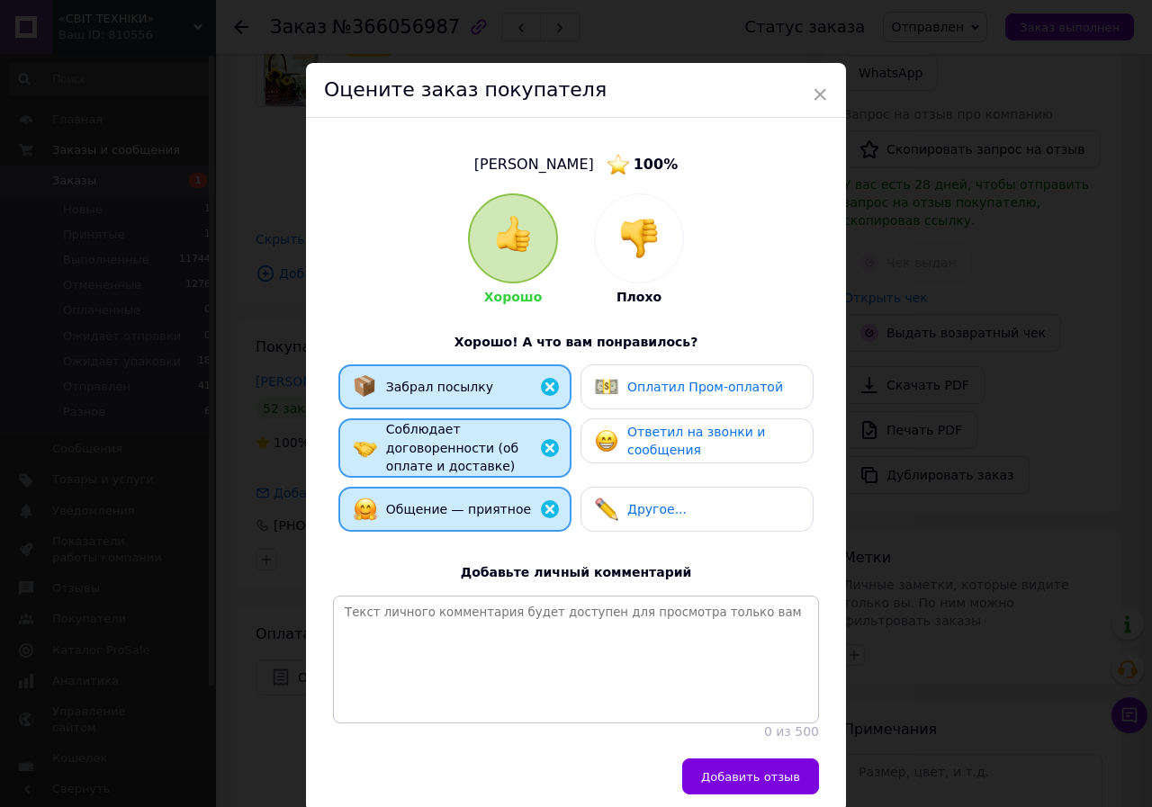
click at [642, 448] on span "Ответил на звонки и сообщения" at bounding box center [696, 441] width 138 height 33
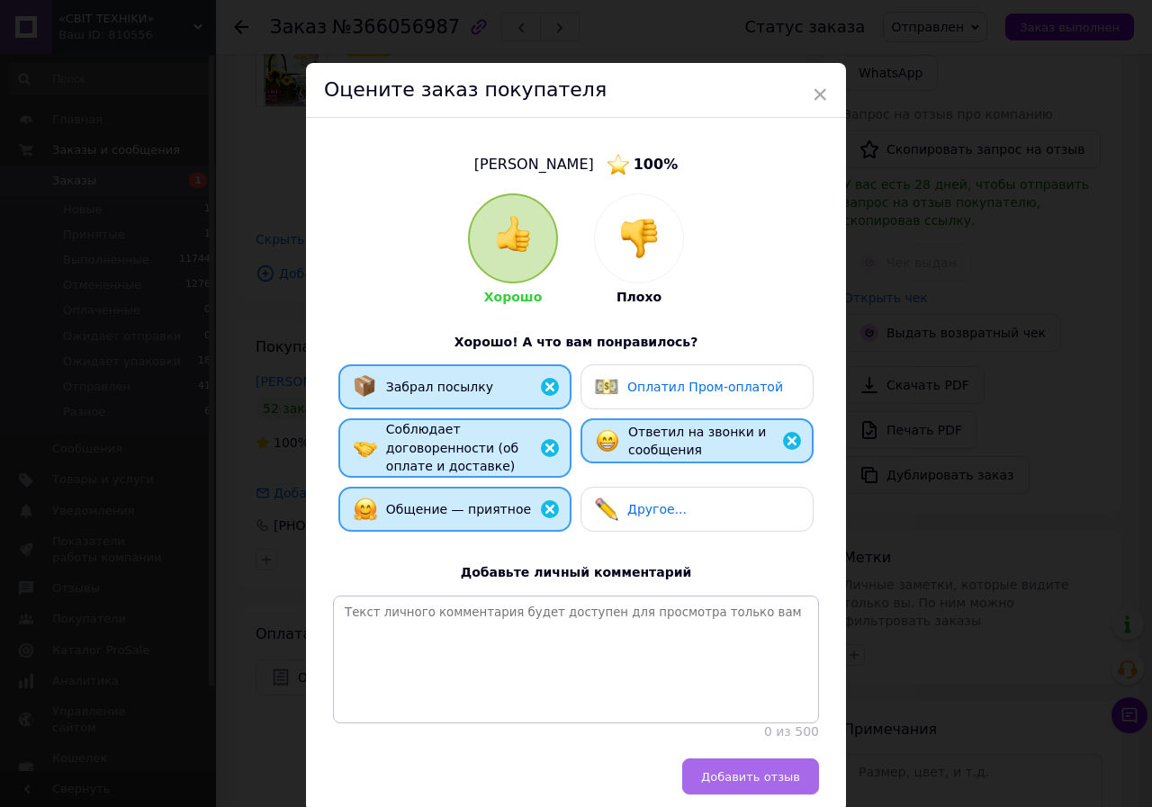
click at [752, 765] on button "Добавить отзыв" at bounding box center [750, 777] width 137 height 36
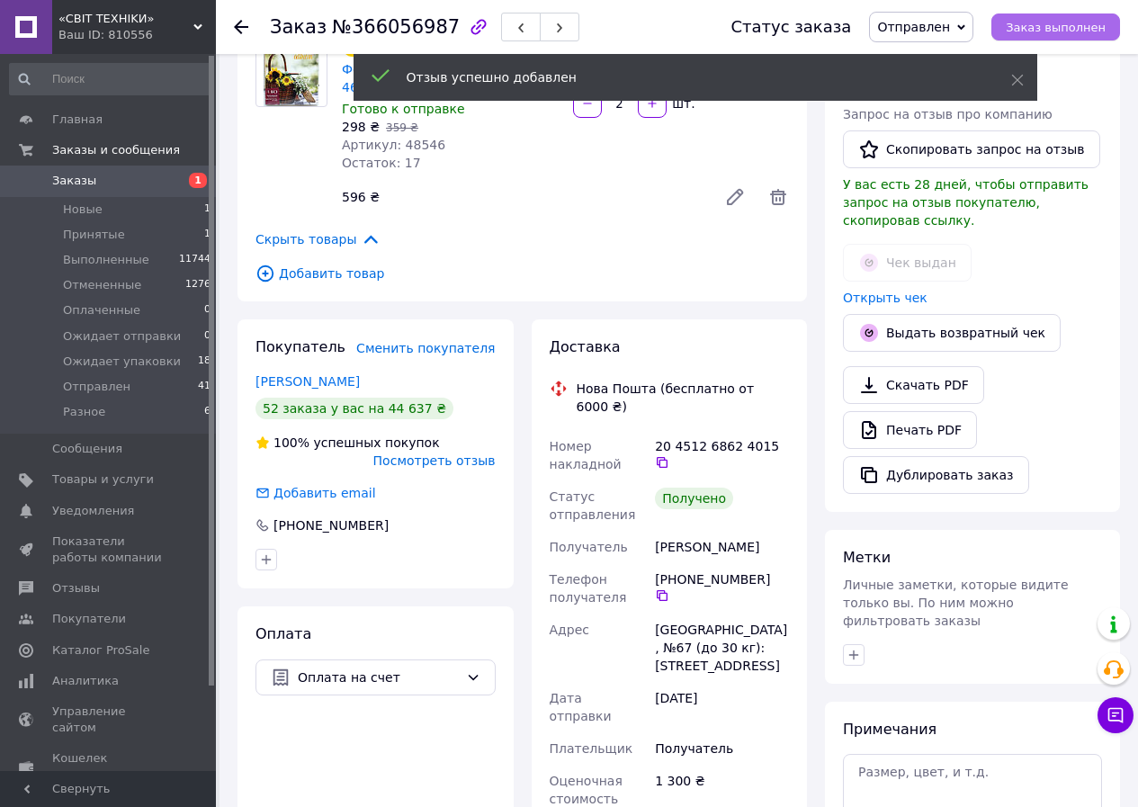
click at [1054, 30] on span "Заказ выполнен" at bounding box center [1056, 27] width 100 height 13
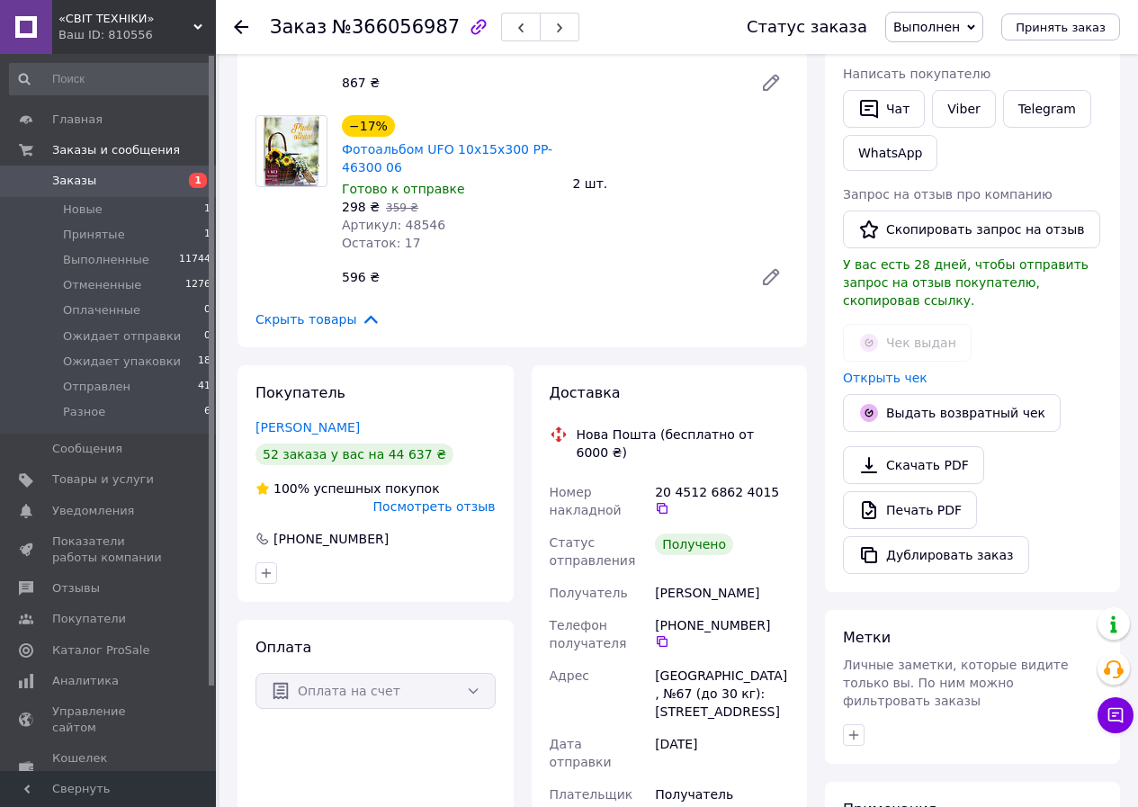
scroll to position [0, 0]
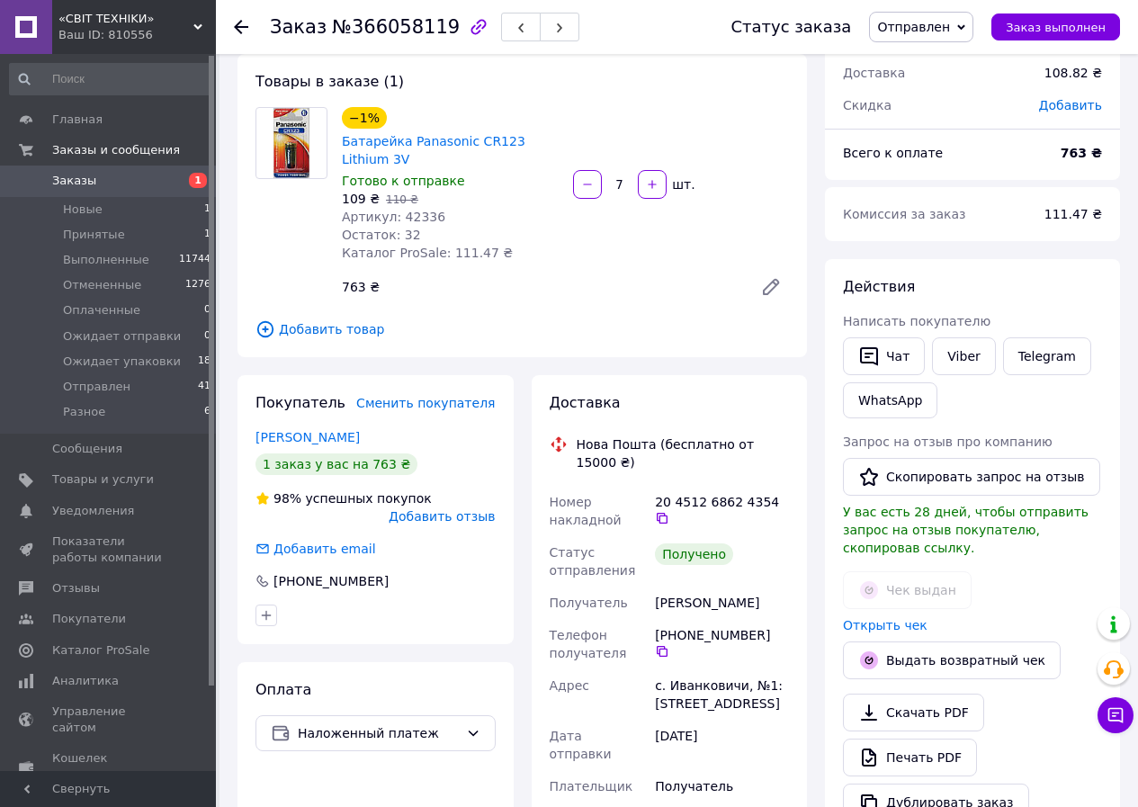
scroll to position [90, 0]
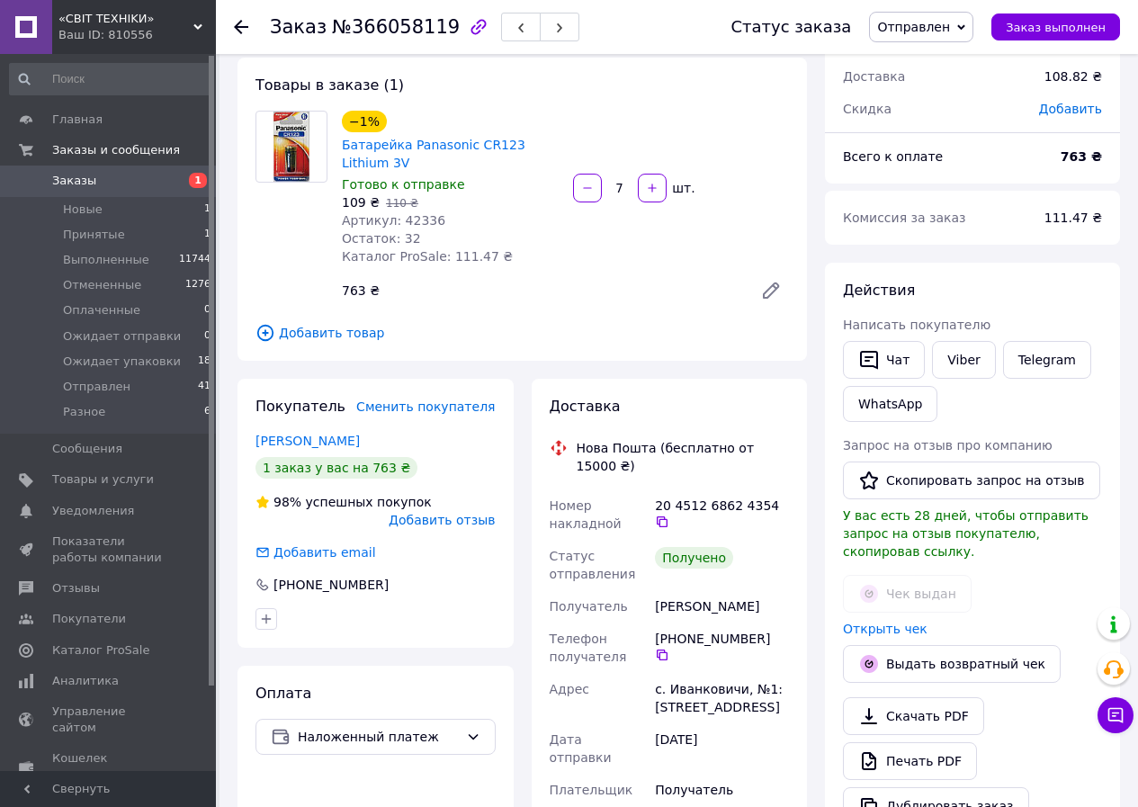
click at [483, 525] on span "Добавить отзыв" at bounding box center [442, 520] width 106 height 14
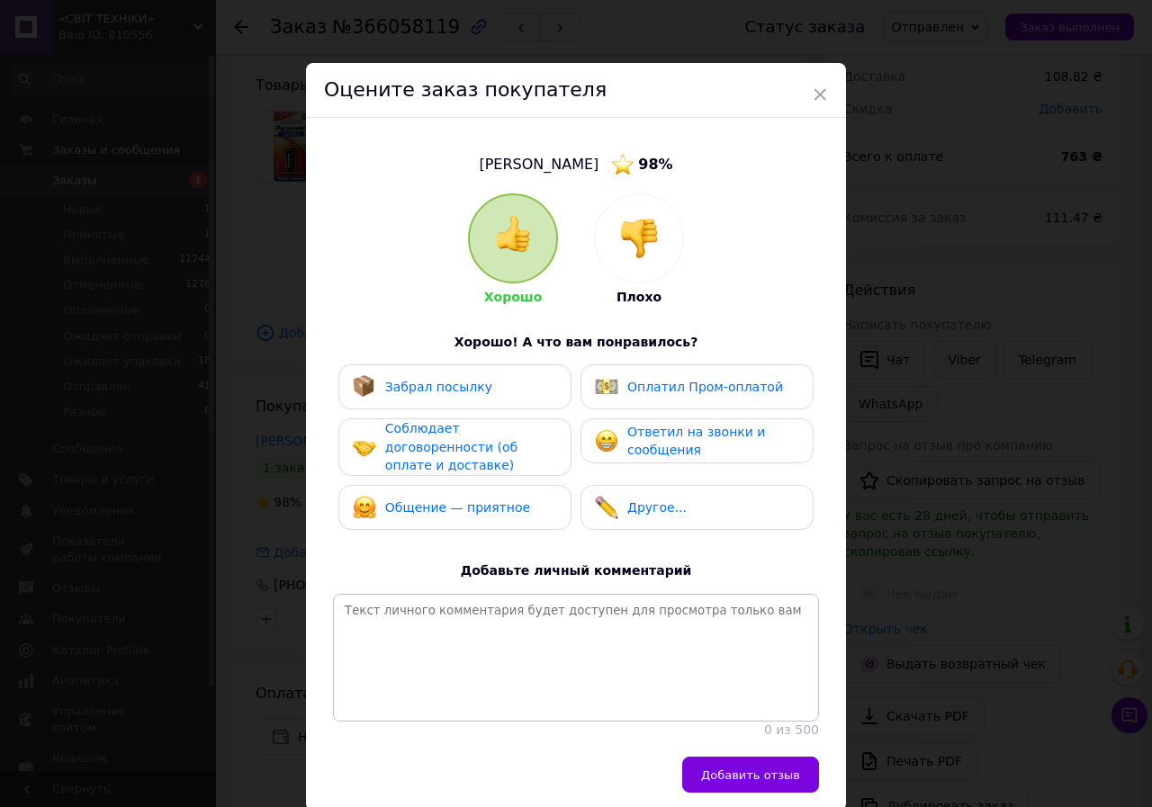
drag, startPoint x: 495, startPoint y: 445, endPoint x: 483, endPoint y: 416, distance: 31.9
click at [495, 440] on span "Соблюдает договоренности (об оплате и доставке)" at bounding box center [451, 446] width 132 height 51
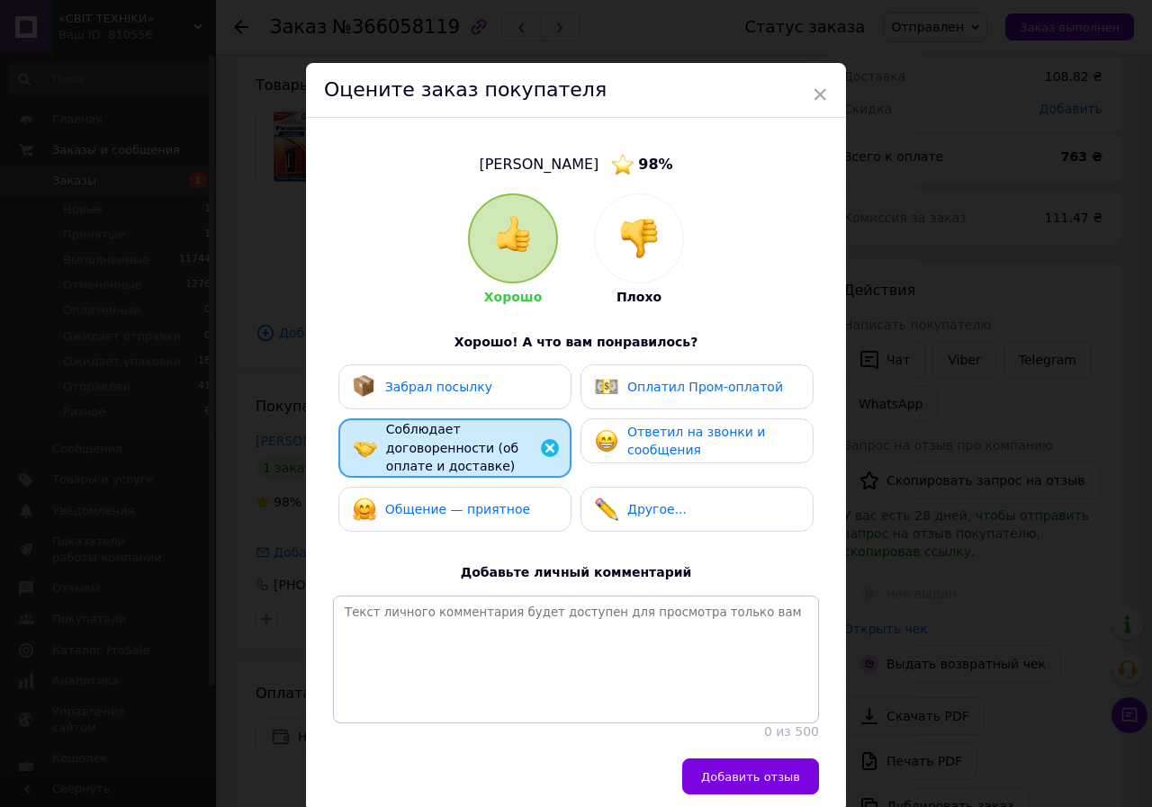
drag, startPoint x: 470, startPoint y: 390, endPoint x: 552, endPoint y: 426, distance: 89.5
click at [475, 391] on div "Забрал посылку" at bounding box center [455, 386] width 204 height 23
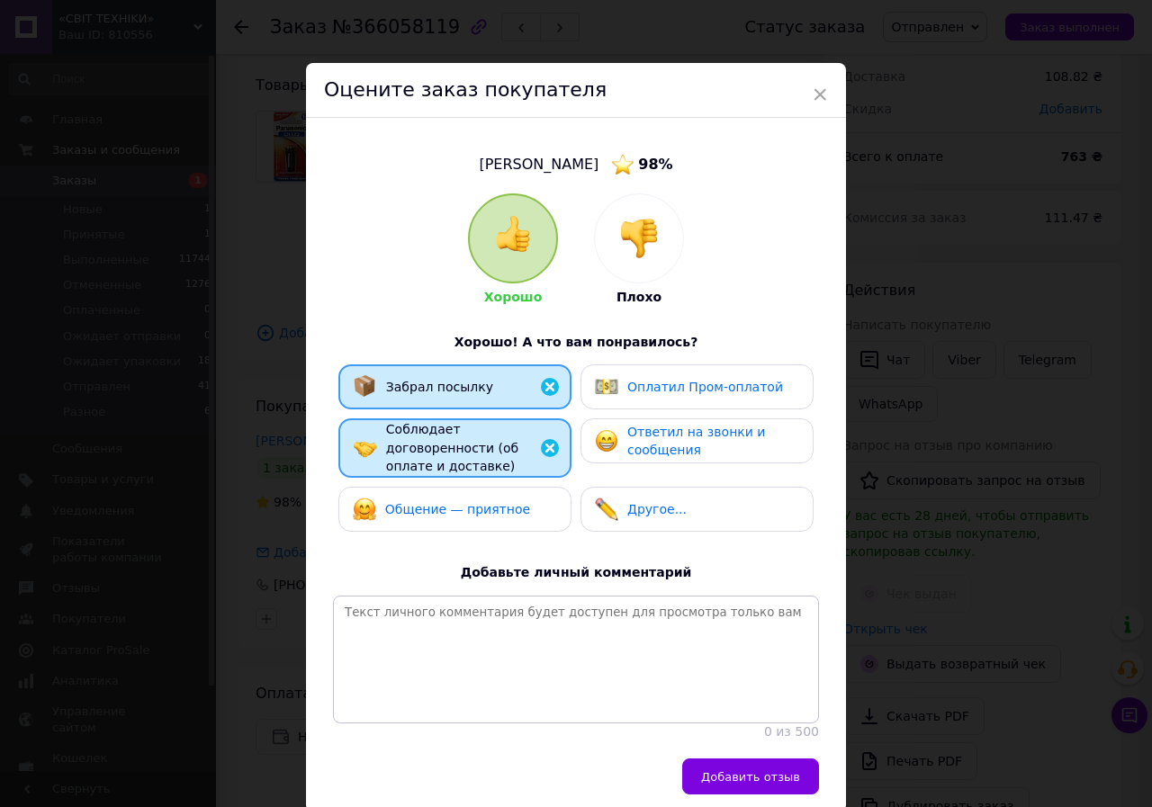
click at [660, 441] on span "Ответил на звонки и сообщения" at bounding box center [696, 441] width 138 height 33
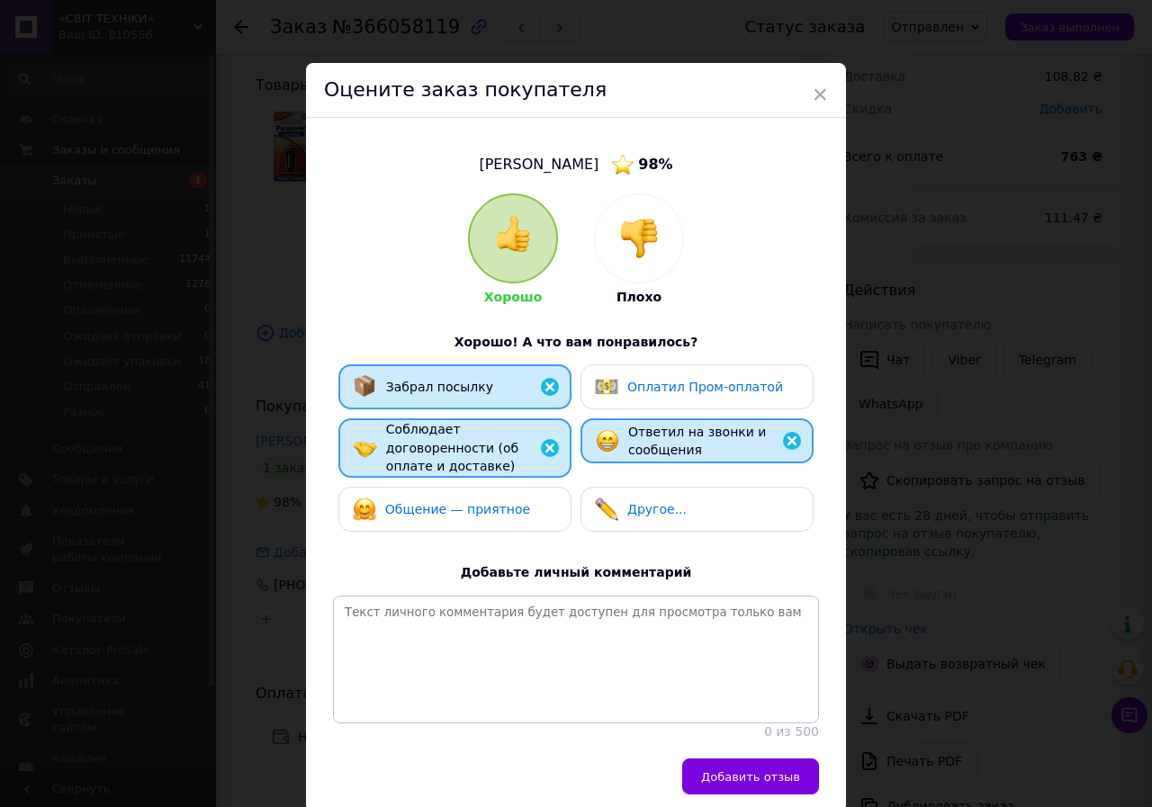
click at [733, 753] on div "Смирнов Илья 98 % Хорошо Плохо Хорошо! А что вам понравилось? Забрал посылку Оп…" at bounding box center [576, 438] width 540 height 641
click at [730, 762] on button "Добавить отзыв" at bounding box center [750, 777] width 137 height 36
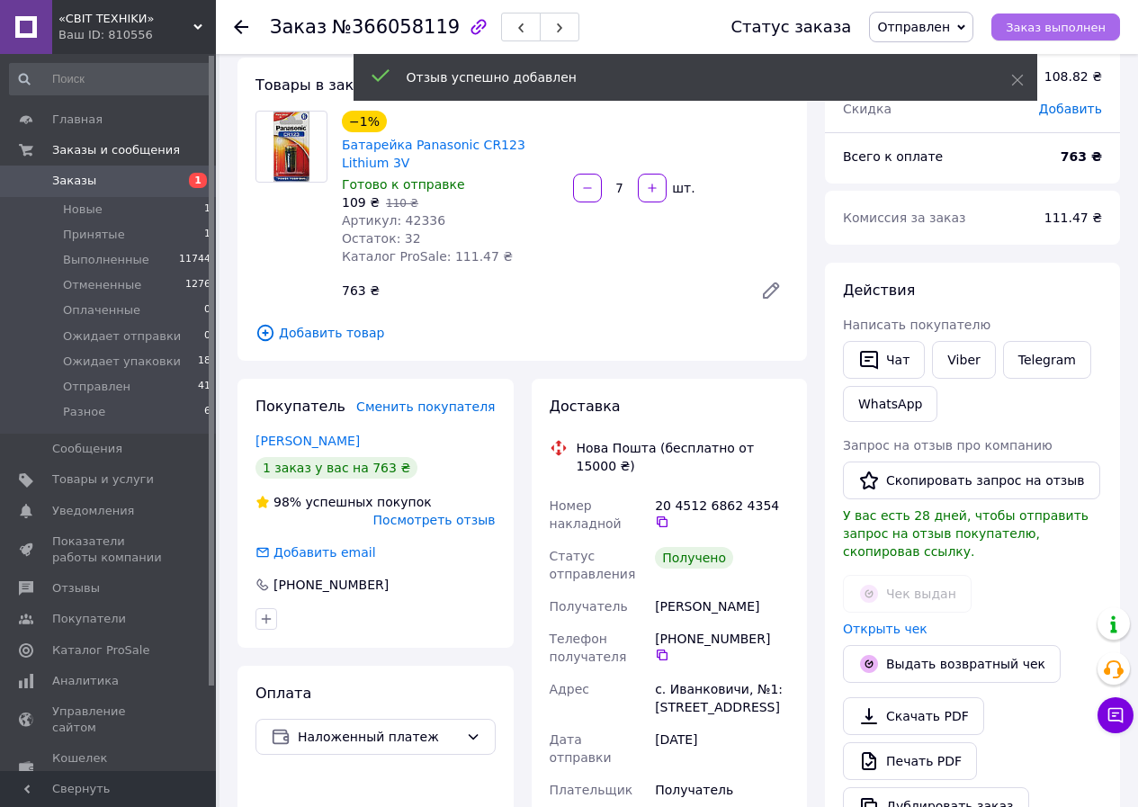
click at [1016, 23] on button "Заказ выполнен" at bounding box center [1056, 26] width 129 height 27
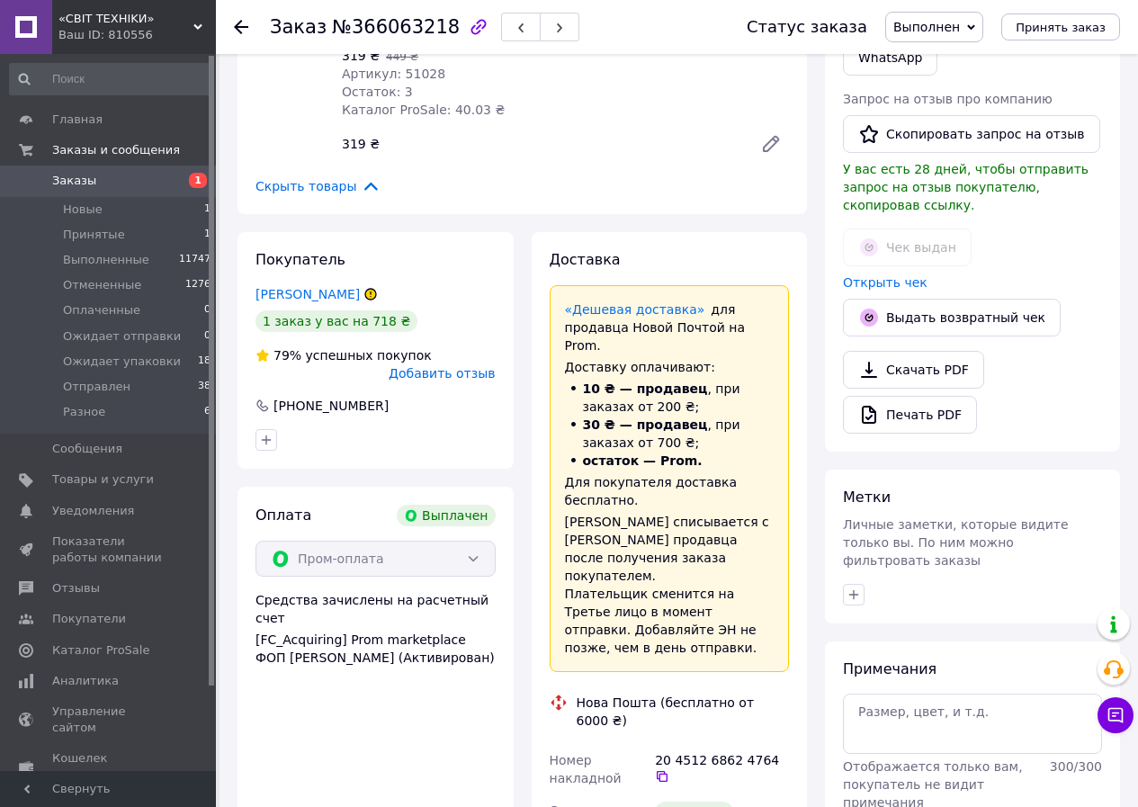
scroll to position [450, 0]
click at [462, 378] on span "Добавить отзыв" at bounding box center [442, 372] width 106 height 14
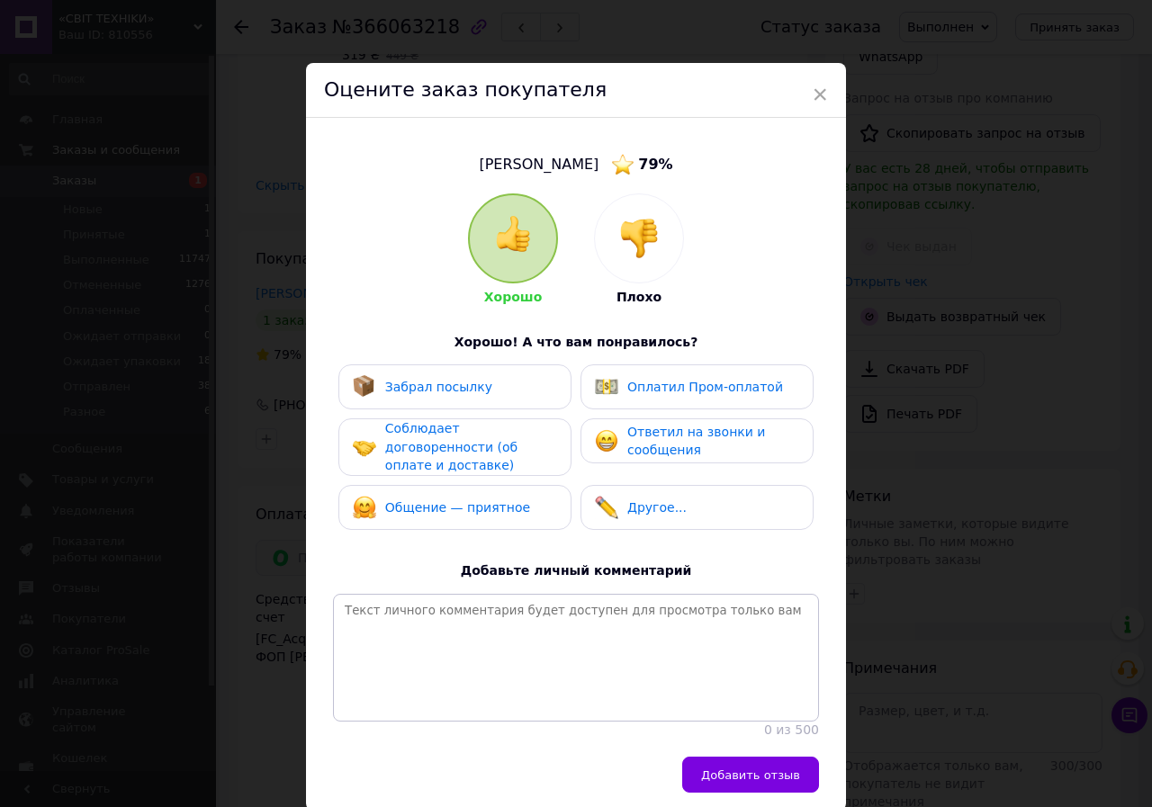
drag, startPoint x: 461, startPoint y: 379, endPoint x: 459, endPoint y: 396, distance: 17.2
click at [461, 381] on span "Забрал посылку" at bounding box center [438, 387] width 107 height 14
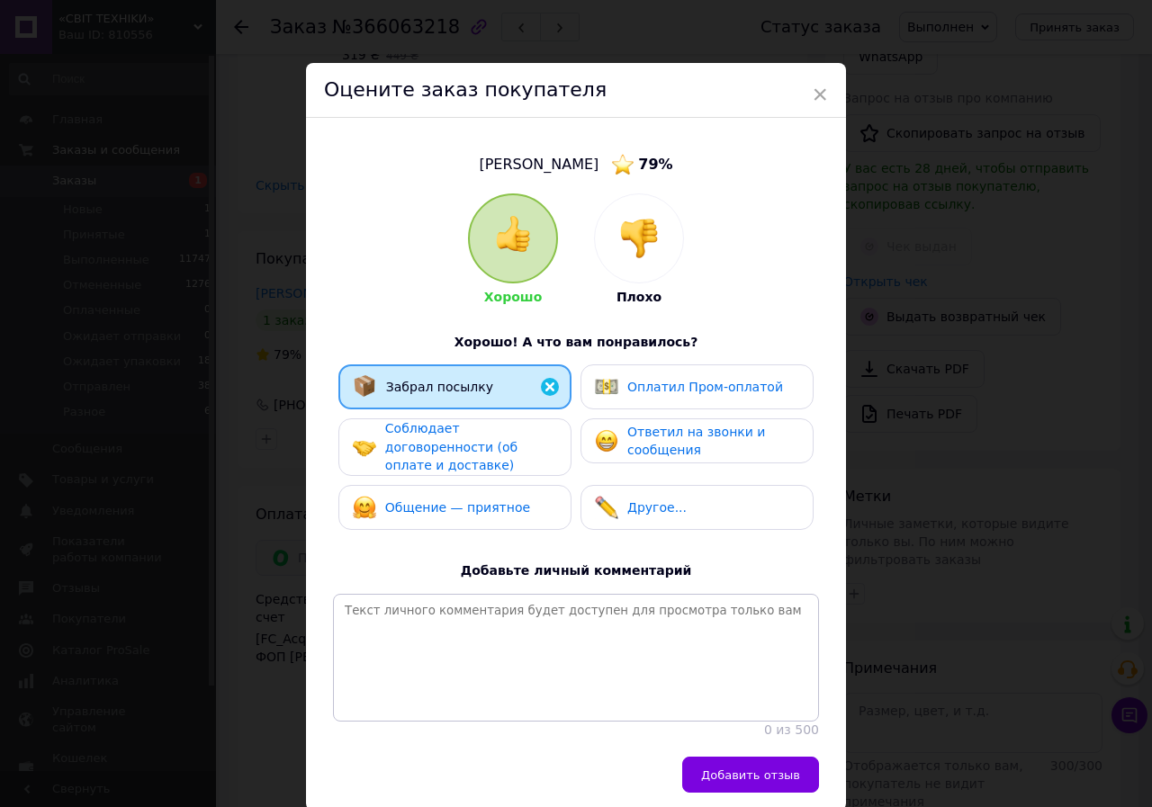
drag, startPoint x: 456, startPoint y: 434, endPoint x: 535, endPoint y: 418, distance: 80.7
click at [464, 433] on span "Соблюдает договоренности (об оплате и доставке)" at bounding box center [451, 446] width 132 height 51
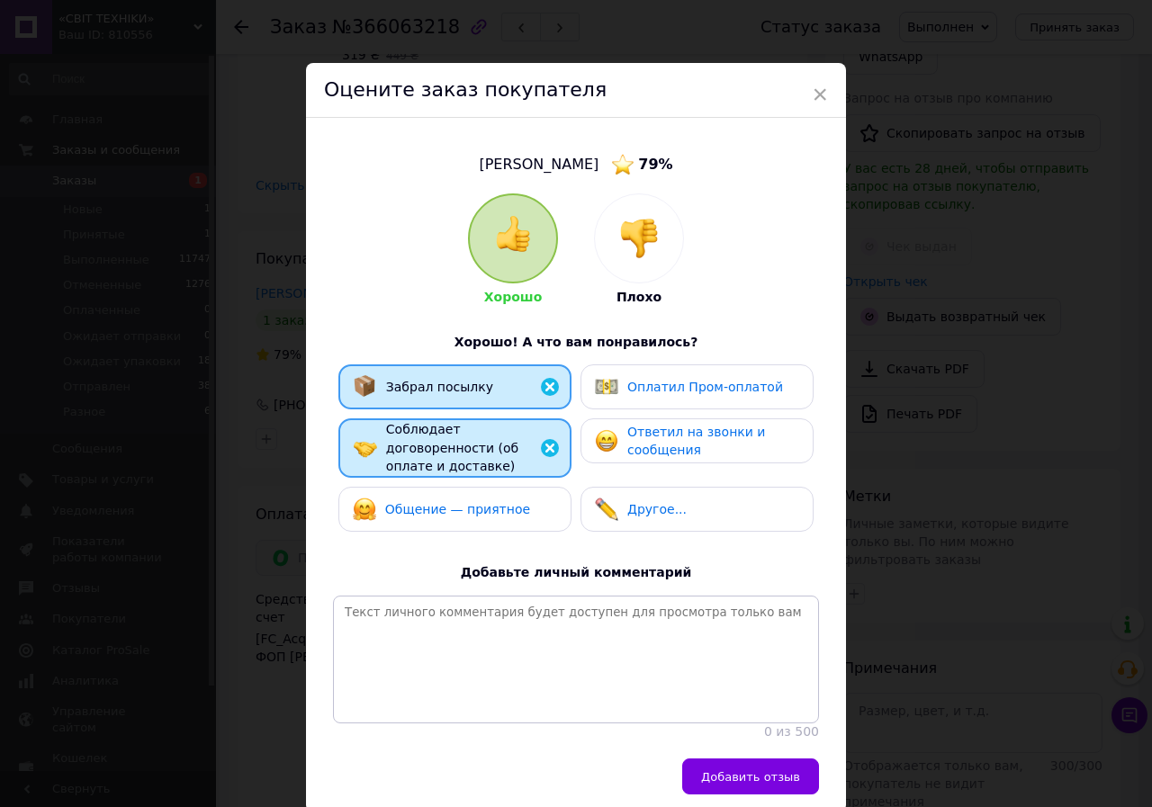
click at [614, 388] on img at bounding box center [606, 386] width 23 height 23
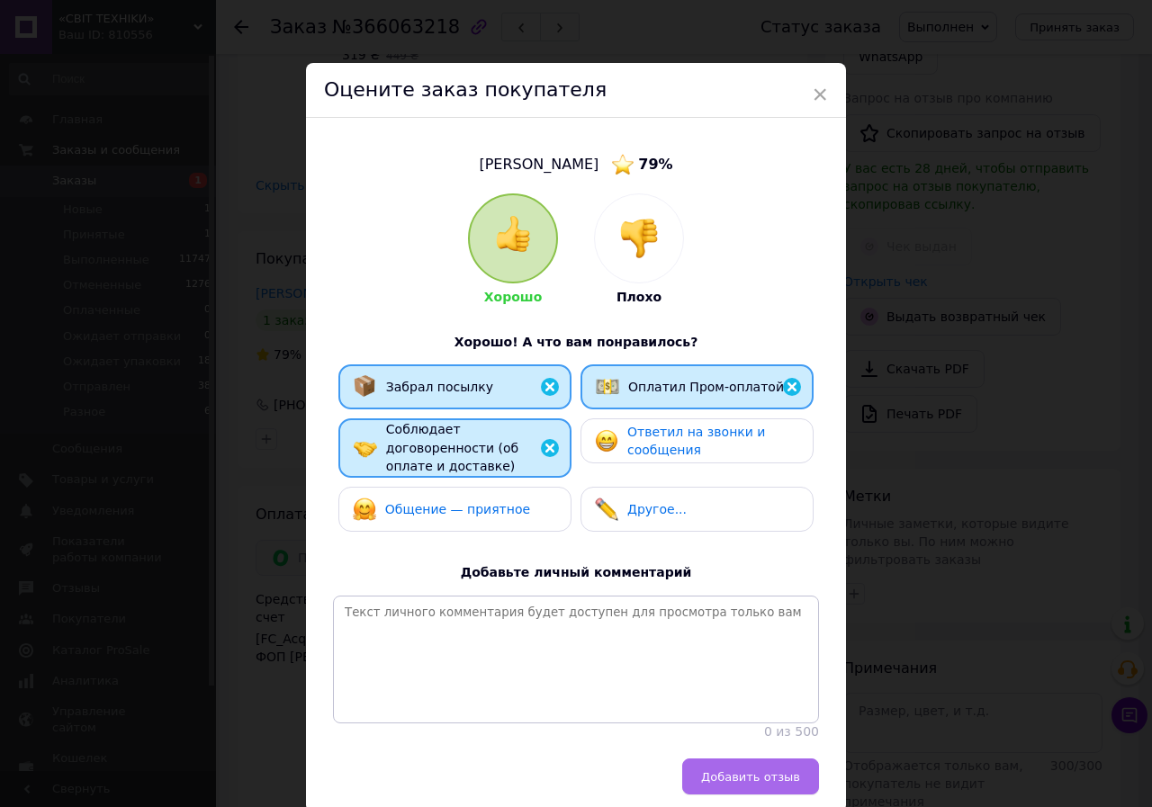
click at [750, 771] on span "Добавить отзыв" at bounding box center [750, 776] width 99 height 13
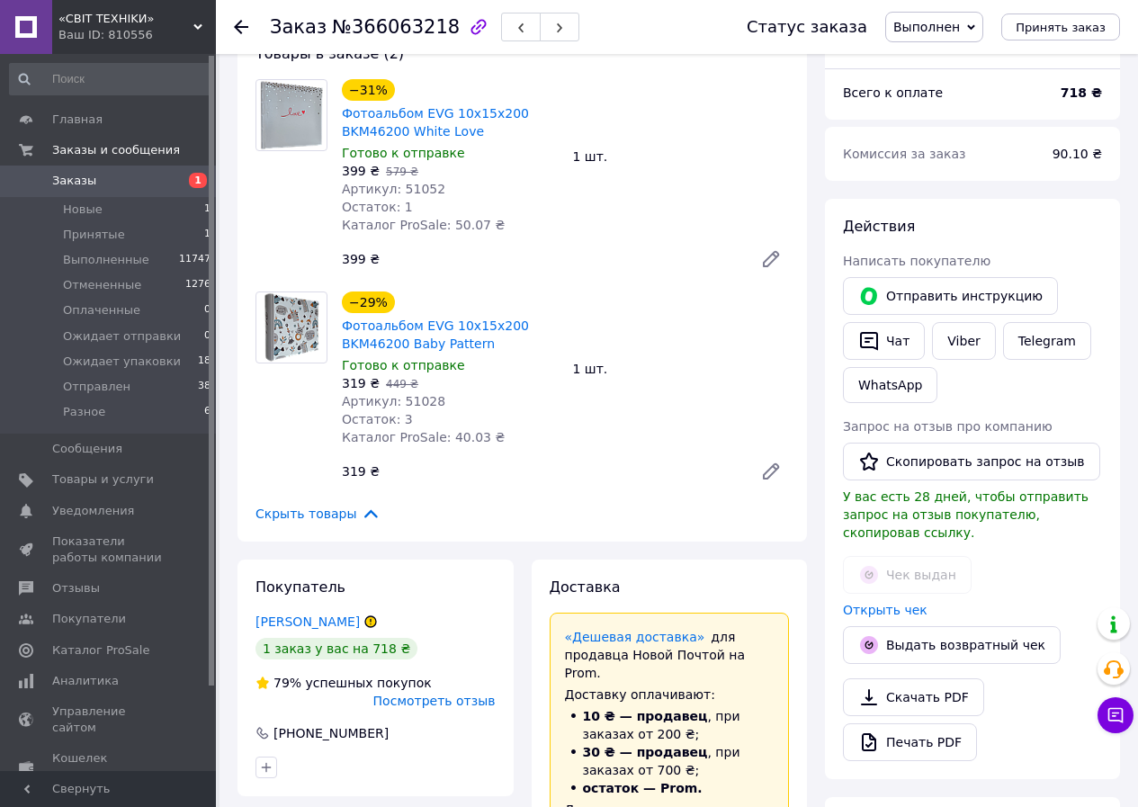
scroll to position [0, 0]
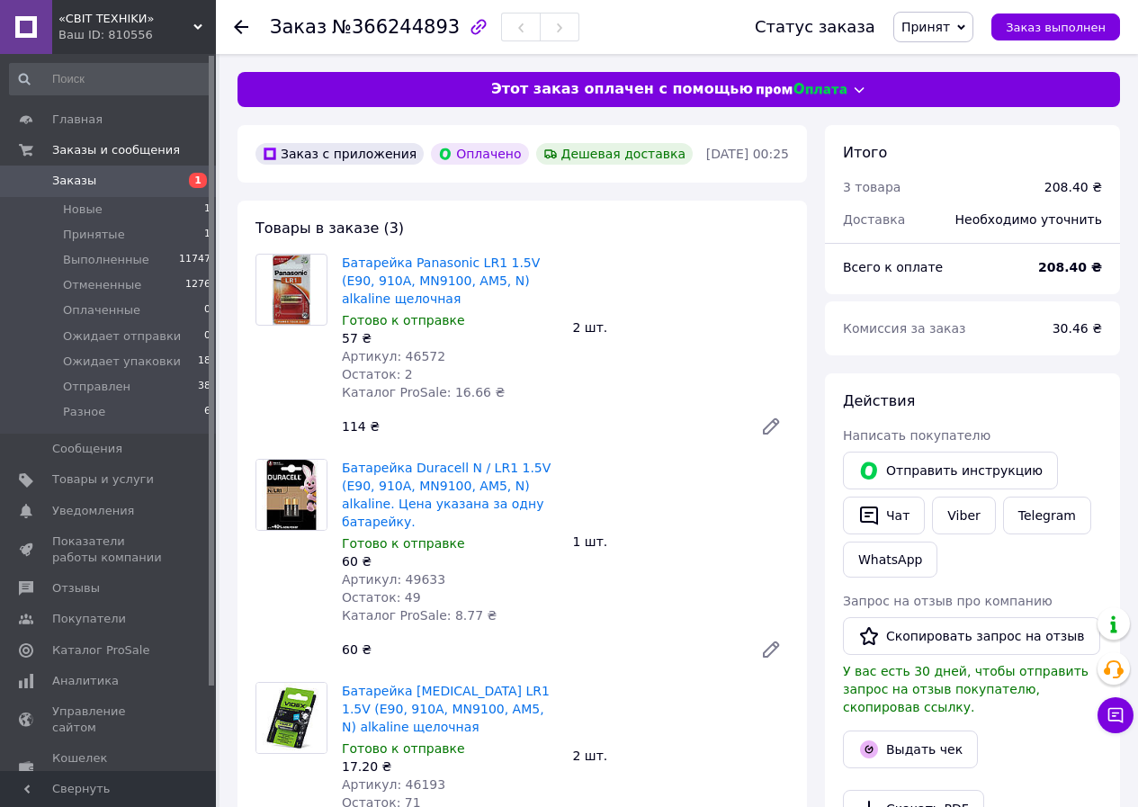
click at [929, 33] on span "Принят" at bounding box center [926, 27] width 49 height 14
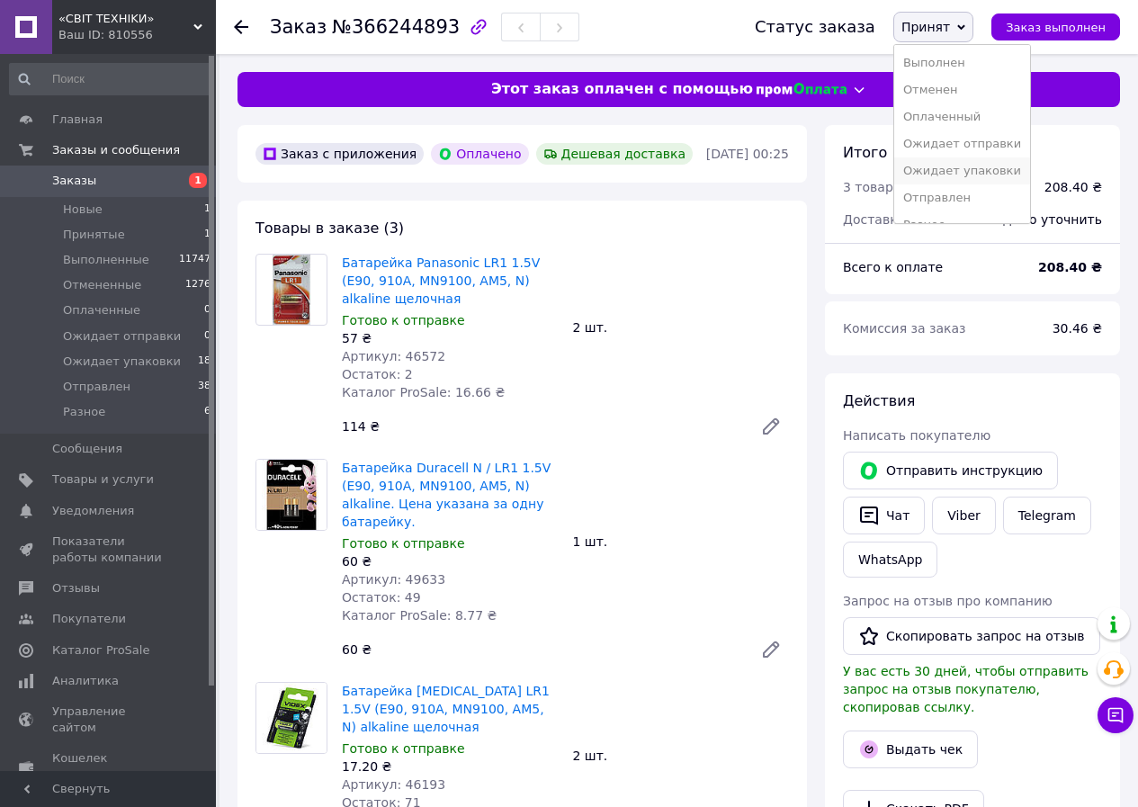
click at [947, 172] on li "Ожидает упаковки" at bounding box center [962, 170] width 136 height 27
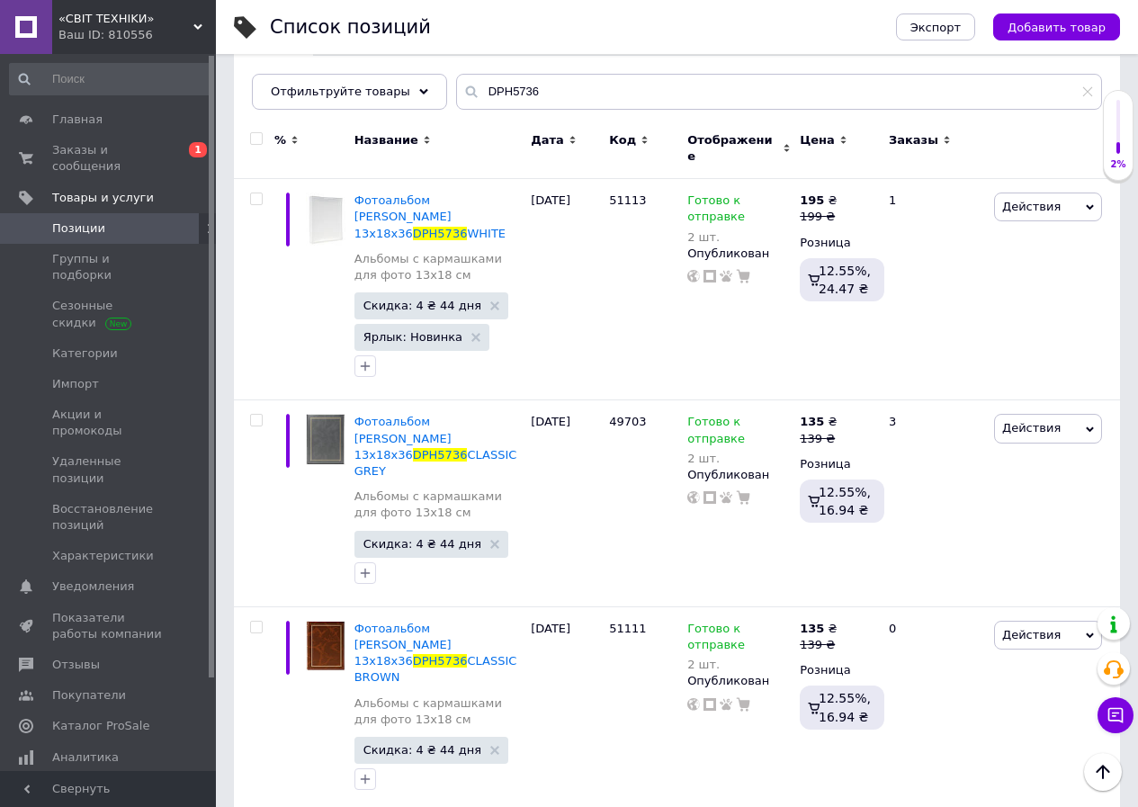
scroll to position [180, 0]
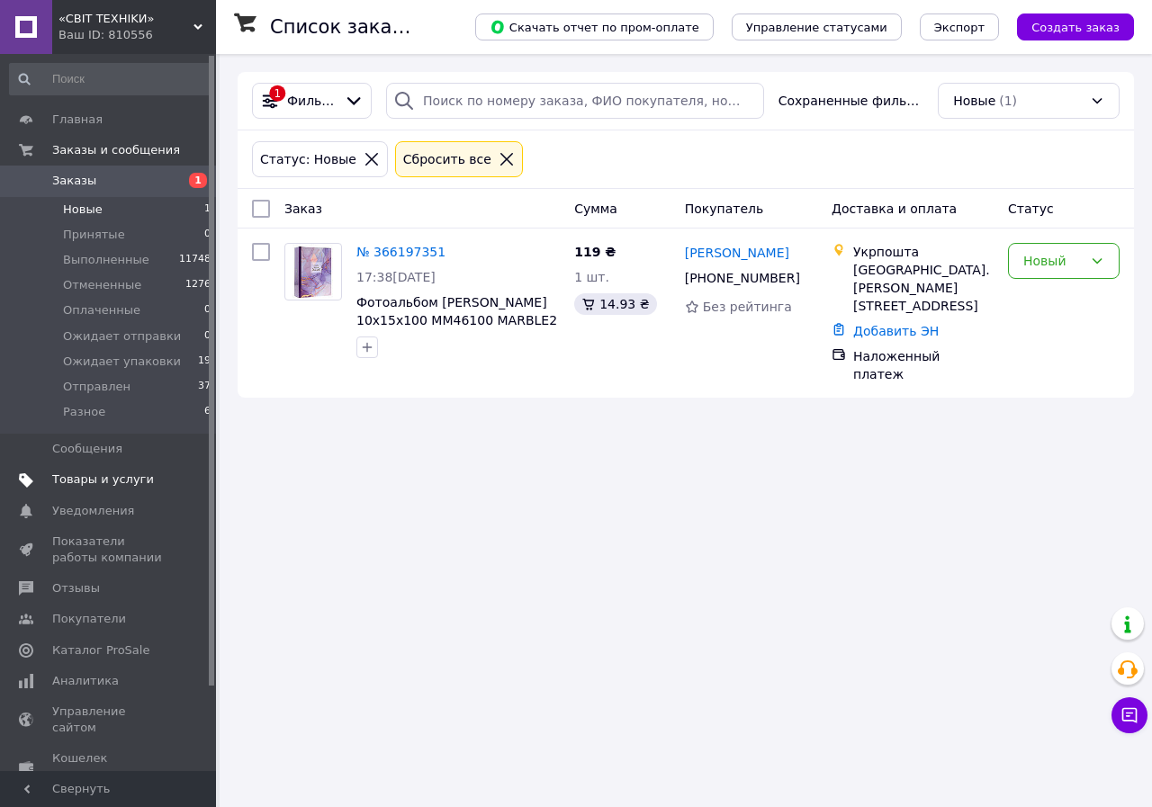
click at [108, 471] on link "Товары и услуги" at bounding box center [110, 479] width 221 height 31
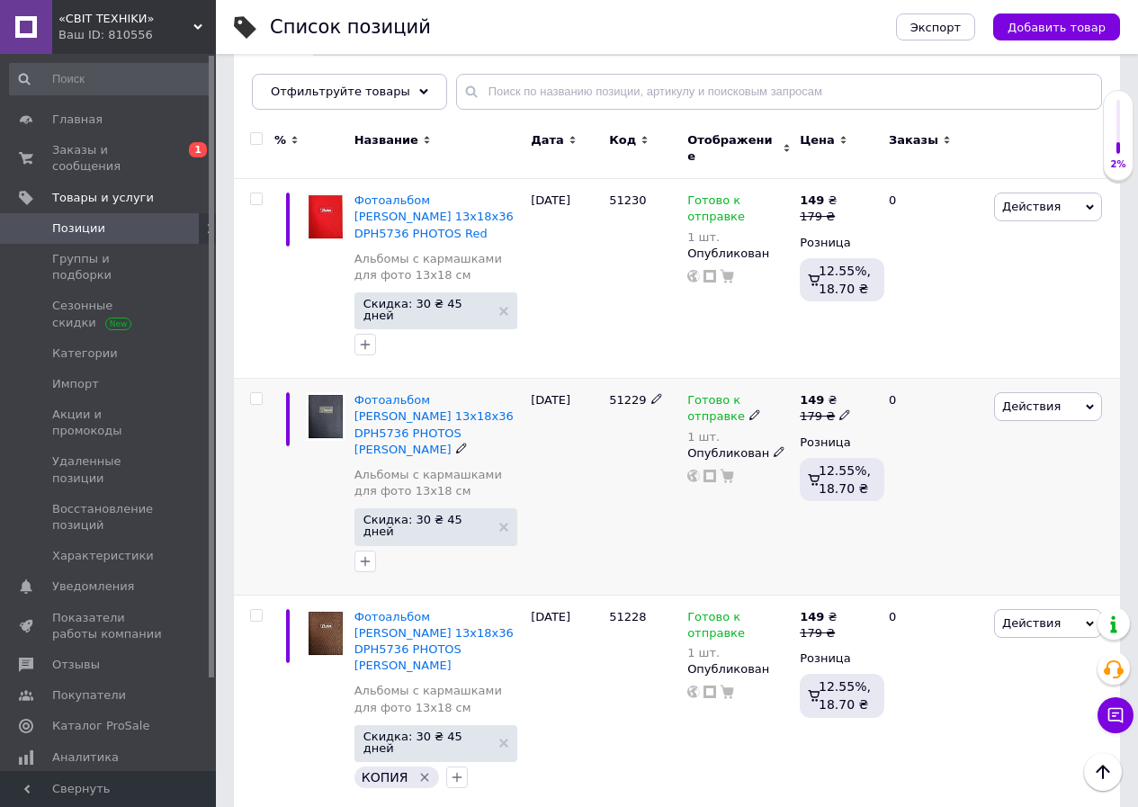
scroll to position [270, 0]
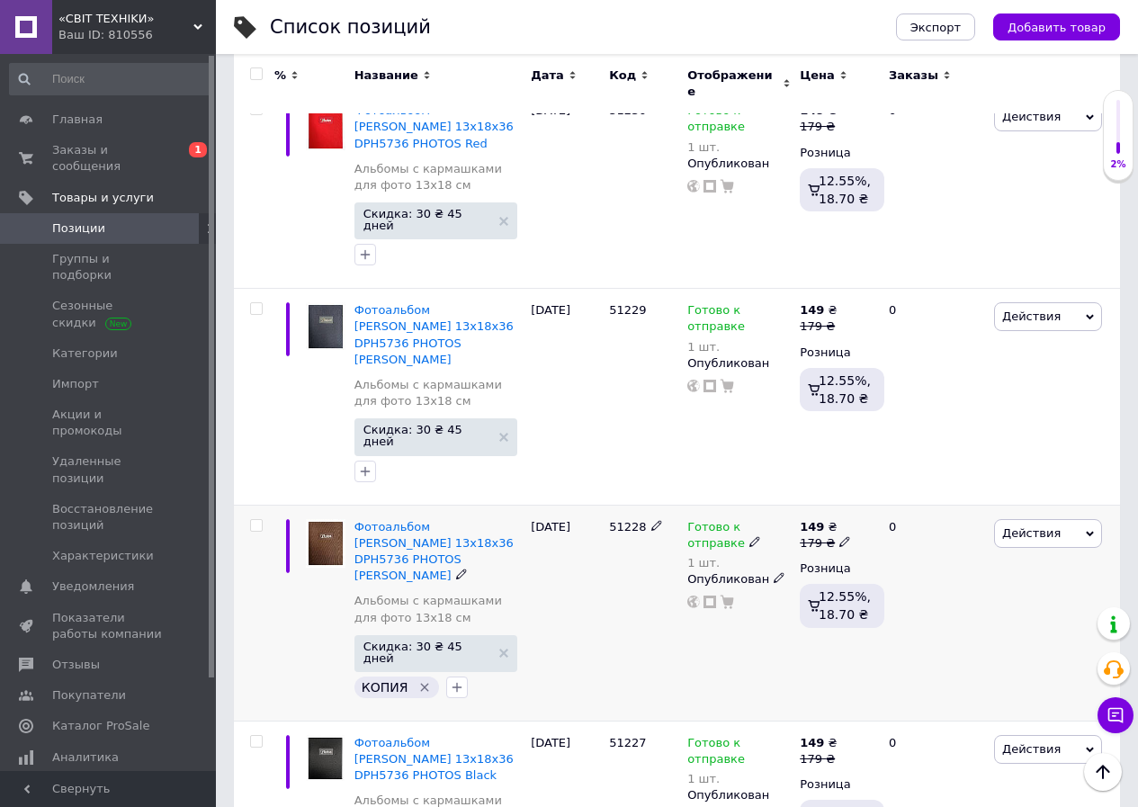
click at [420, 680] on icon "Удалить метку" at bounding box center [425, 687] width 14 height 14
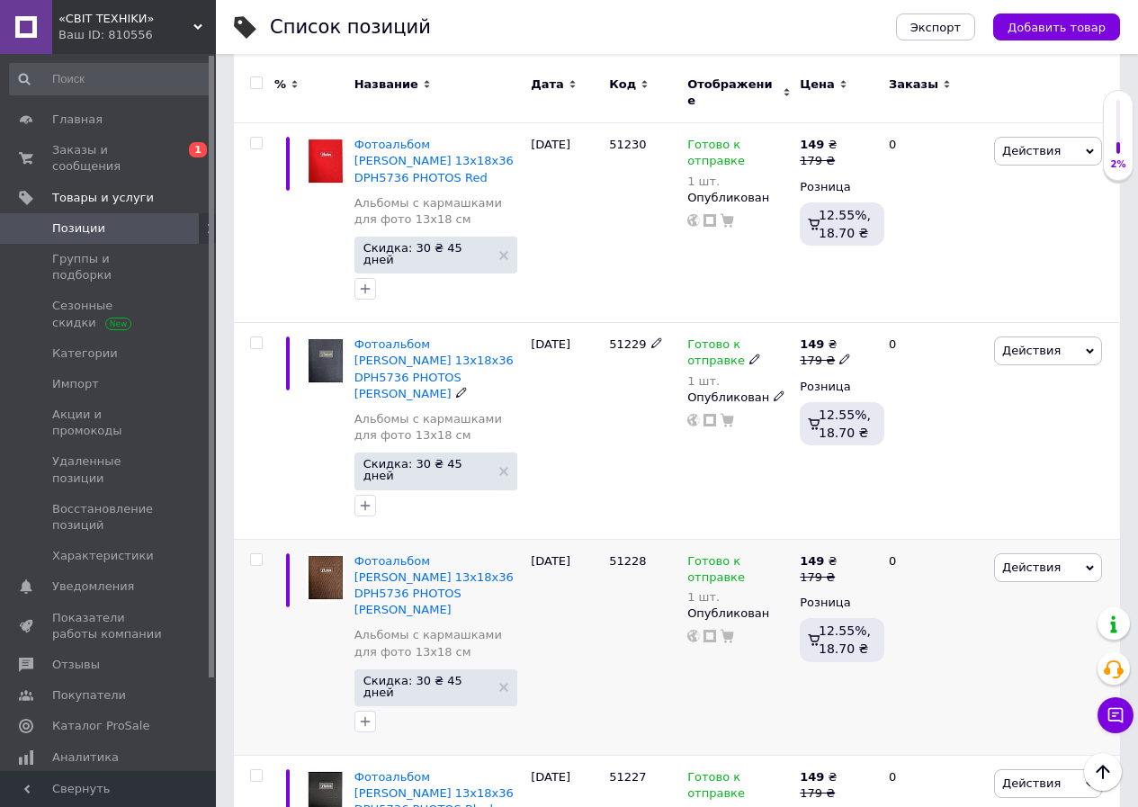
scroll to position [0, 0]
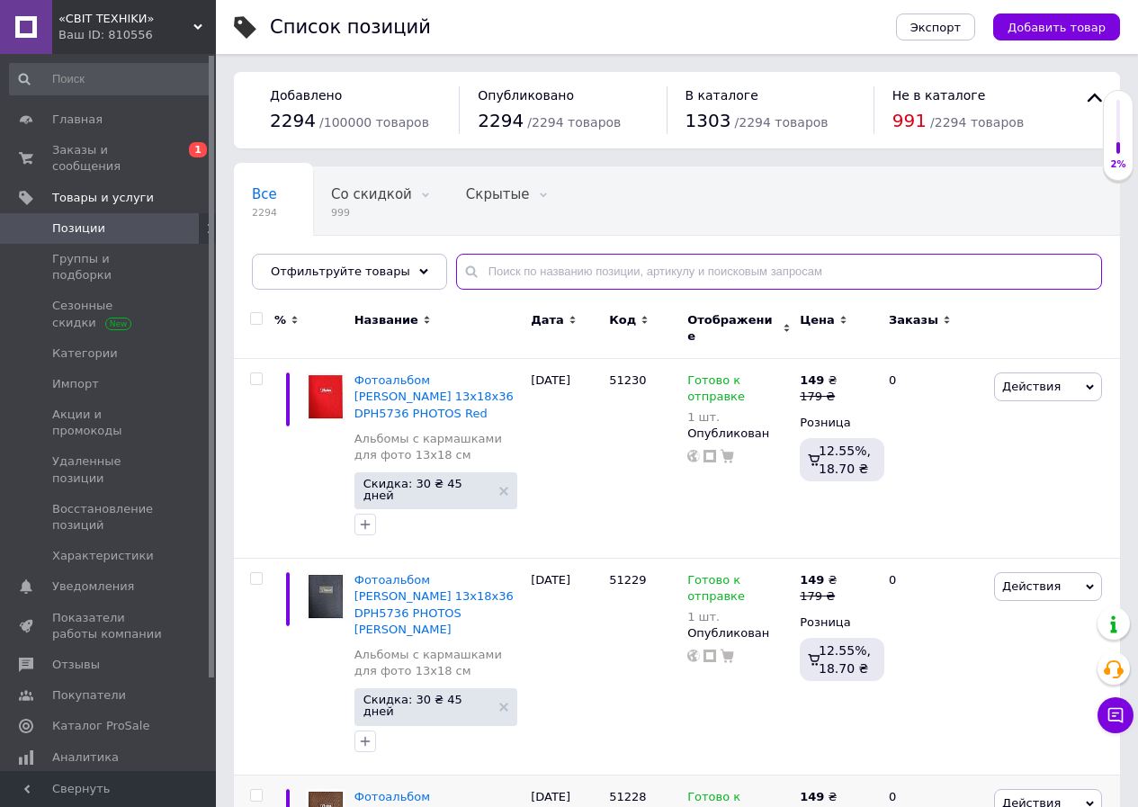
click at [625, 268] on input "text" at bounding box center [779, 272] width 646 height 36
paste input "893865"
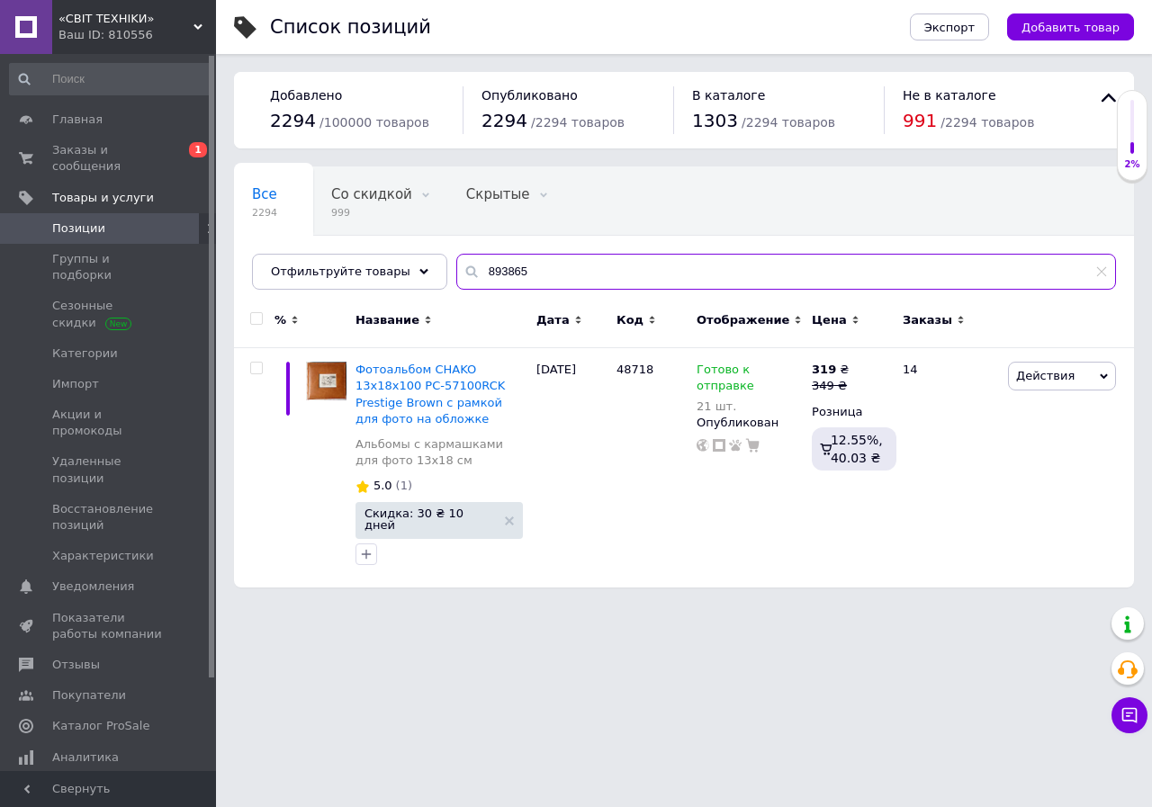
click at [546, 275] on input "893865" at bounding box center [786, 272] width 660 height 36
paste input "8810"
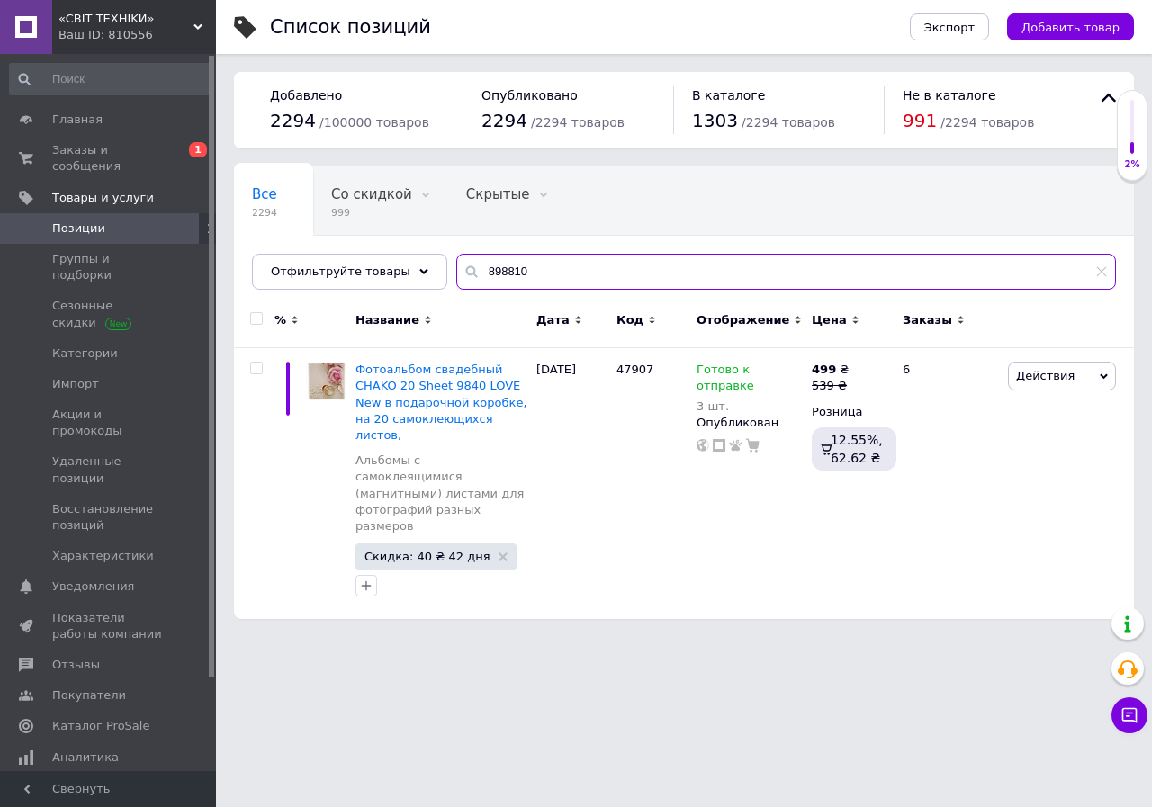
click at [692, 277] on input "898810" at bounding box center [786, 272] width 660 height 36
paste input "7534"
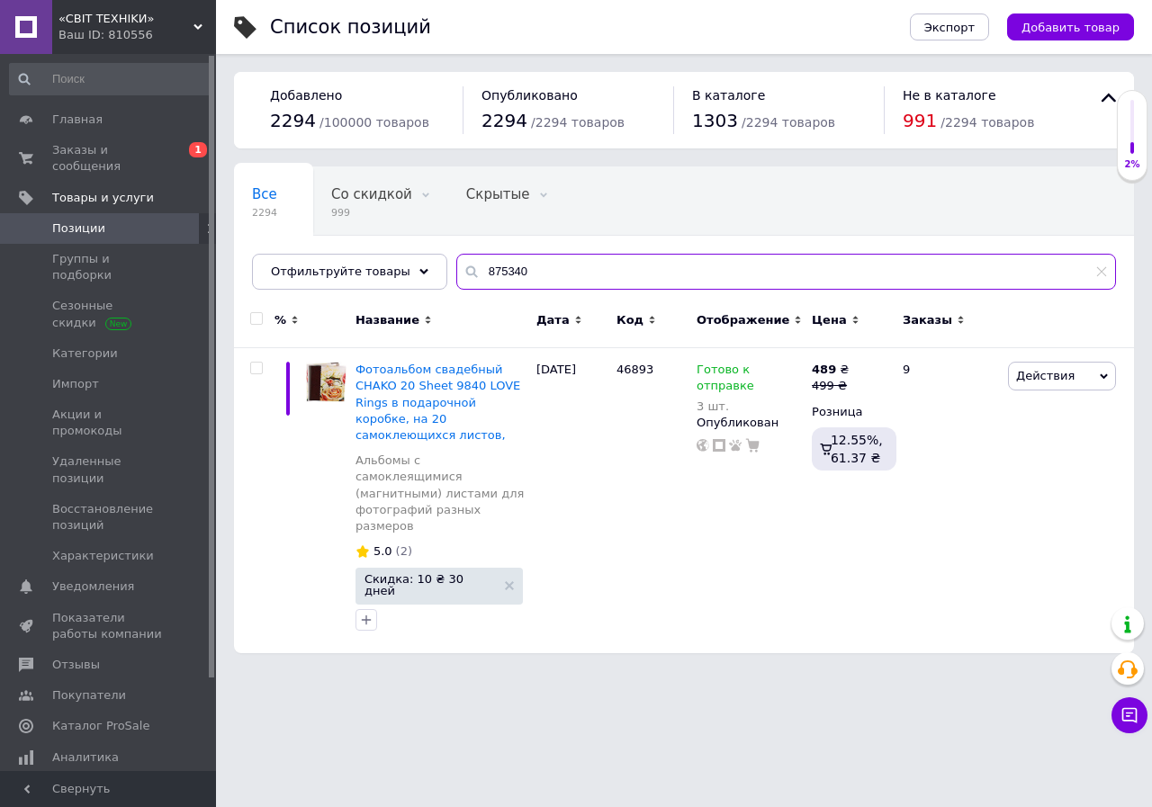
click at [670, 270] on input "875340" at bounding box center [786, 272] width 660 height 36
paste input "918697"
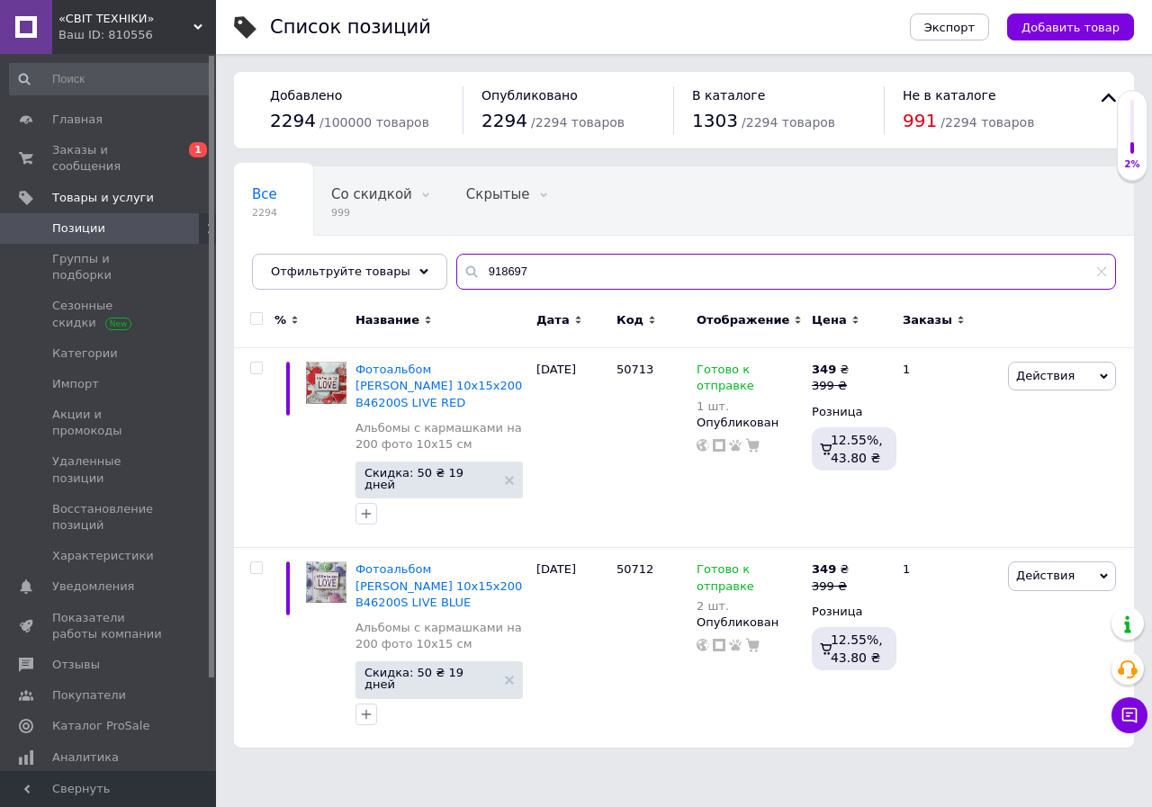
click at [667, 277] on input "918697" at bounding box center [786, 272] width 660 height 36
paste input "20152"
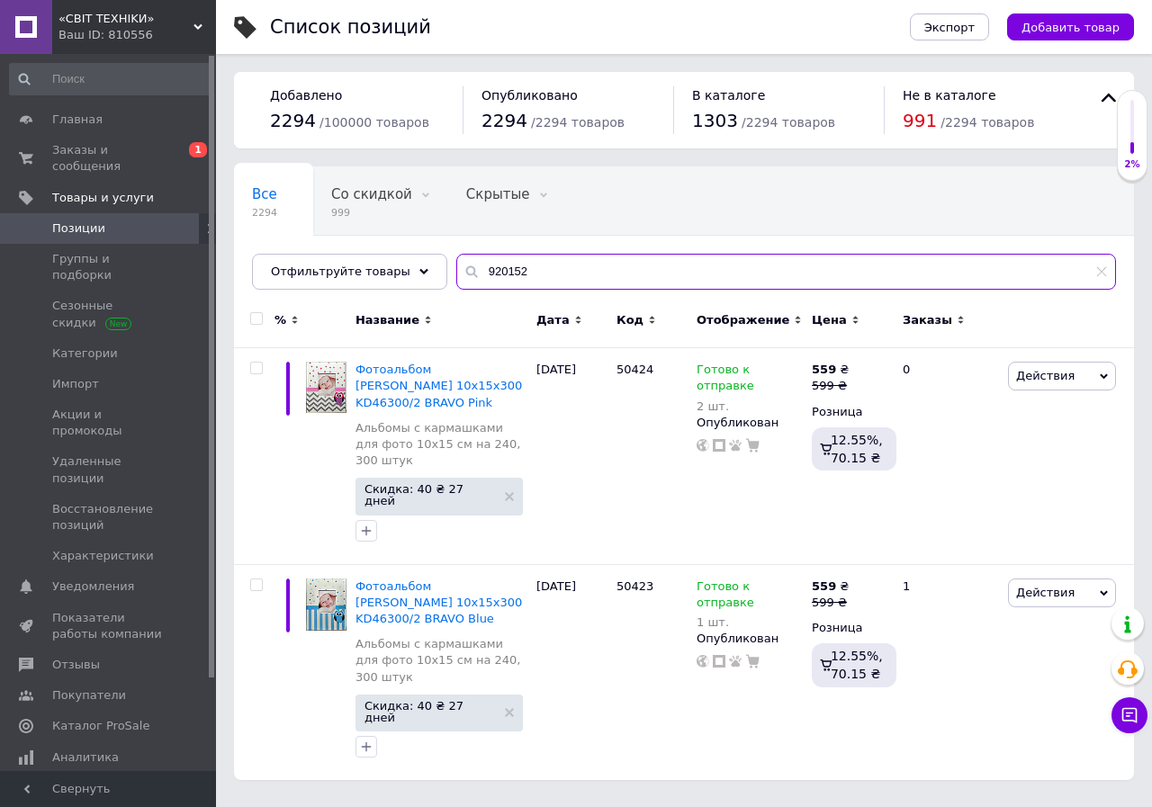
click at [592, 279] on input "920152" at bounding box center [786, 272] width 660 height 36
paste input "14013"
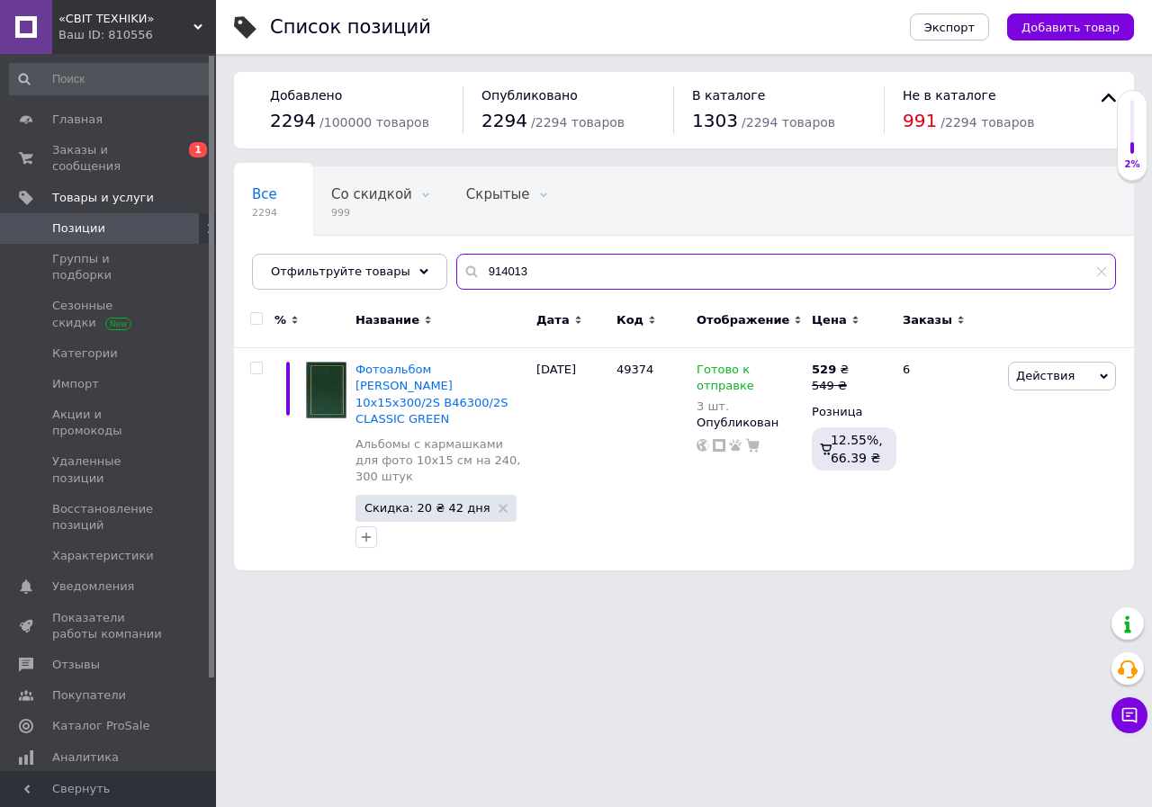
click at [634, 279] on input "914013" at bounding box center [786, 272] width 660 height 36
paste input "8692"
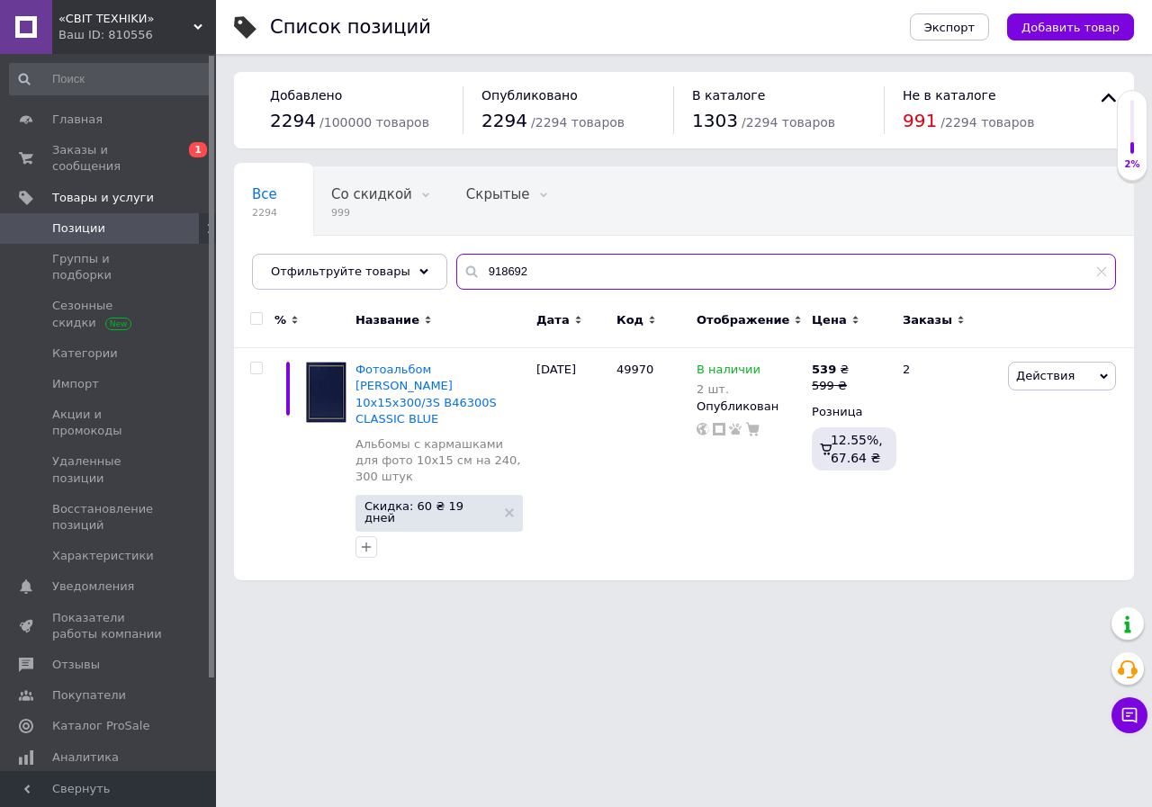
click at [671, 278] on input "918692" at bounding box center [786, 272] width 660 height 36
paste input "26766"
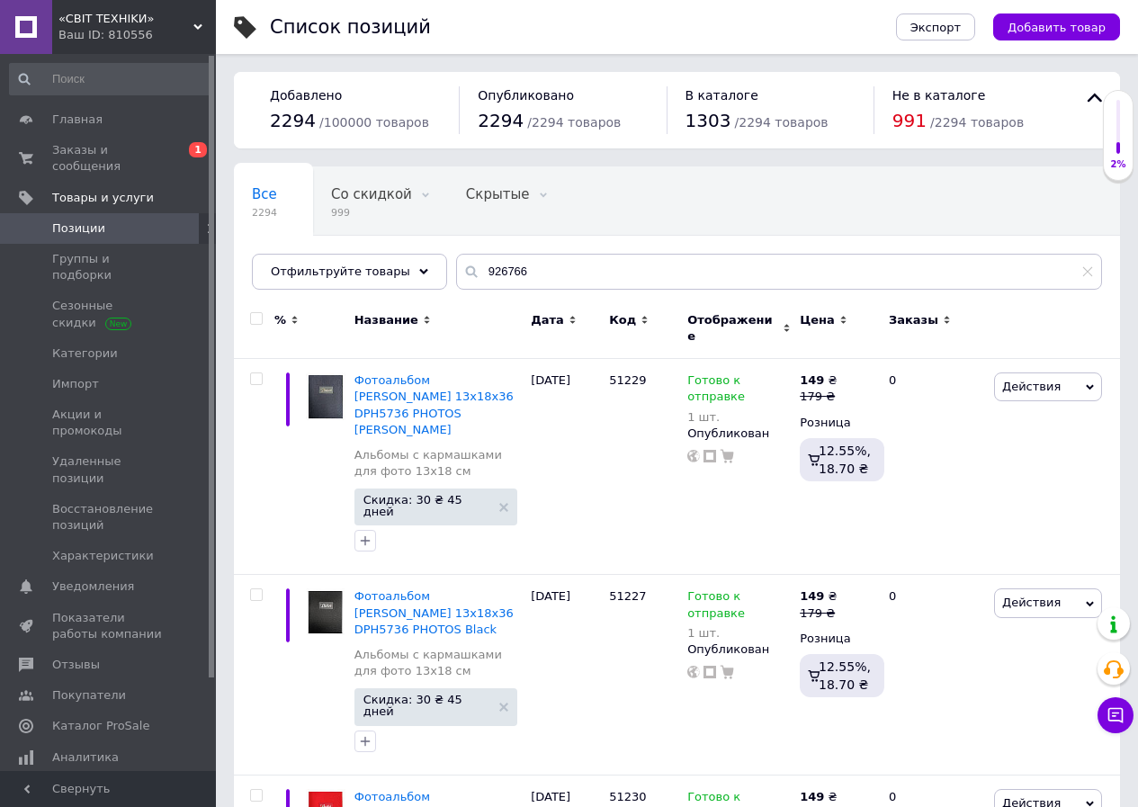
click at [562, 256] on div "Все 2294 Со скидкой 999 Удалить Редактировать Скрытые 0 Удалить Редактировать О…" at bounding box center [677, 227] width 886 height 123
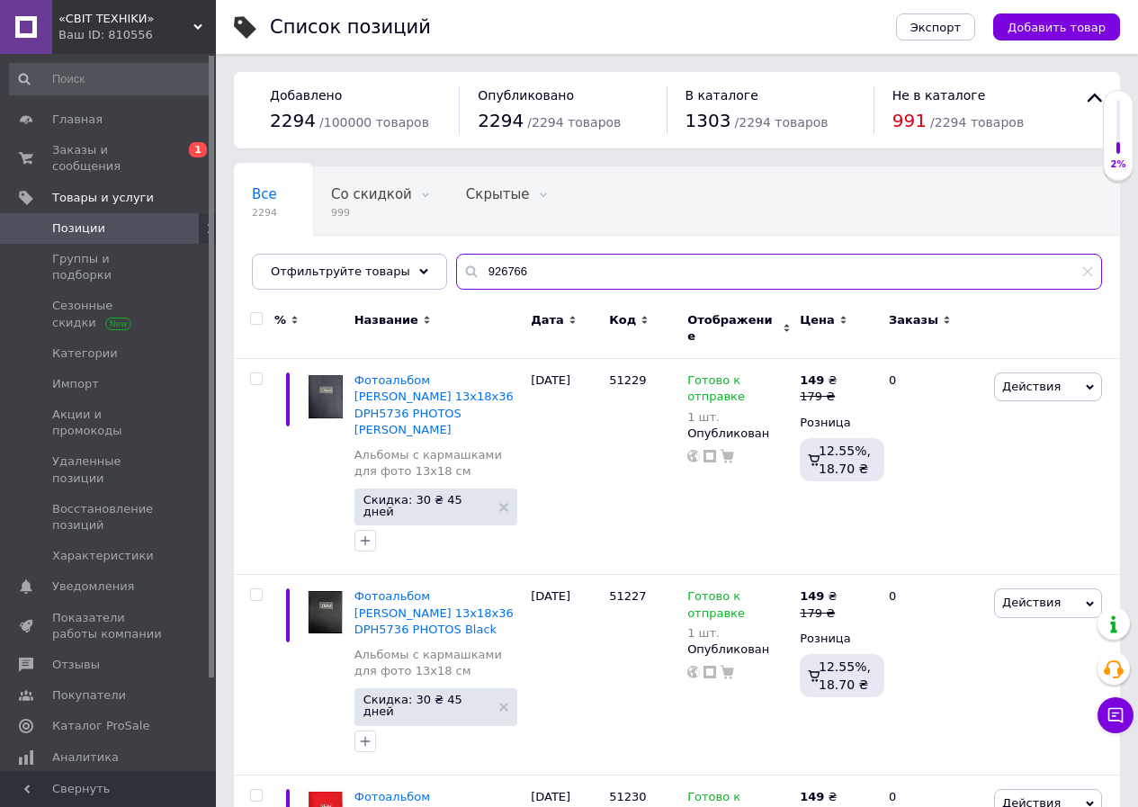
click at [559, 260] on input "926766" at bounding box center [779, 272] width 646 height 36
paste input "0154"
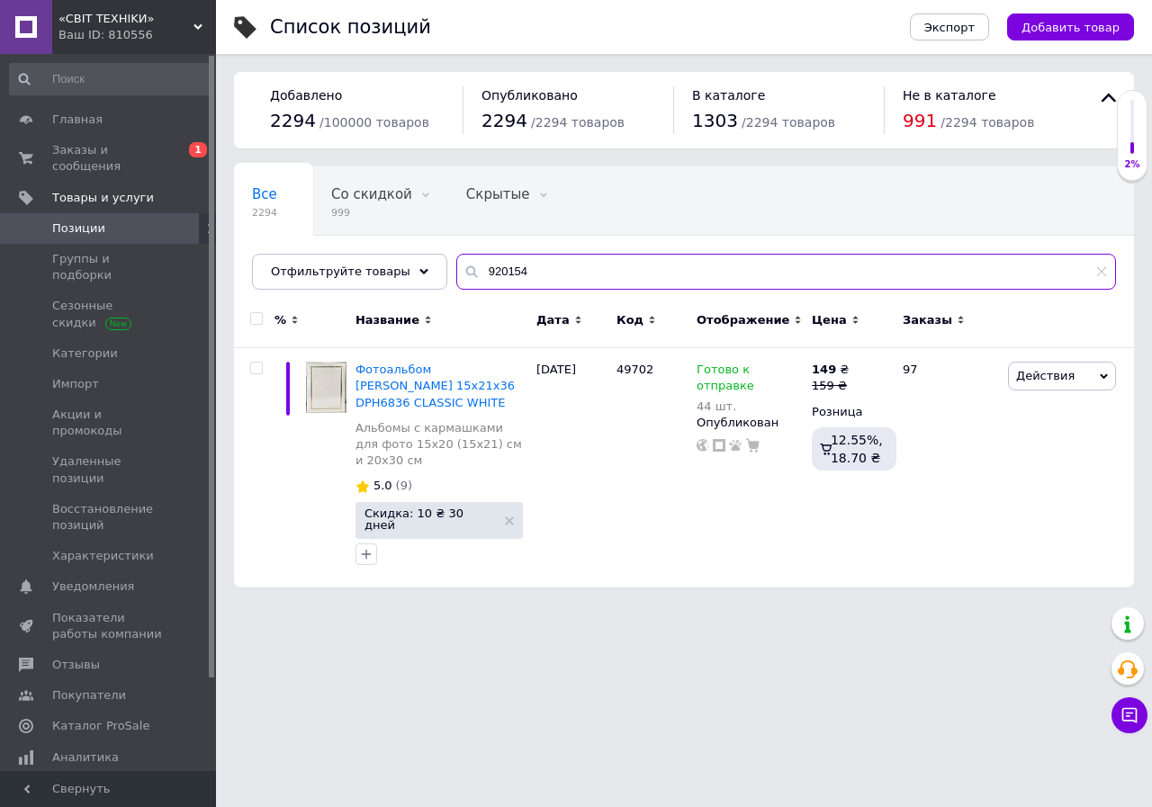
click at [600, 276] on input "920154" at bounding box center [786, 272] width 660 height 36
paste input "18710"
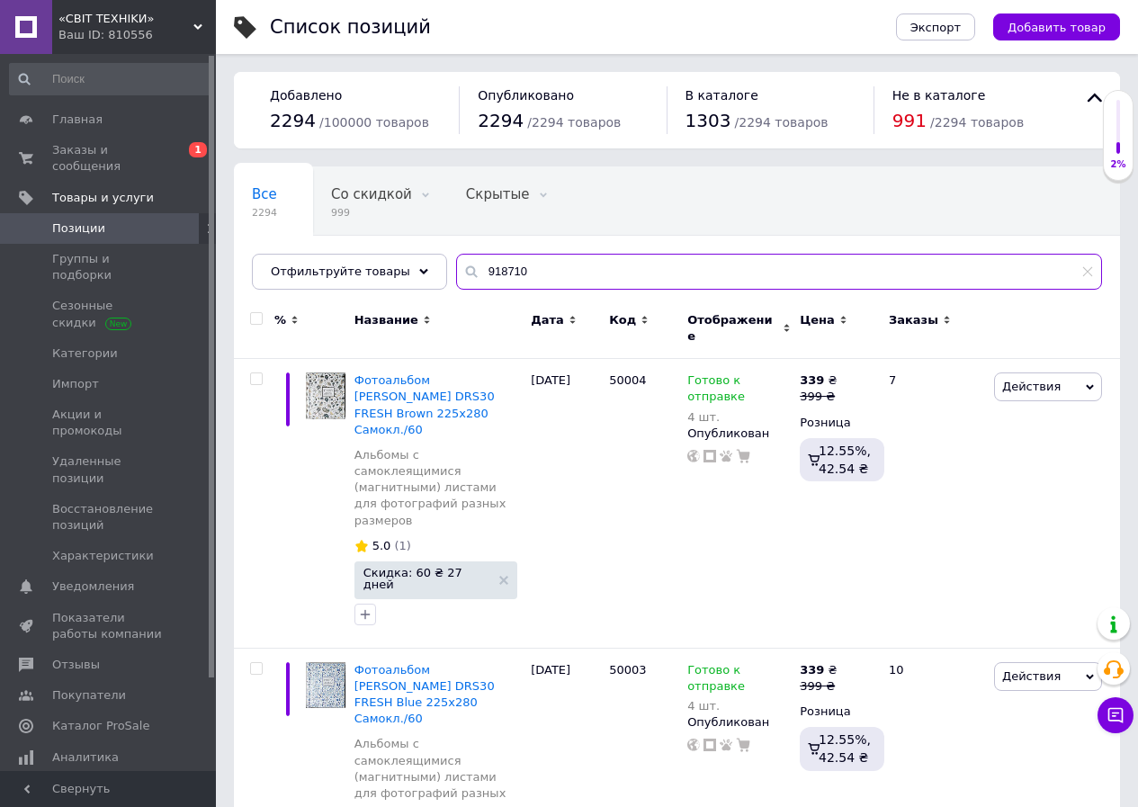
click at [581, 272] on input "918710" at bounding box center [779, 272] width 646 height 36
paste input "847406"
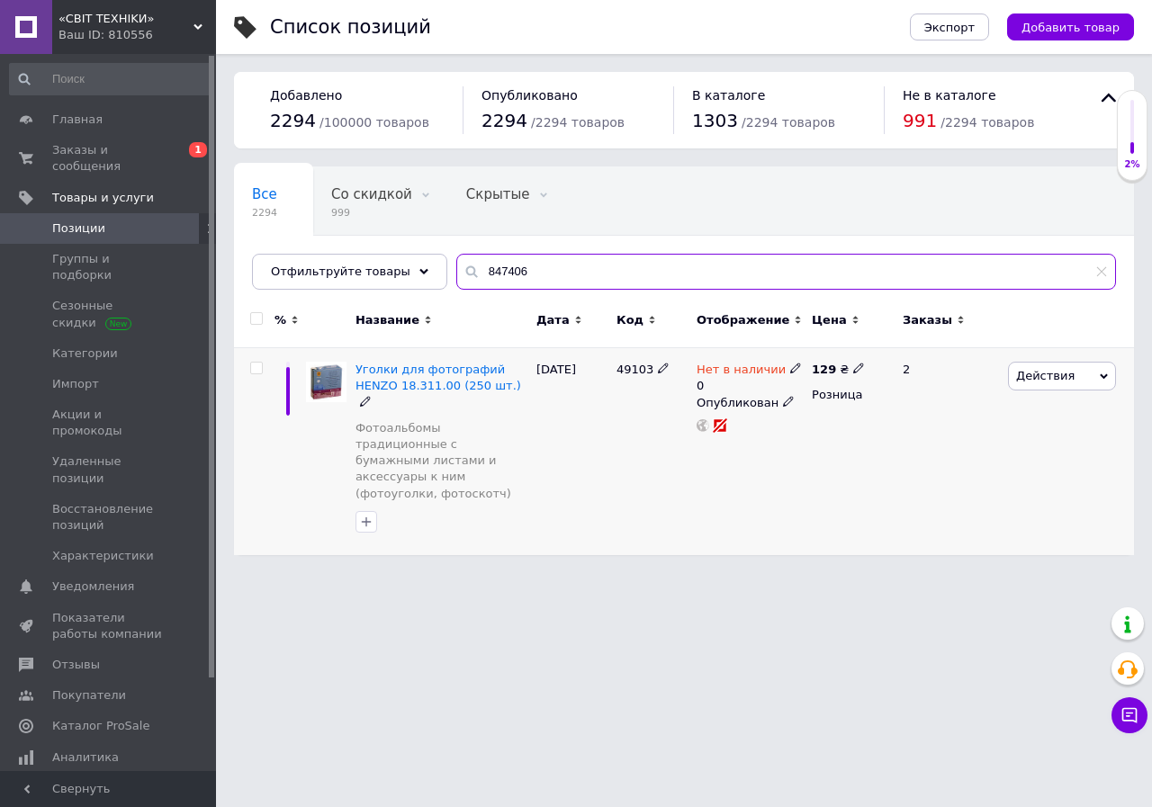
type input "847406"
click at [790, 366] on icon at bounding box center [795, 368] width 11 height 11
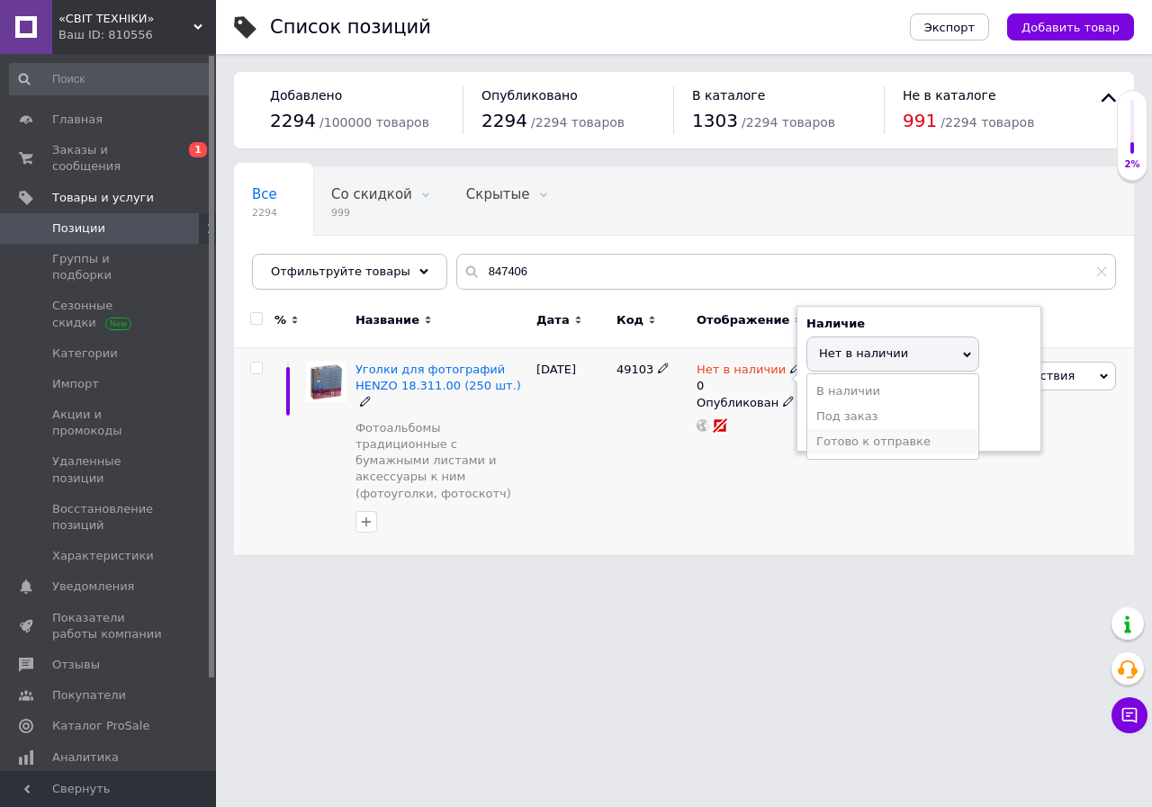
click at [839, 440] on li "Готово к отправке" at bounding box center [892, 441] width 171 height 25
click at [834, 431] on input "0" at bounding box center [874, 424] width 137 height 36
type input "2"
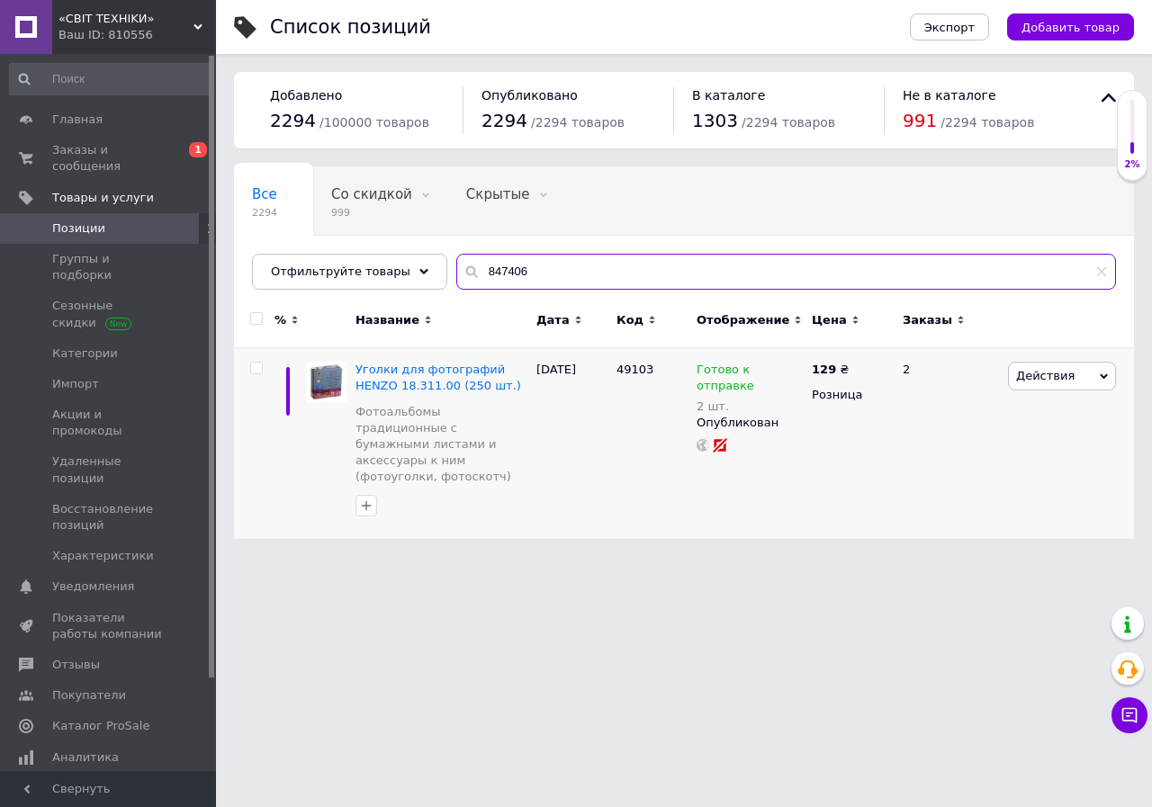
click at [508, 286] on input "847406" at bounding box center [786, 272] width 660 height 36
paste input "200337"
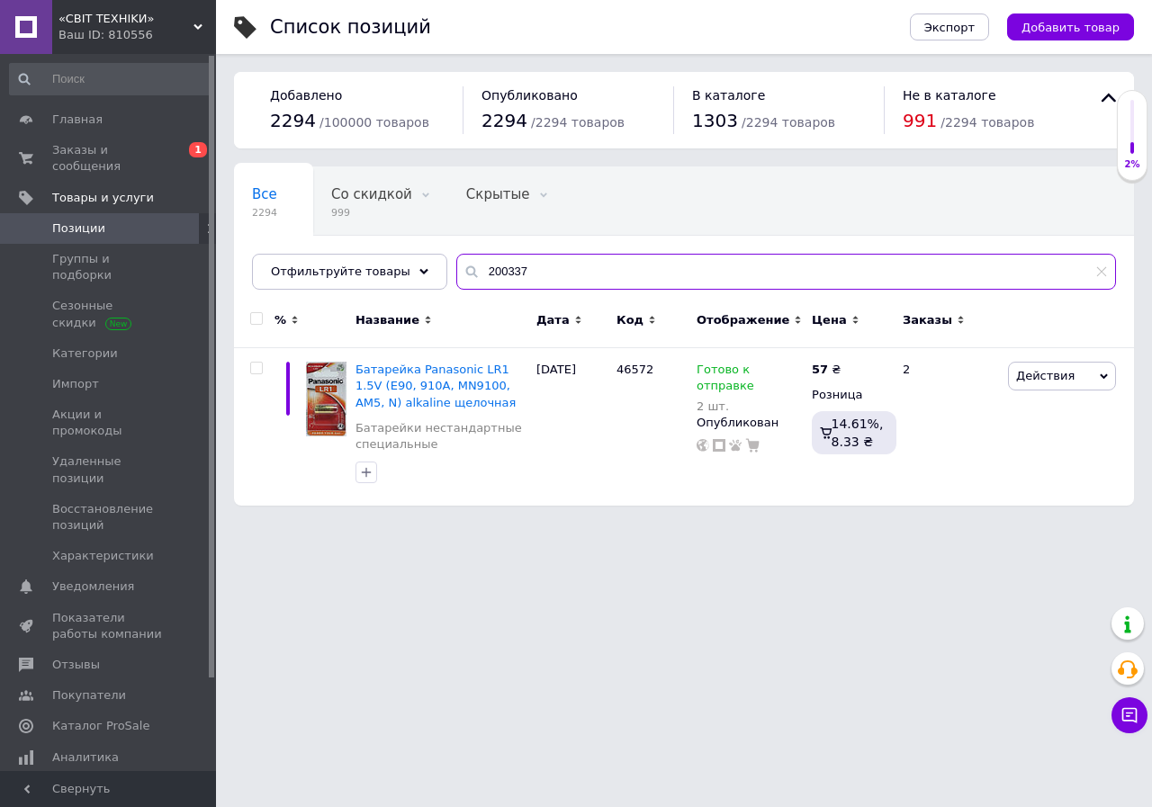
click at [475, 274] on input "200337" at bounding box center [786, 272] width 660 height 36
paste input "5260619"
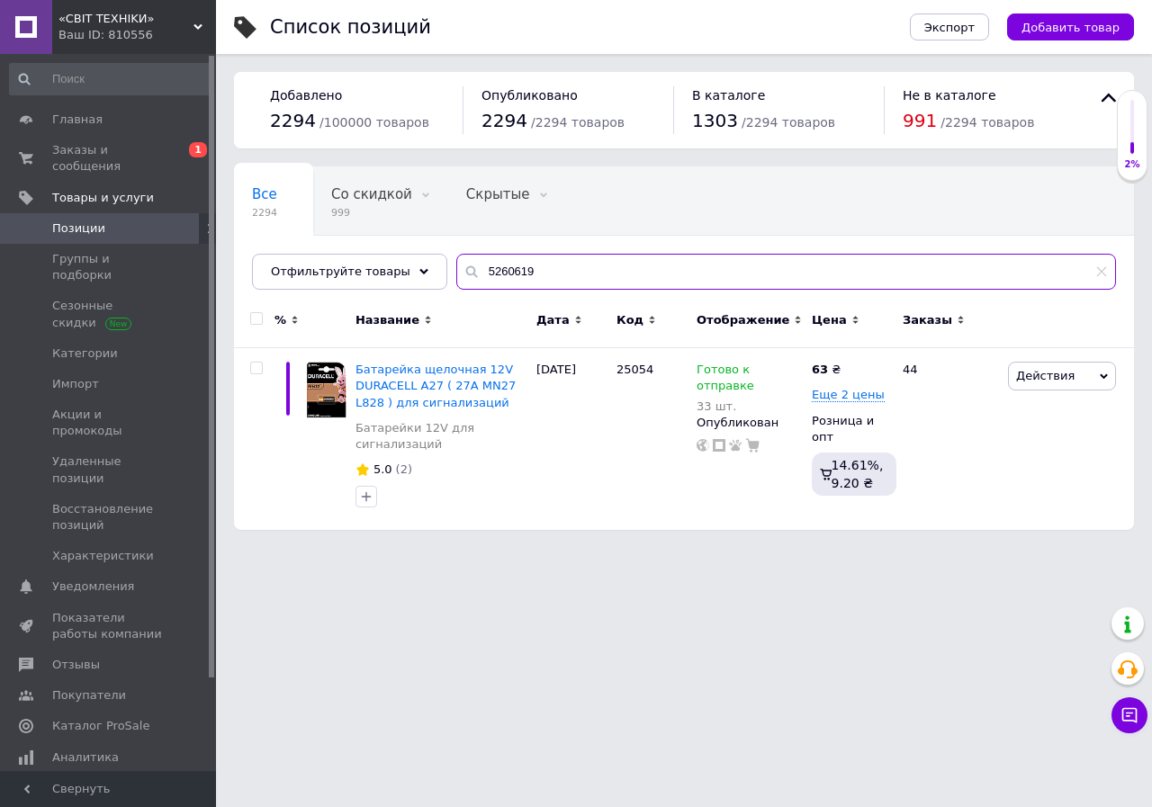
click at [558, 257] on input "5260619" at bounding box center [786, 272] width 660 height 36
paste input "6429540"
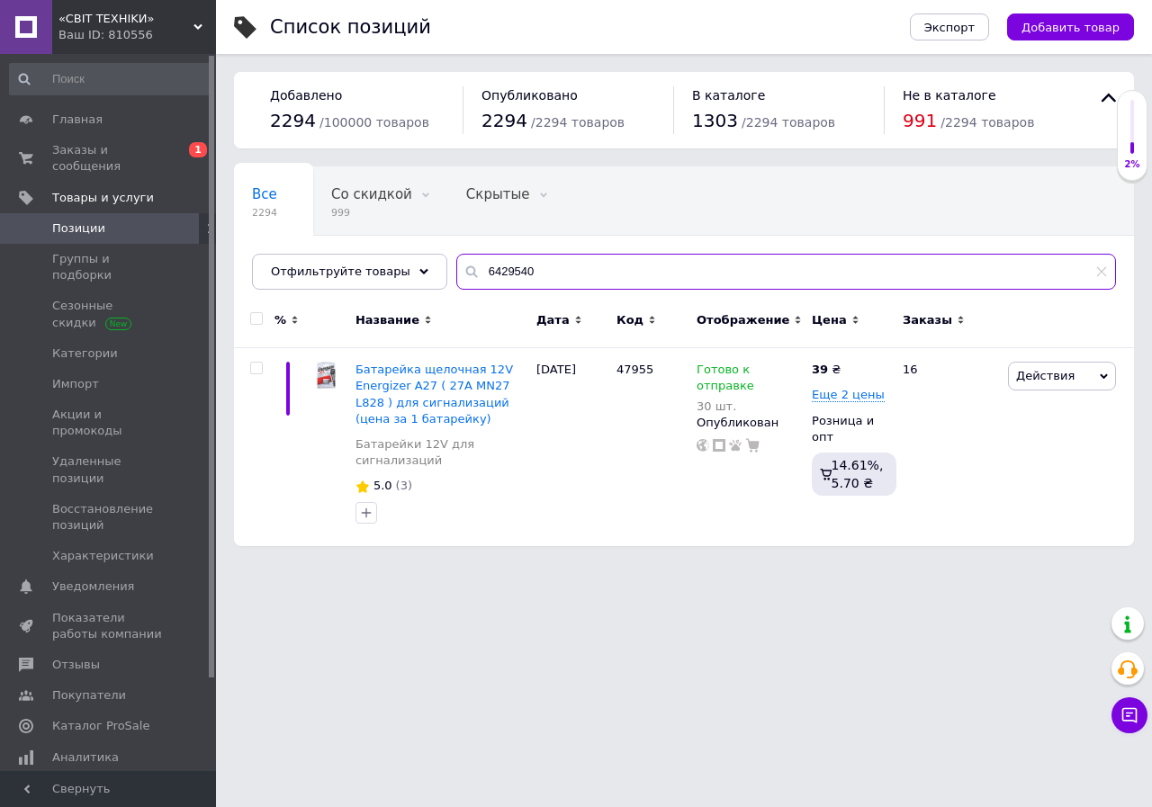
click at [528, 279] on input "6429540" at bounding box center [786, 272] width 660 height 36
paste input "29841"
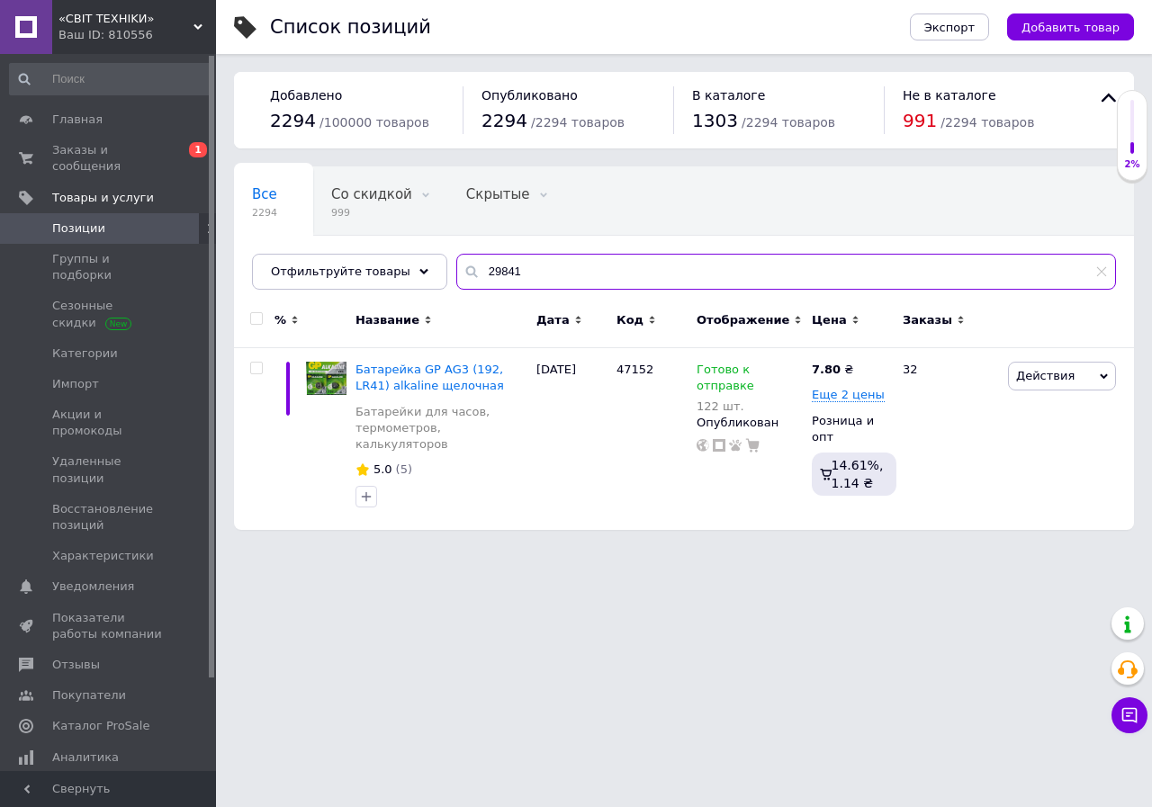
click at [553, 265] on input "29841" at bounding box center [786, 272] width 660 height 36
click at [551, 265] on input "29841" at bounding box center [786, 272] width 660 height 36
paste input "50930"
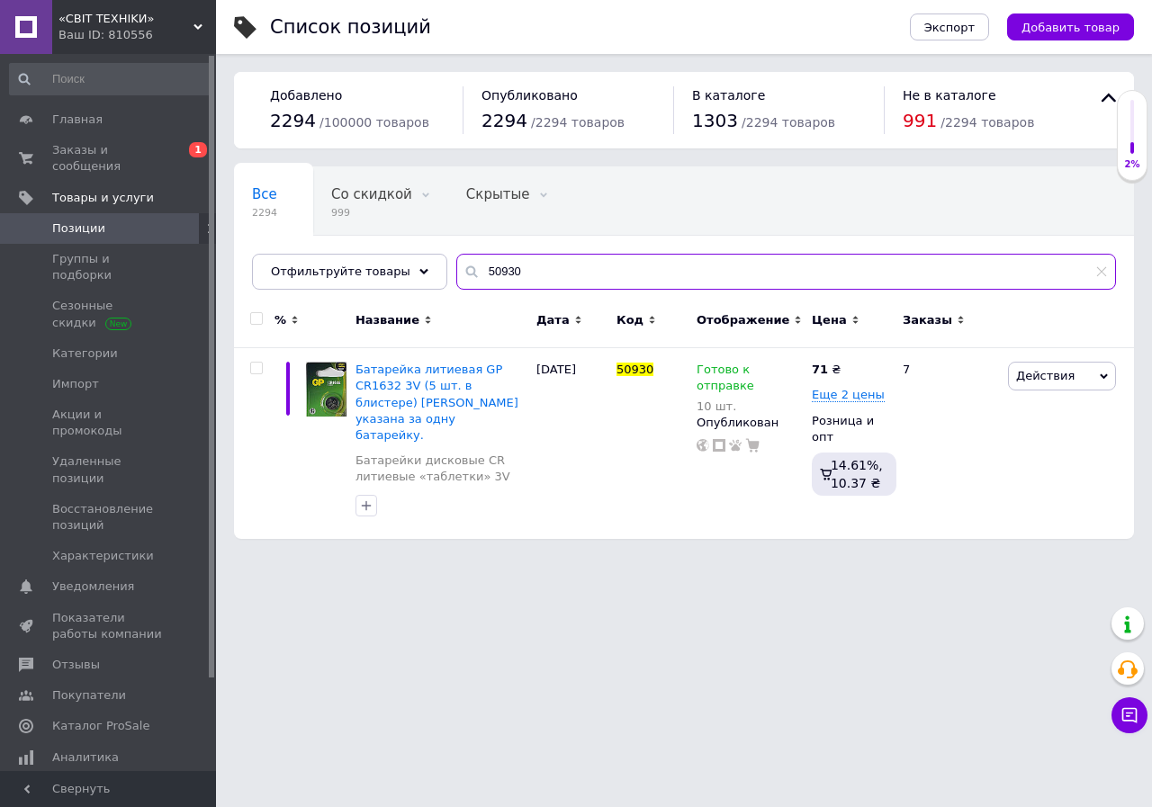
type input "50930"
